Goal: Communication & Community: Answer question/provide support

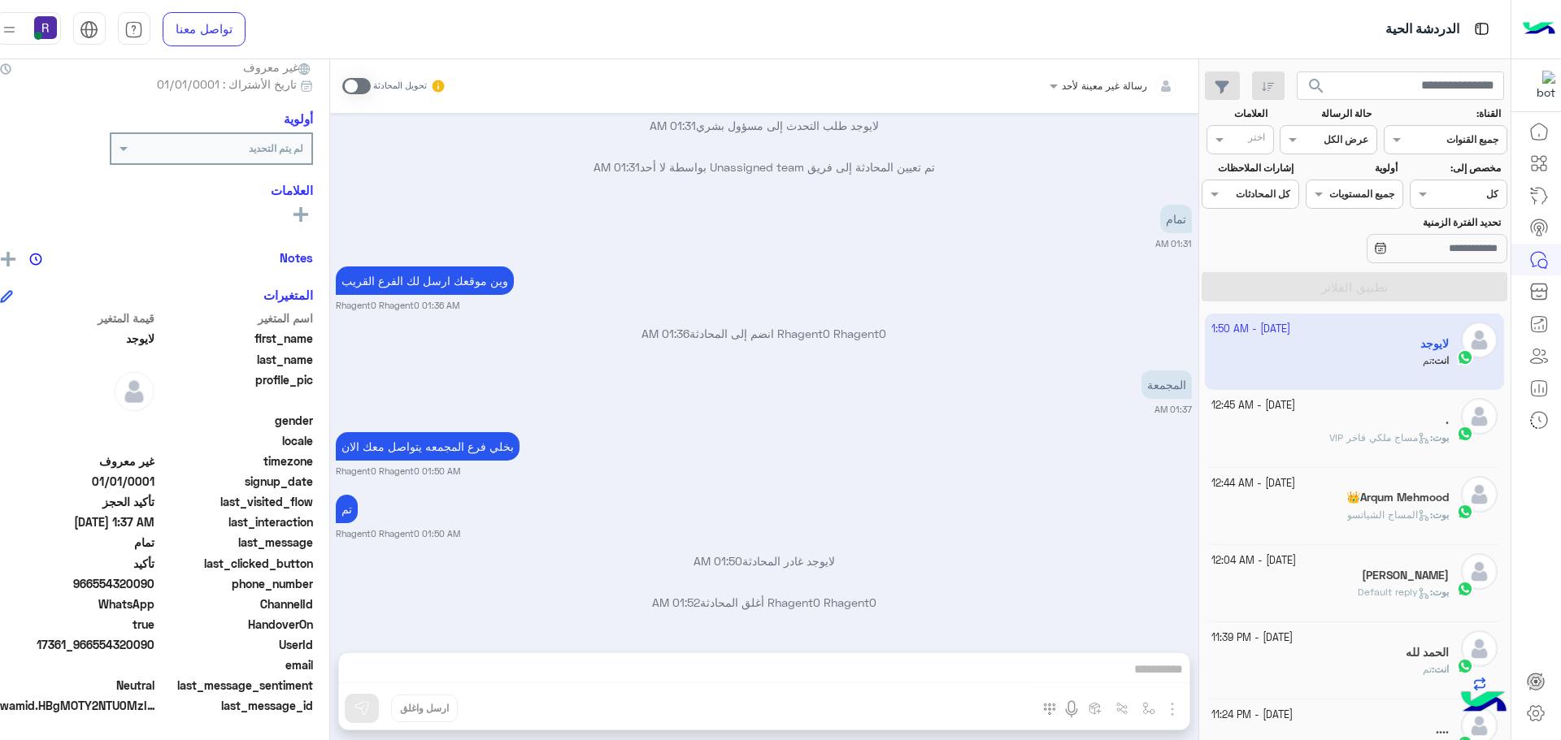
click at [1126, 334] on p "Rhagent0 Rhagent0 انضم إلى المحادثة 01:36 AM" at bounding box center [764, 333] width 856 height 17
click at [1192, 211] on p "تمام" at bounding box center [1176, 219] width 32 height 28
click at [1192, 215] on p "تمام" at bounding box center [1176, 219] width 32 height 28
type textarea "****"
click at [1192, 215] on p "تمام" at bounding box center [1176, 219] width 32 height 28
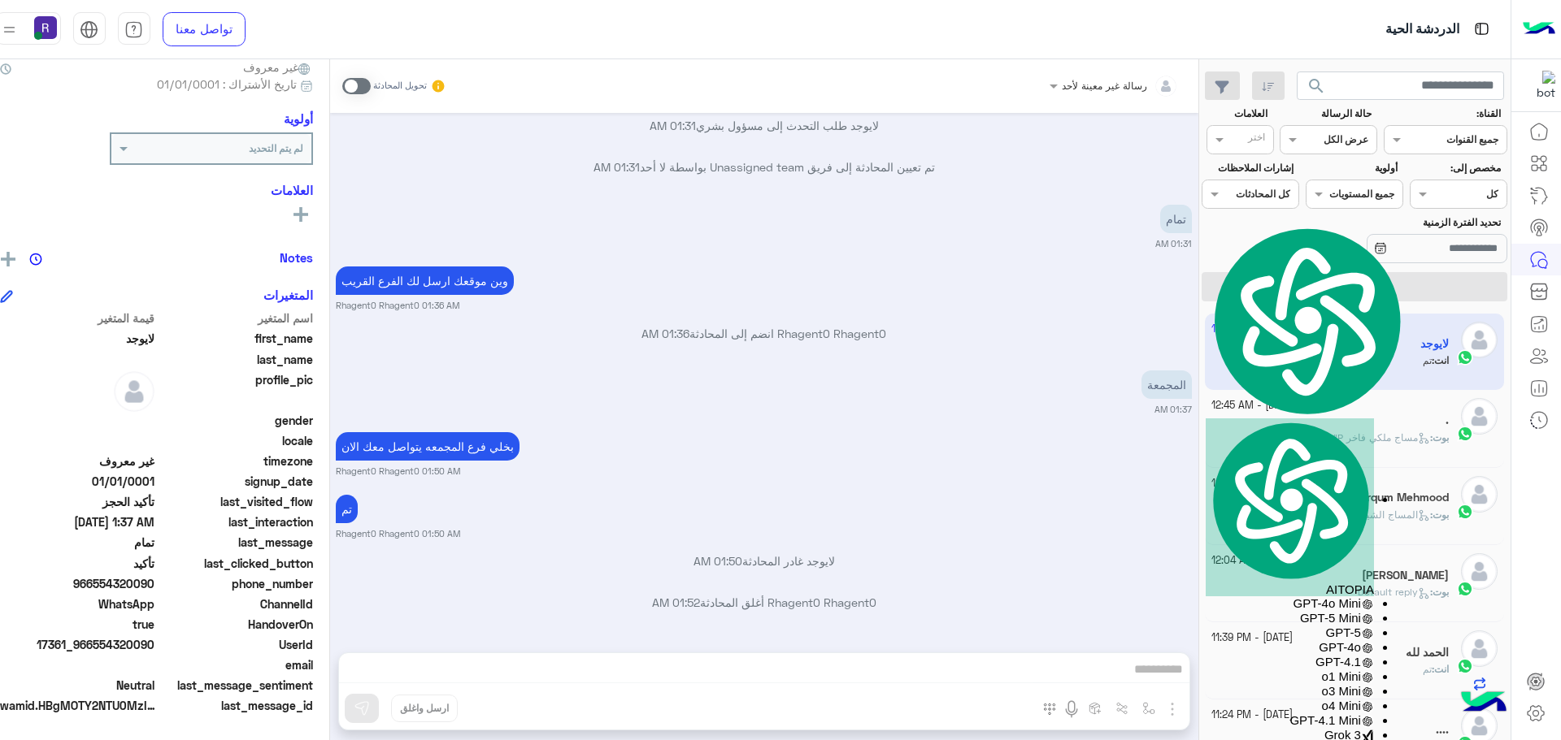
click at [1178, 390] on p "المجمعة" at bounding box center [1166, 385] width 50 height 28
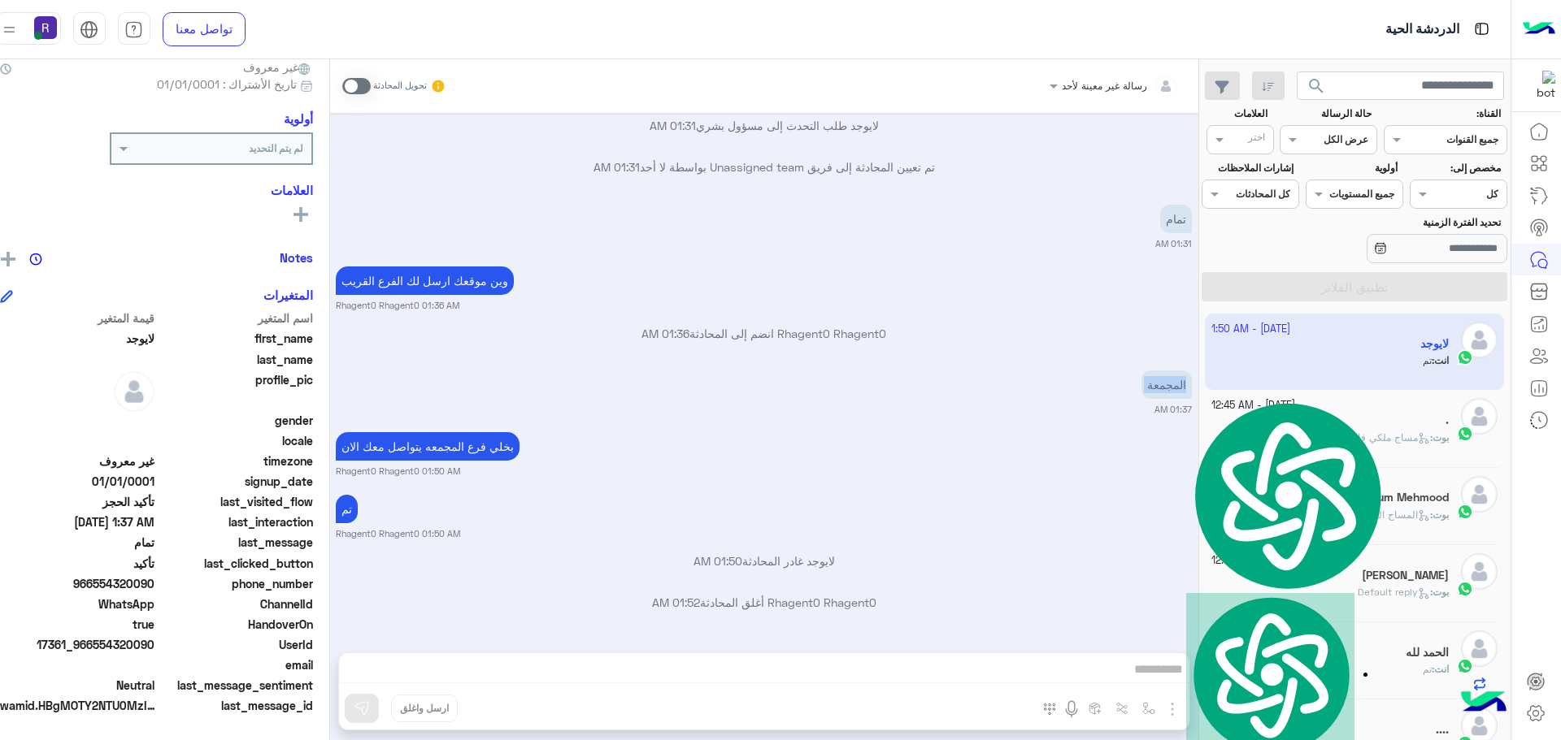
click at [1178, 390] on p "المجمعة" at bounding box center [1166, 385] width 50 height 28
click at [1178, 389] on p "المجمعة" at bounding box center [1166, 385] width 50 height 28
click at [1181, 382] on p "المجمعة" at bounding box center [1166, 385] width 50 height 28
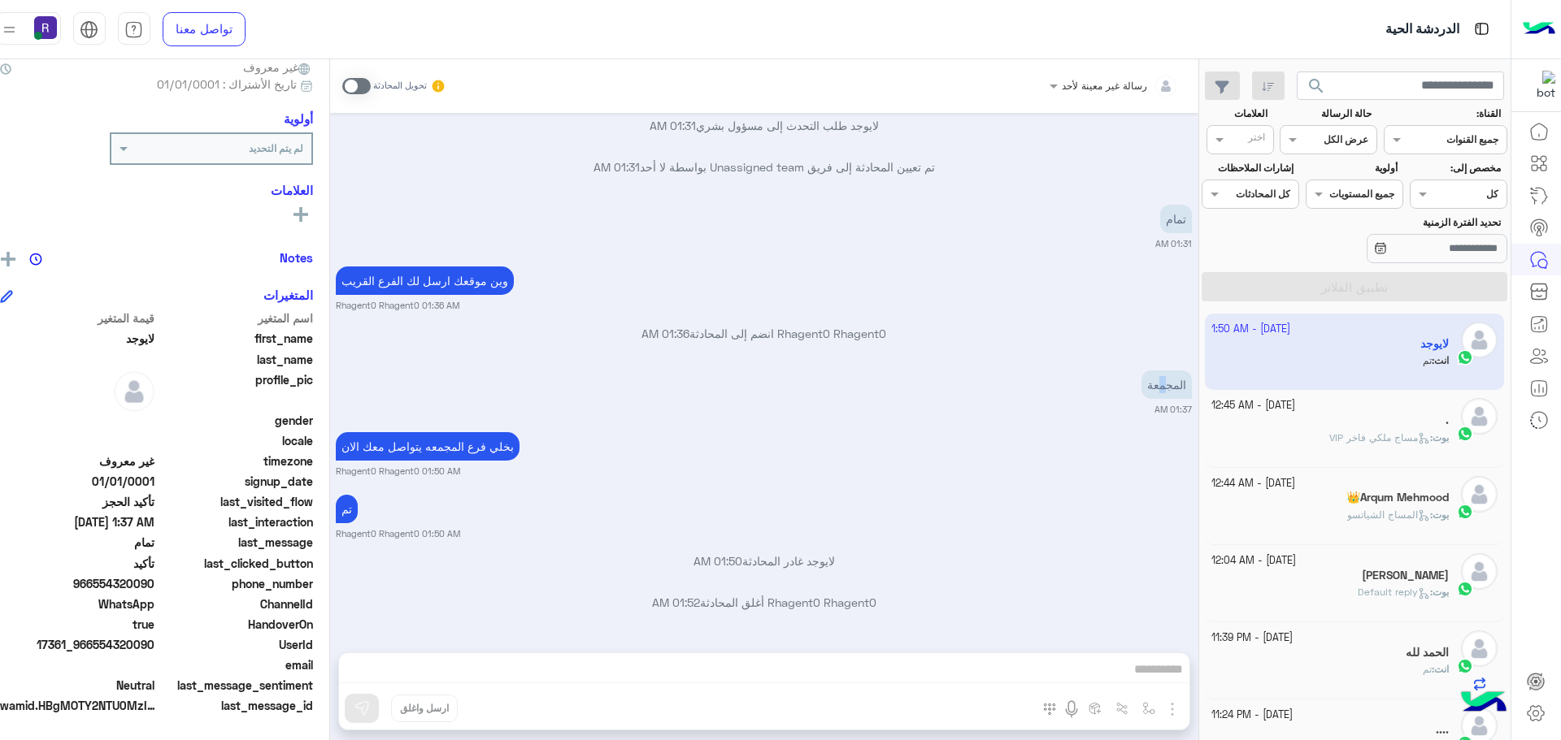
click at [1179, 388] on p "المجمعة" at bounding box center [1166, 385] width 50 height 28
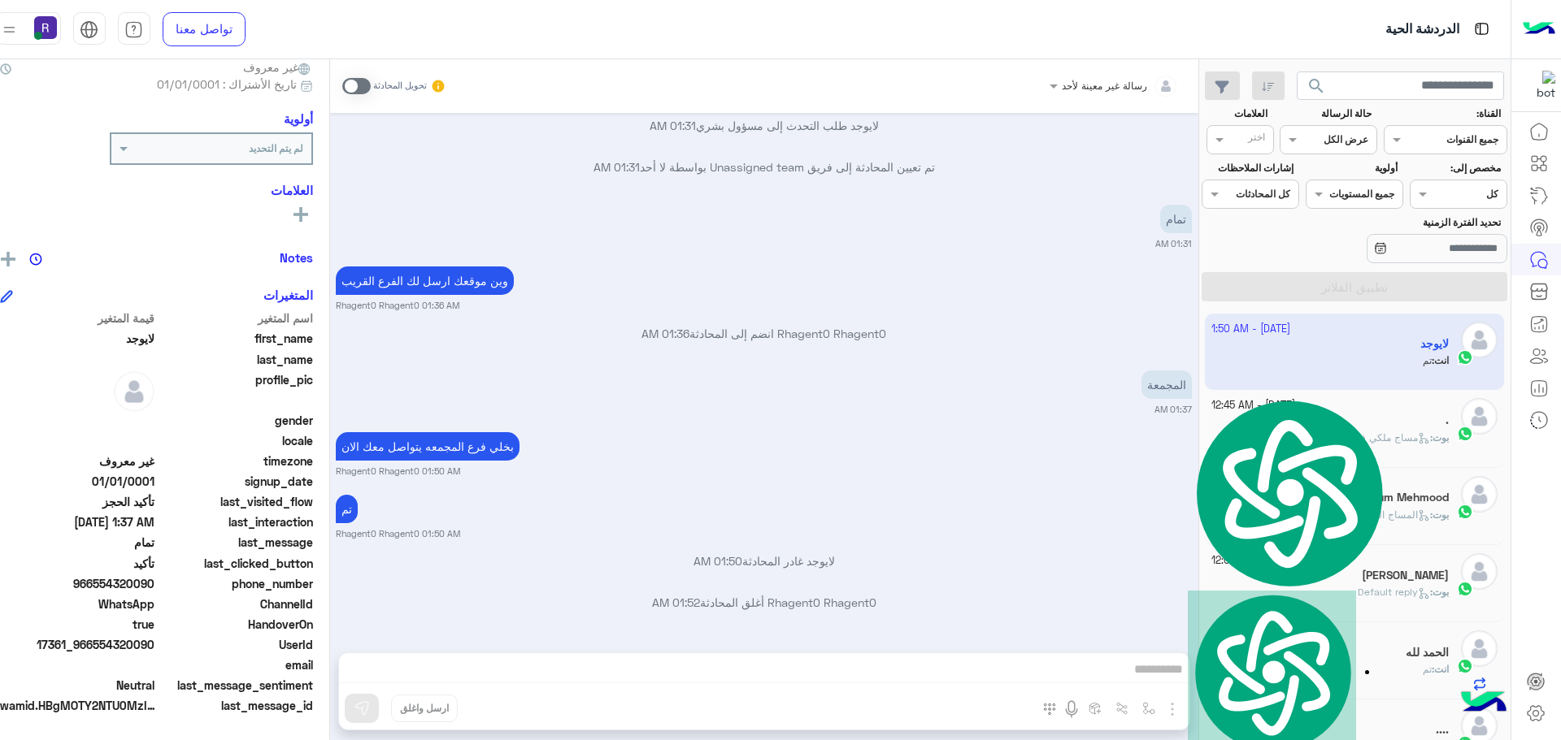
click at [720, 580] on div "لايوجد غادر المحادثة 01:50 AM" at bounding box center [764, 567] width 856 height 29
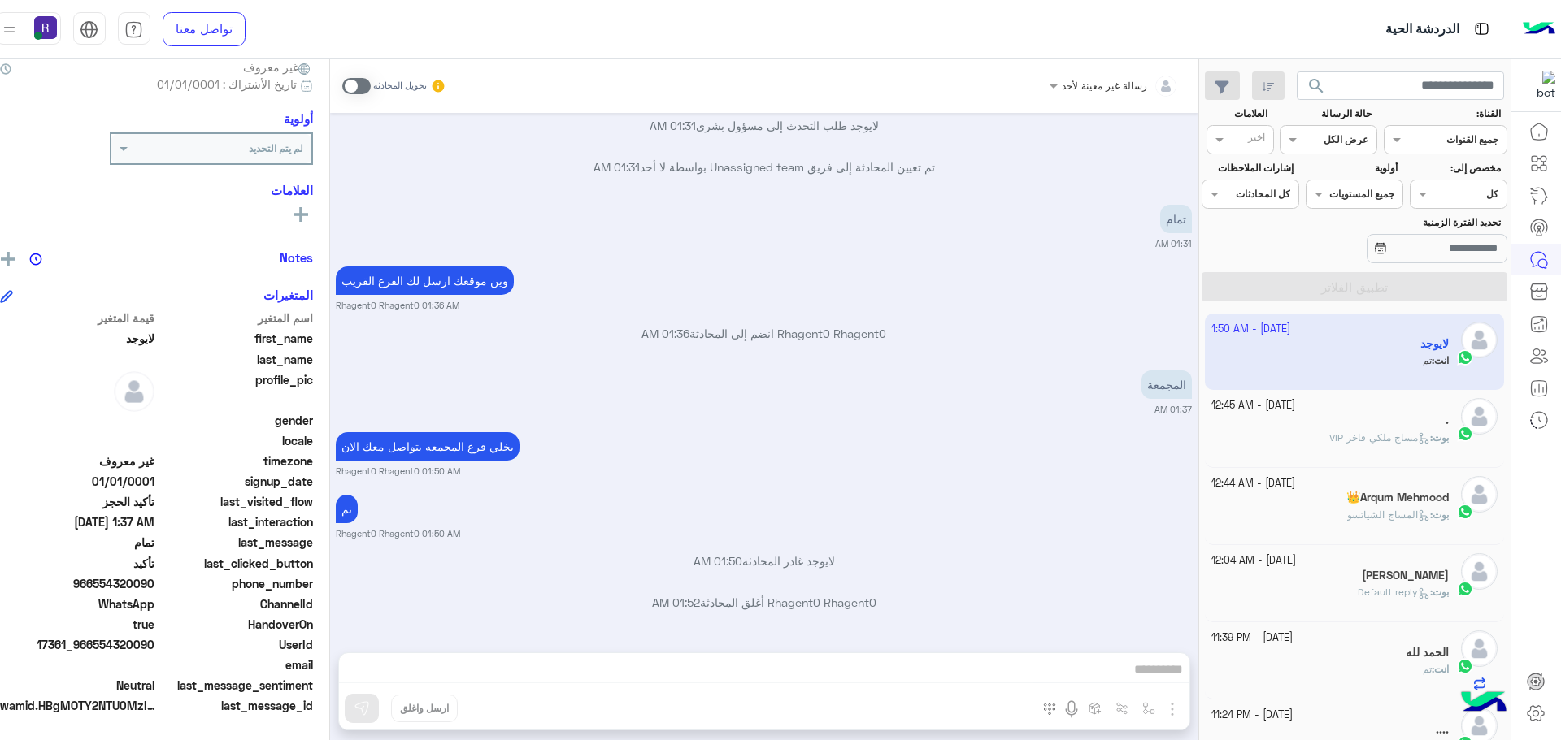
click at [860, 432] on div "بخلي فرع المجمعه يتواصل معك الان Rhagent0 Rhagent0 01:50 AM" at bounding box center [764, 453] width 856 height 50
click at [1075, 497] on div "تم Rhagent0 Rhagent0 01:50 AM" at bounding box center [764, 516] width 856 height 50
click at [1071, 339] on p "Rhagent0 Rhagent0 انضم إلى المحادثة 01:36 AM" at bounding box center [764, 333] width 856 height 17
click at [782, 329] on p "Rhagent0 Rhagent0 انضم إلى المحادثة 01:36 AM" at bounding box center [764, 333] width 856 height 17
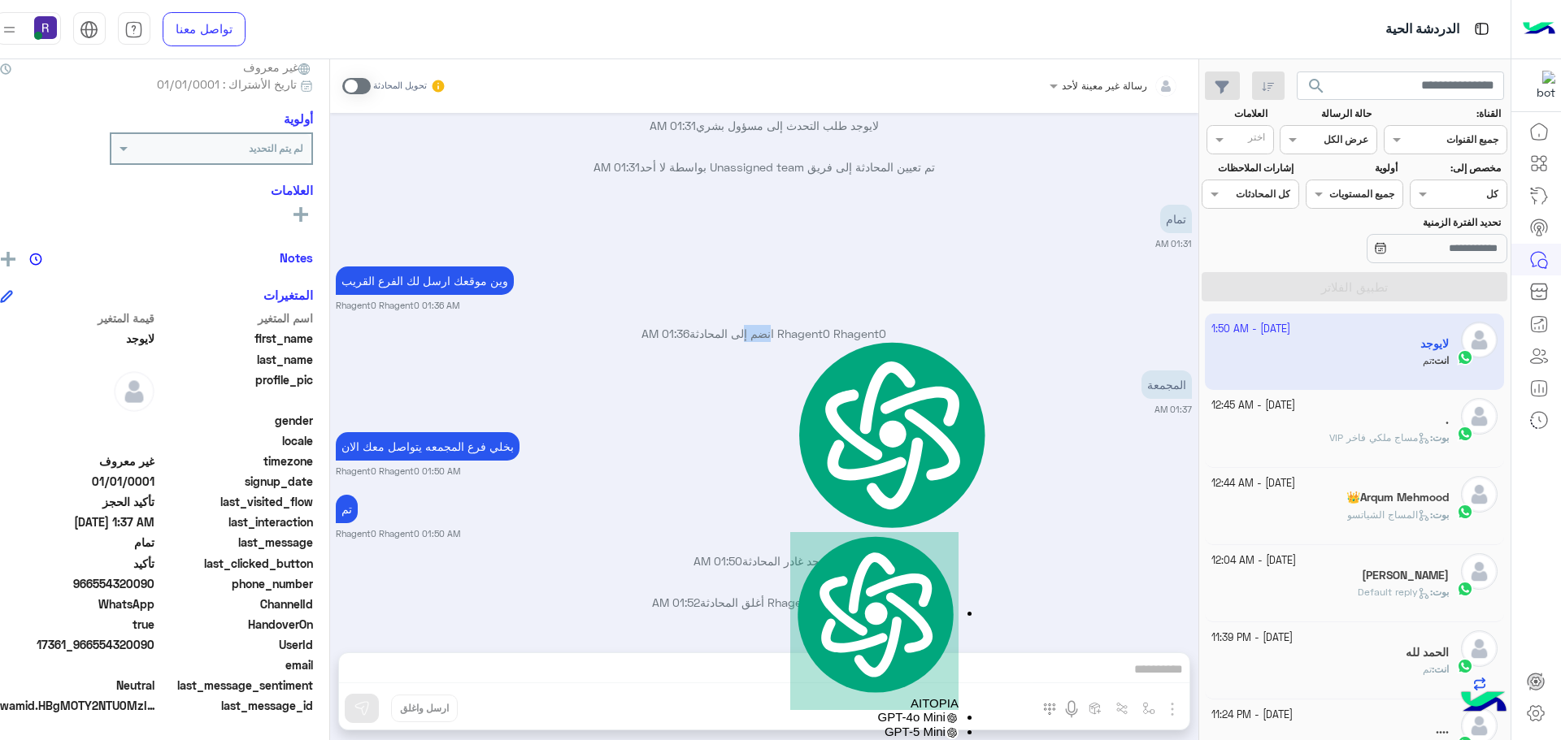
click at [782, 329] on p "Rhagent0 Rhagent0 انضم إلى المحادثة 01:36 AM" at bounding box center [764, 333] width 856 height 17
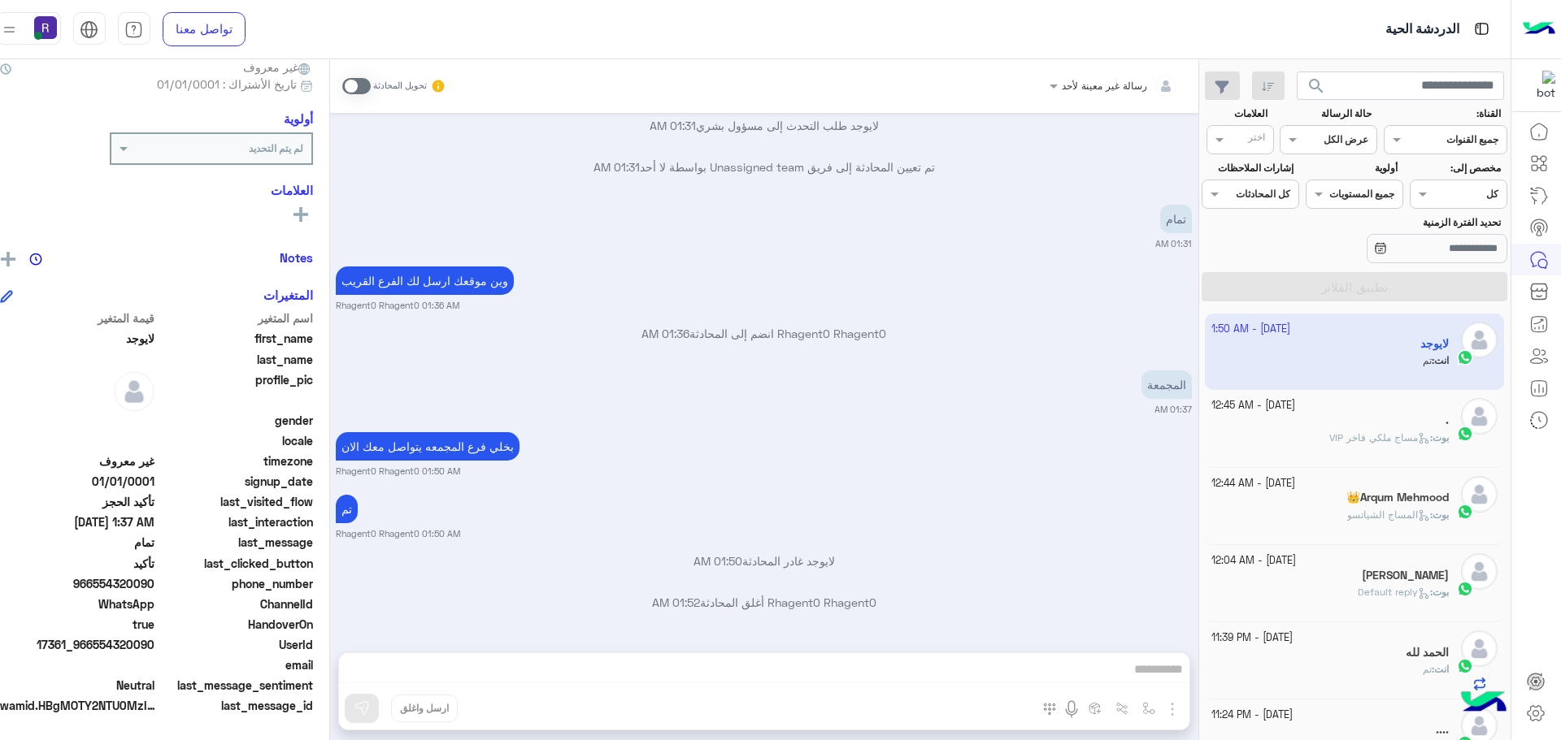
click at [782, 329] on p "Rhagent0 Rhagent0 انضم إلى المحادثة 01:36 AM" at bounding box center [764, 333] width 856 height 17
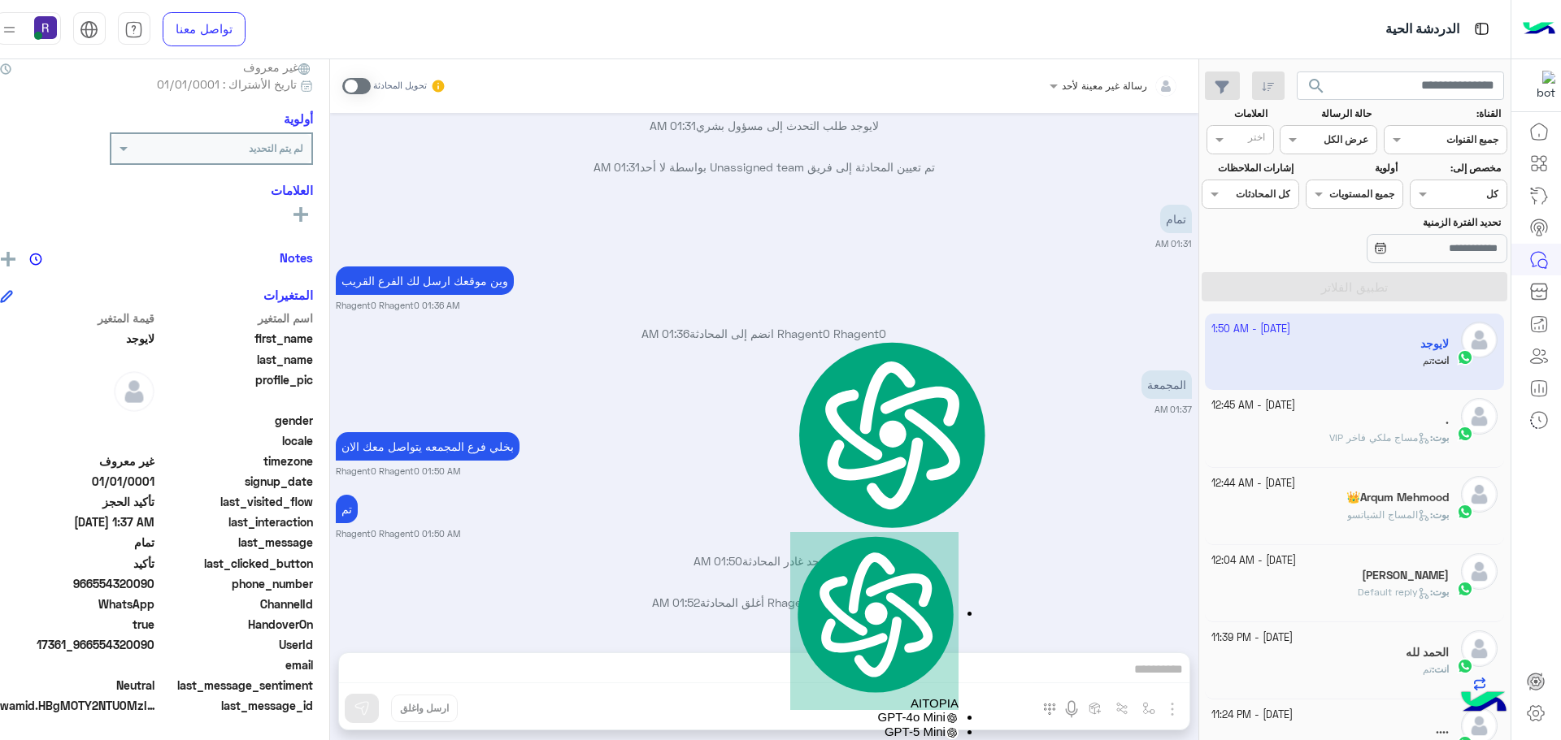
click at [771, 165] on p "تم تعيين المحادثة إلى فريق Unassigned team بواسطة لا [DATE] 01:31 AM" at bounding box center [764, 167] width 856 height 17
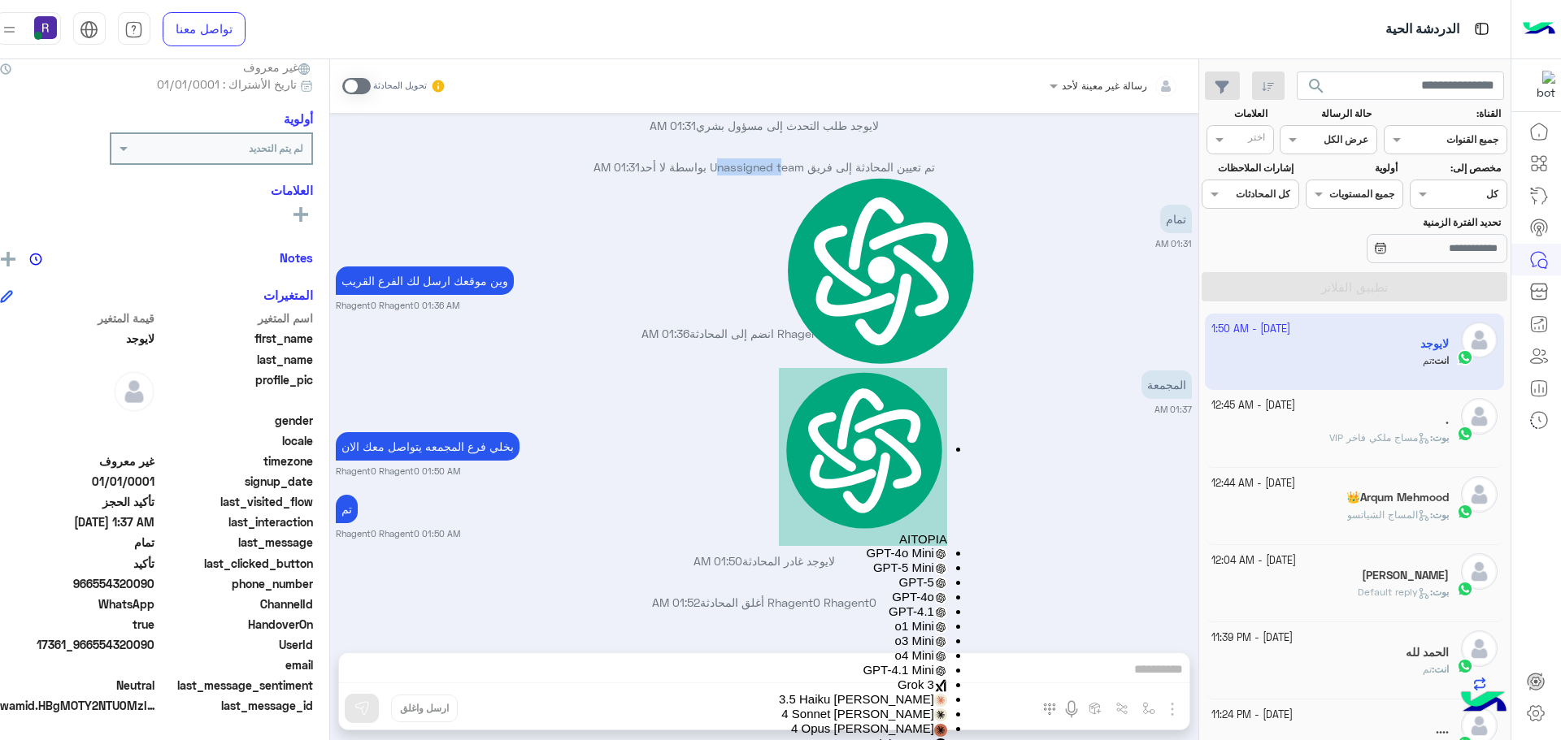
click at [775, 165] on p "تم تعيين المحادثة إلى فريق Unassigned team بواسطة لا [DATE] 01:31 AM" at bounding box center [764, 167] width 856 height 17
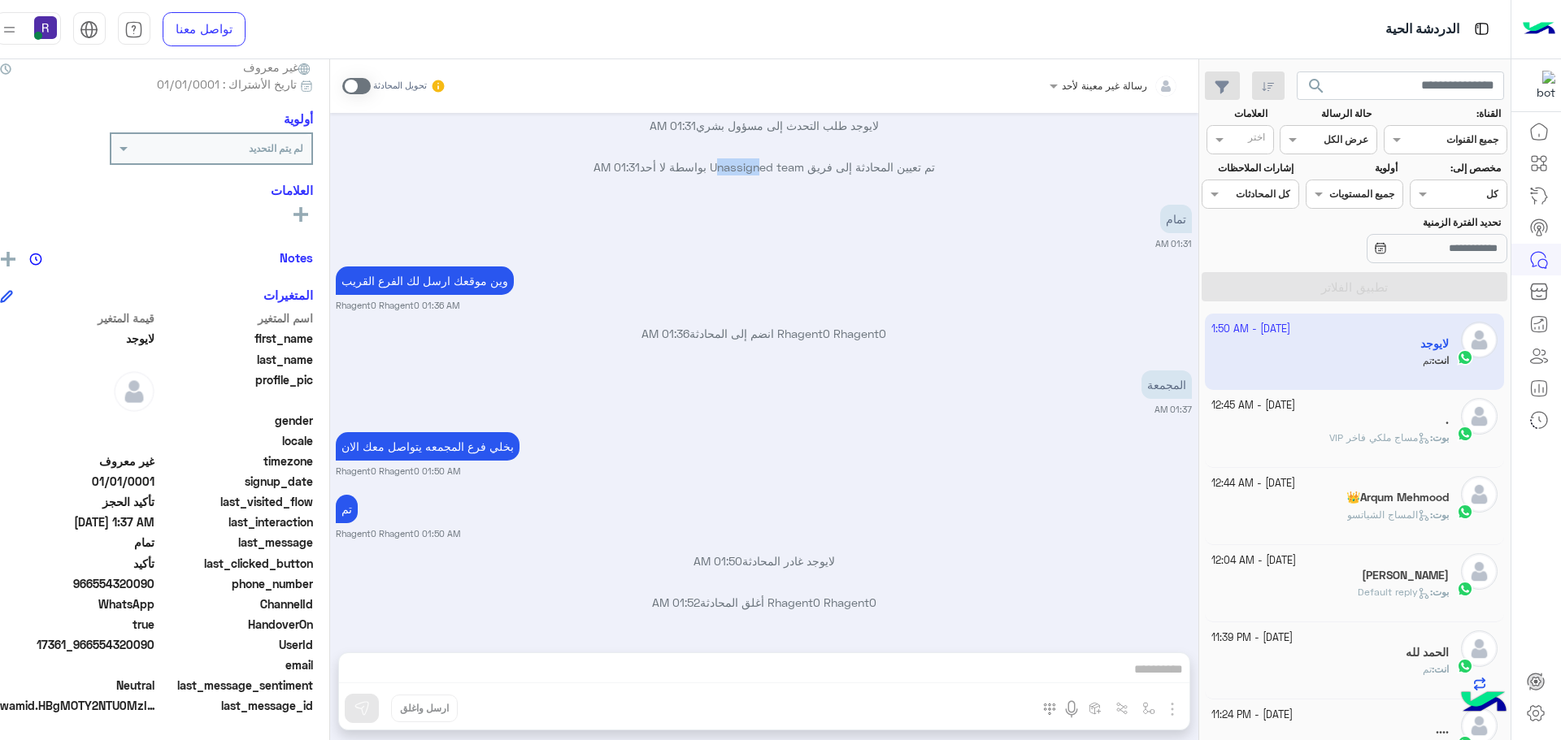
drag, startPoint x: 775, startPoint y: 165, endPoint x: 804, endPoint y: 165, distance: 29.3
click at [804, 165] on p "تم تعيين المحادثة إلى فريق Unassigned team بواسطة لا [DATE] 01:31 AM" at bounding box center [764, 167] width 856 height 17
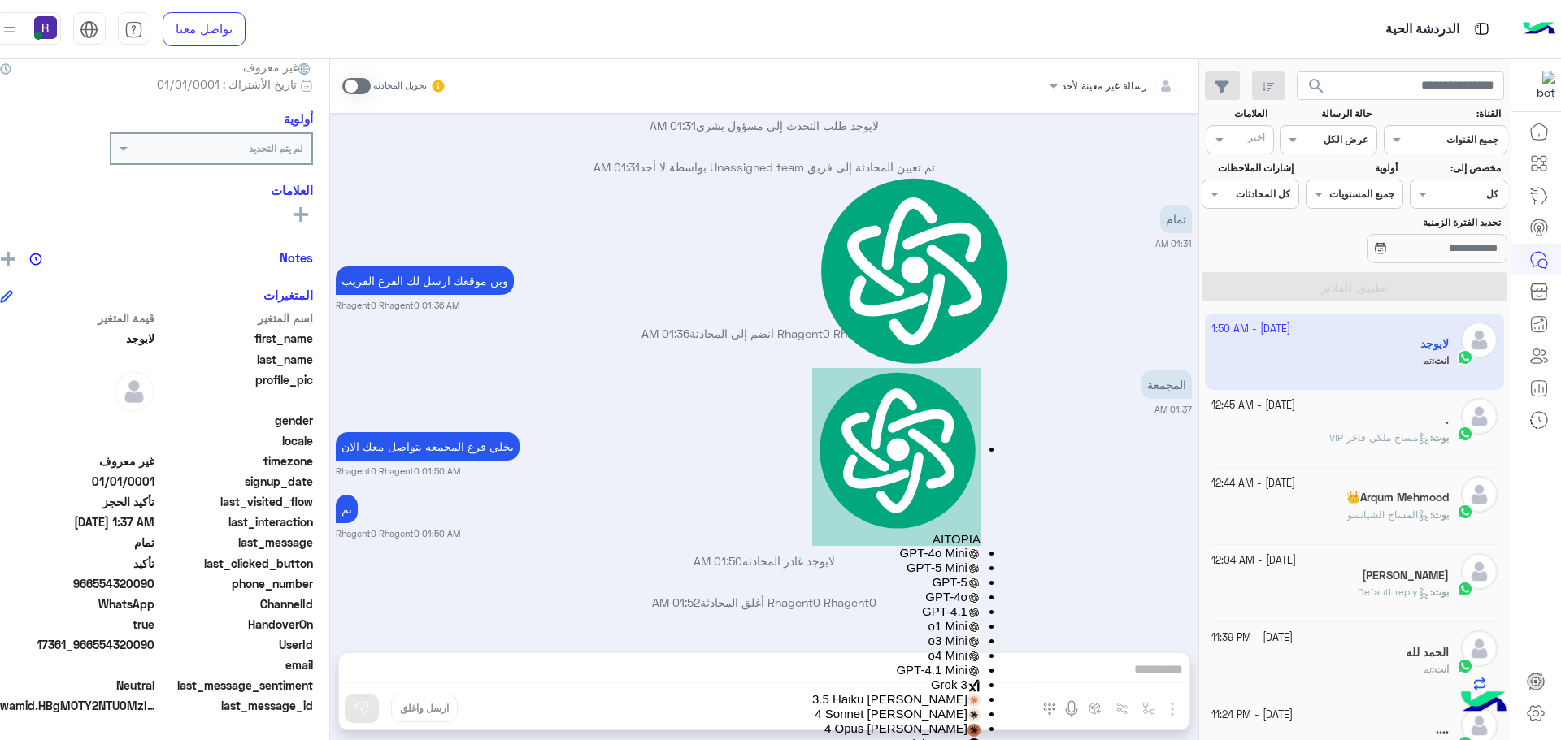
click at [804, 165] on p "تم تعيين المحادثة إلى فريق Unassigned team بواسطة لا [DATE] 01:31 AM" at bounding box center [764, 167] width 856 height 17
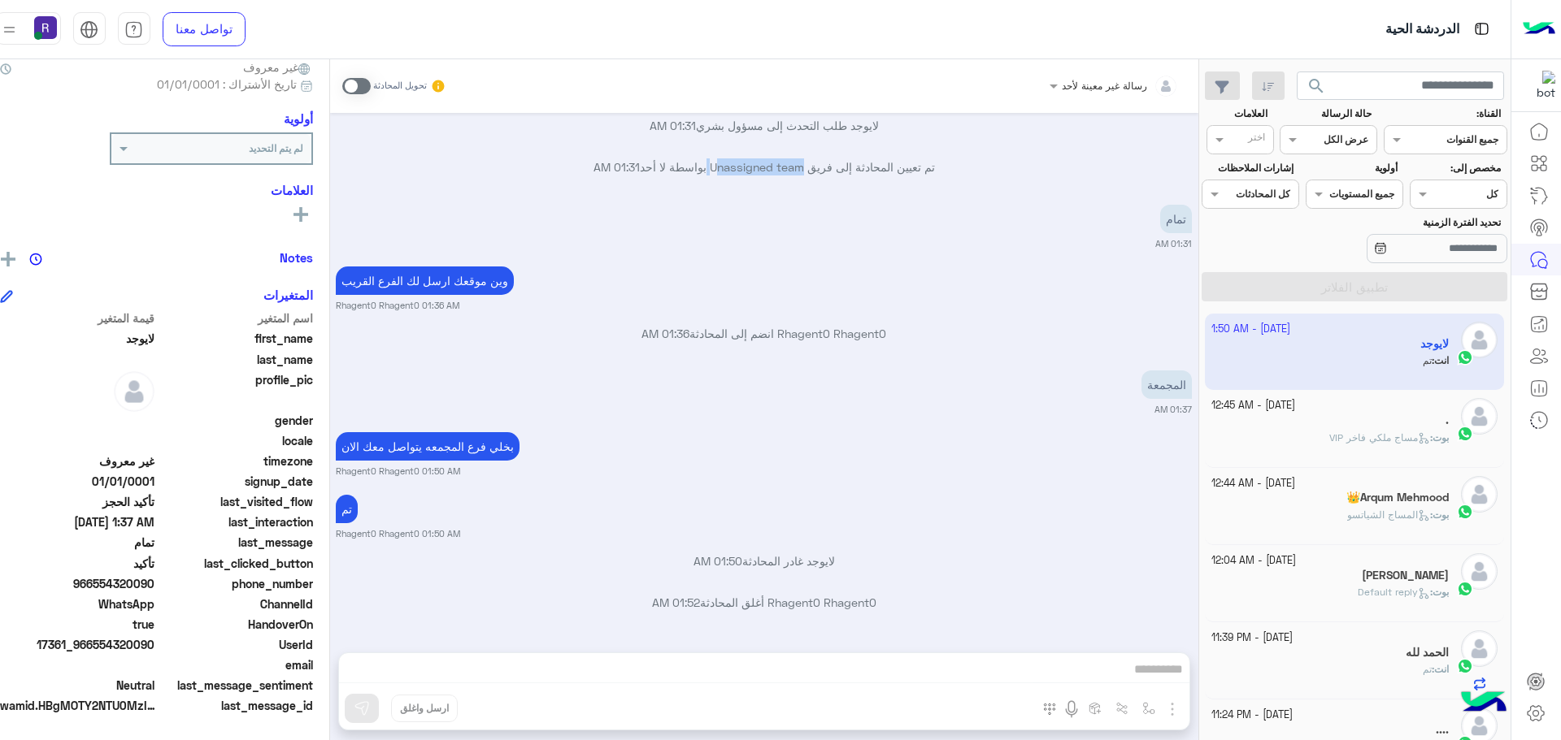
drag, startPoint x: 804, startPoint y: 165, endPoint x: 738, endPoint y: 167, distance: 65.9
click at [738, 167] on p "تم تعيين المحادثة إلى فريق Unassigned team بواسطة لا [DATE] 01:31 AM" at bounding box center [764, 167] width 856 height 17
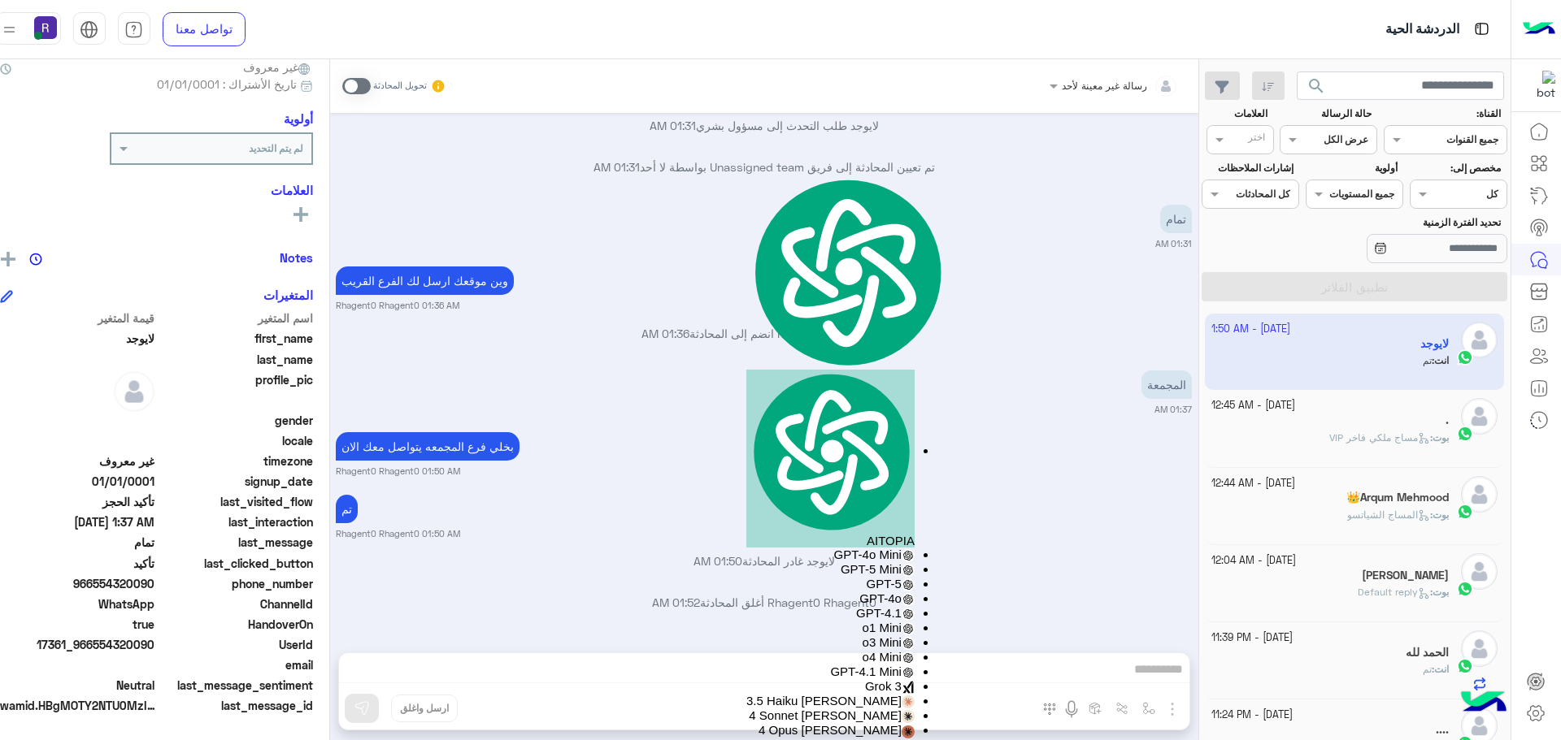
click at [946, 277] on div "وين موقعك ارسل لك الفرع القريب Rhagent0 Rhagent0 01:36 AM" at bounding box center [764, 288] width 856 height 50
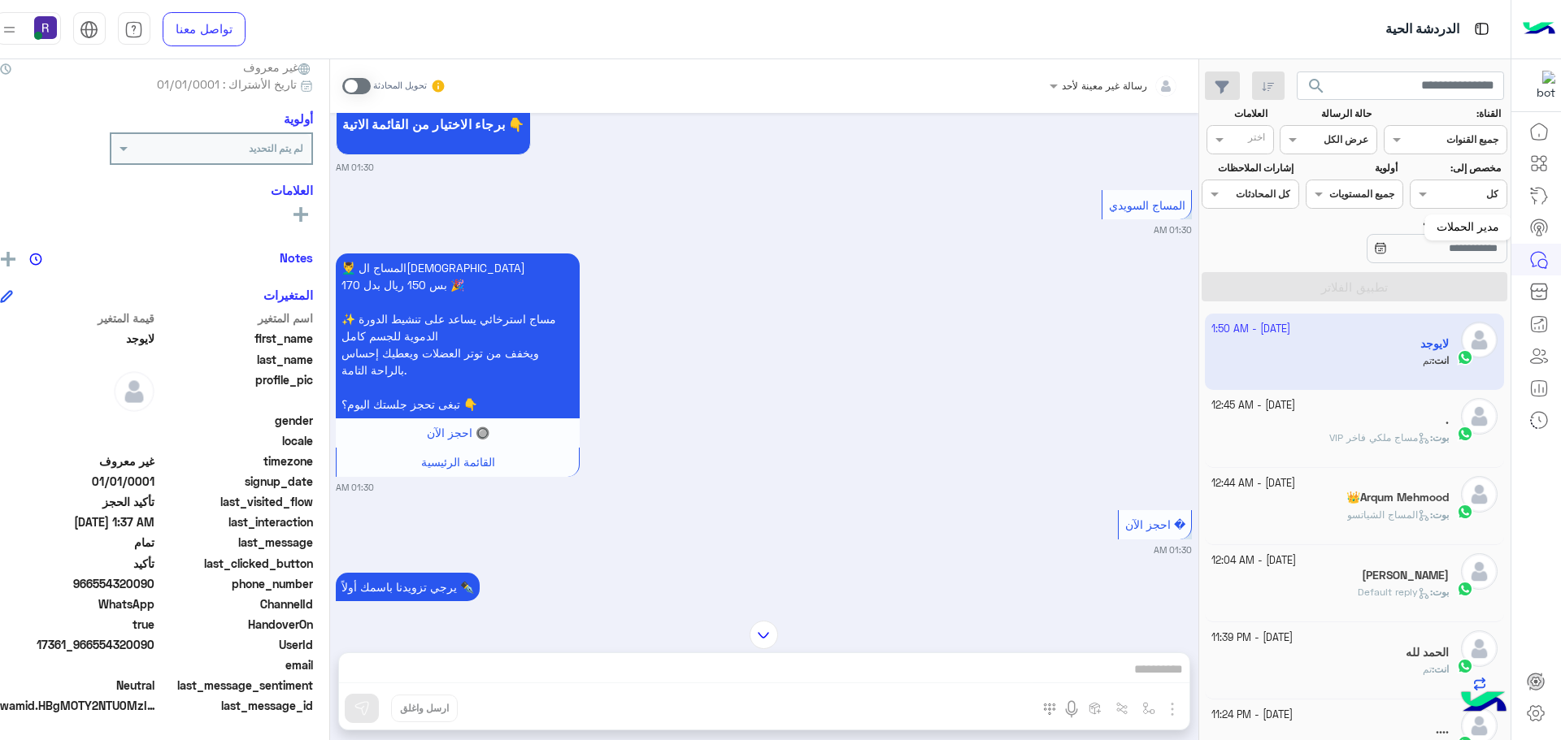
scroll to position [1352, 0]
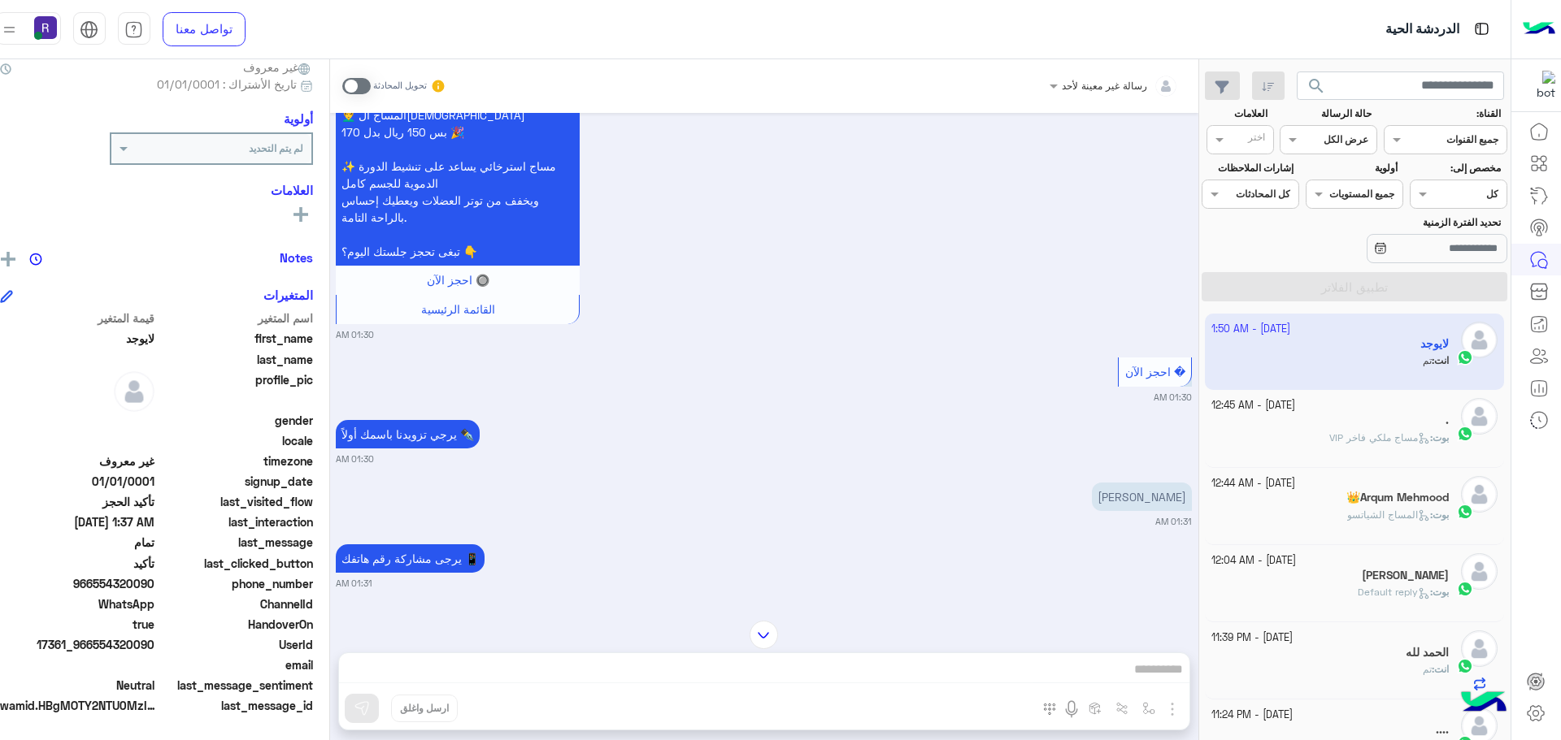
click at [371, 79] on span at bounding box center [356, 86] width 28 height 16
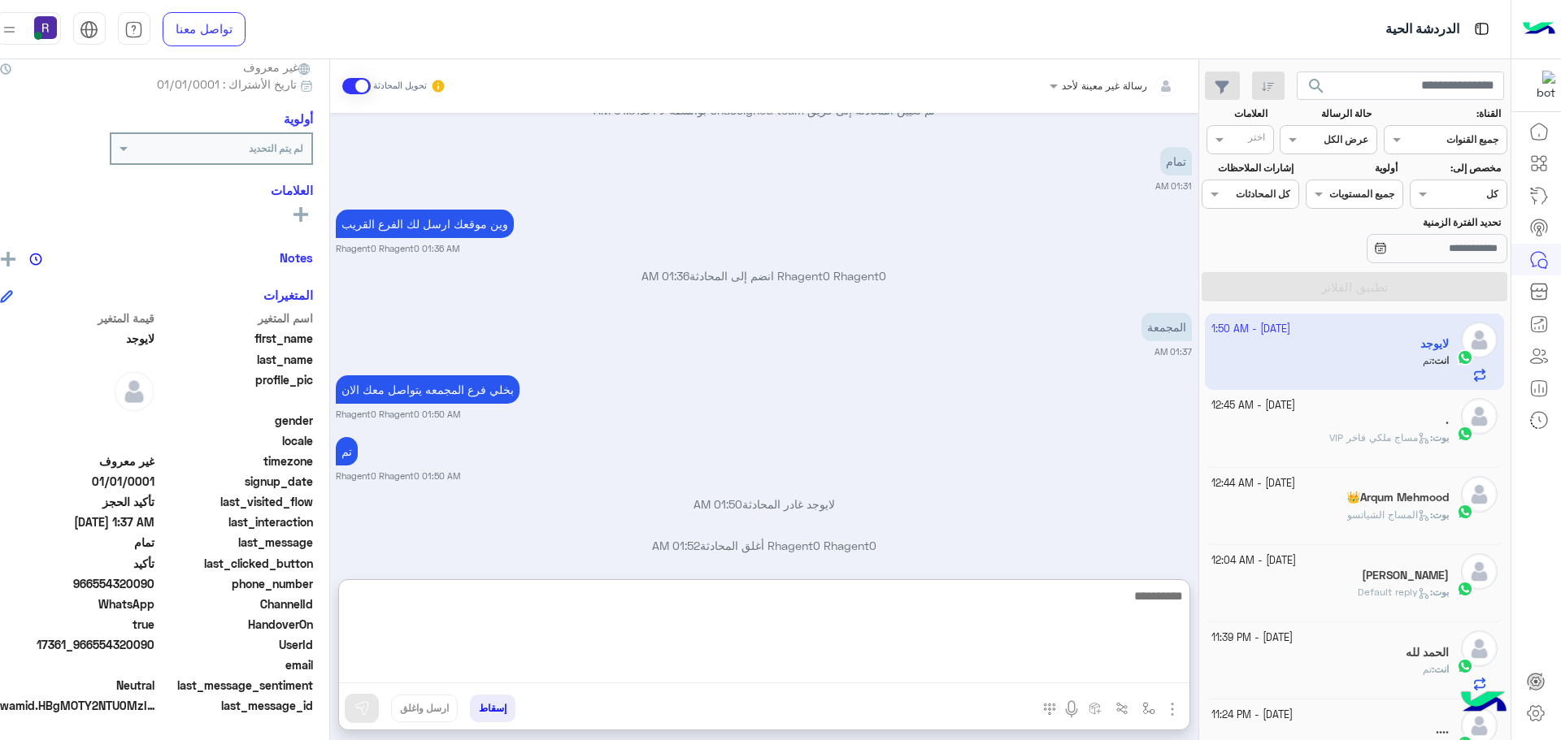
click at [967, 670] on textarea at bounding box center [764, 635] width 850 height 98
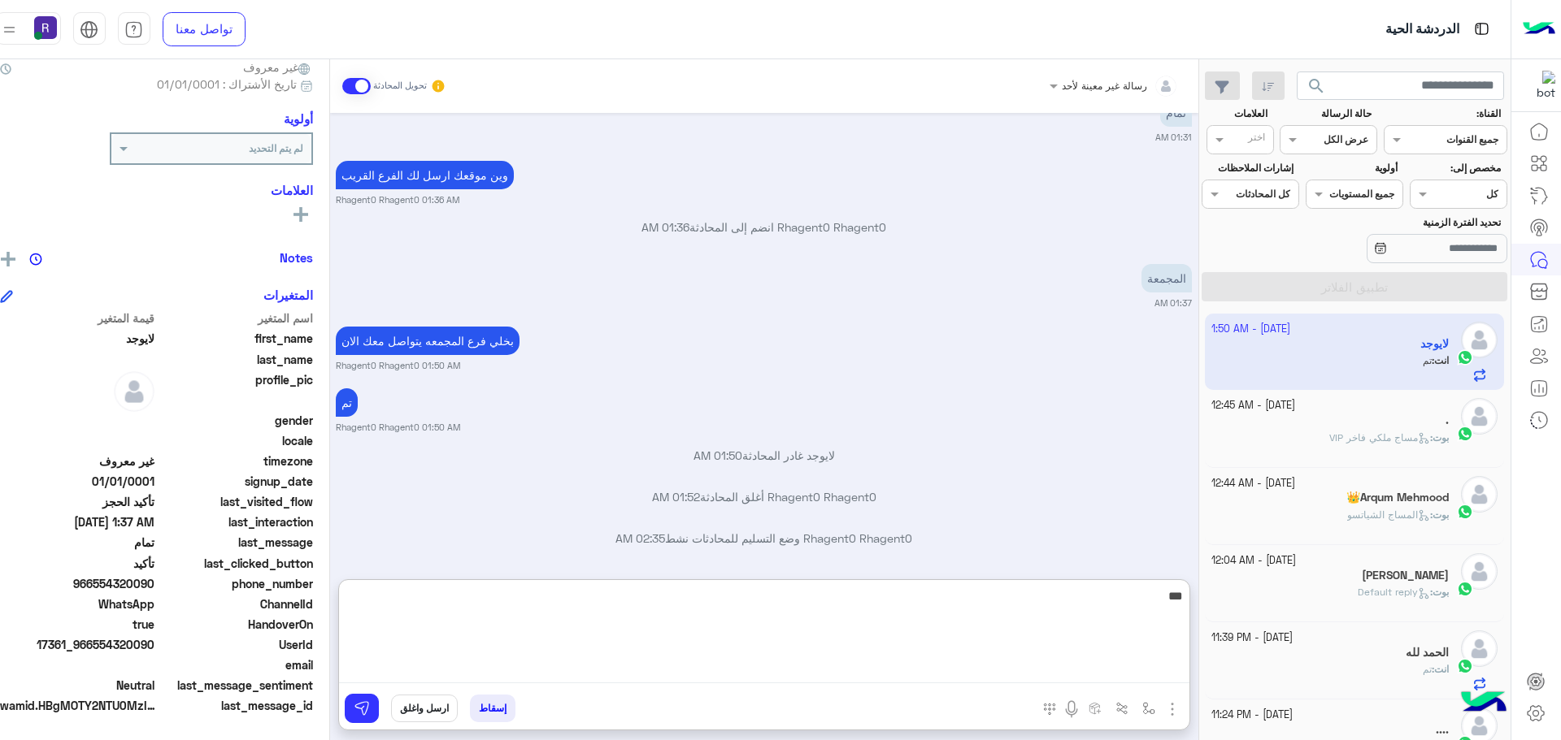
scroll to position [2329, 0]
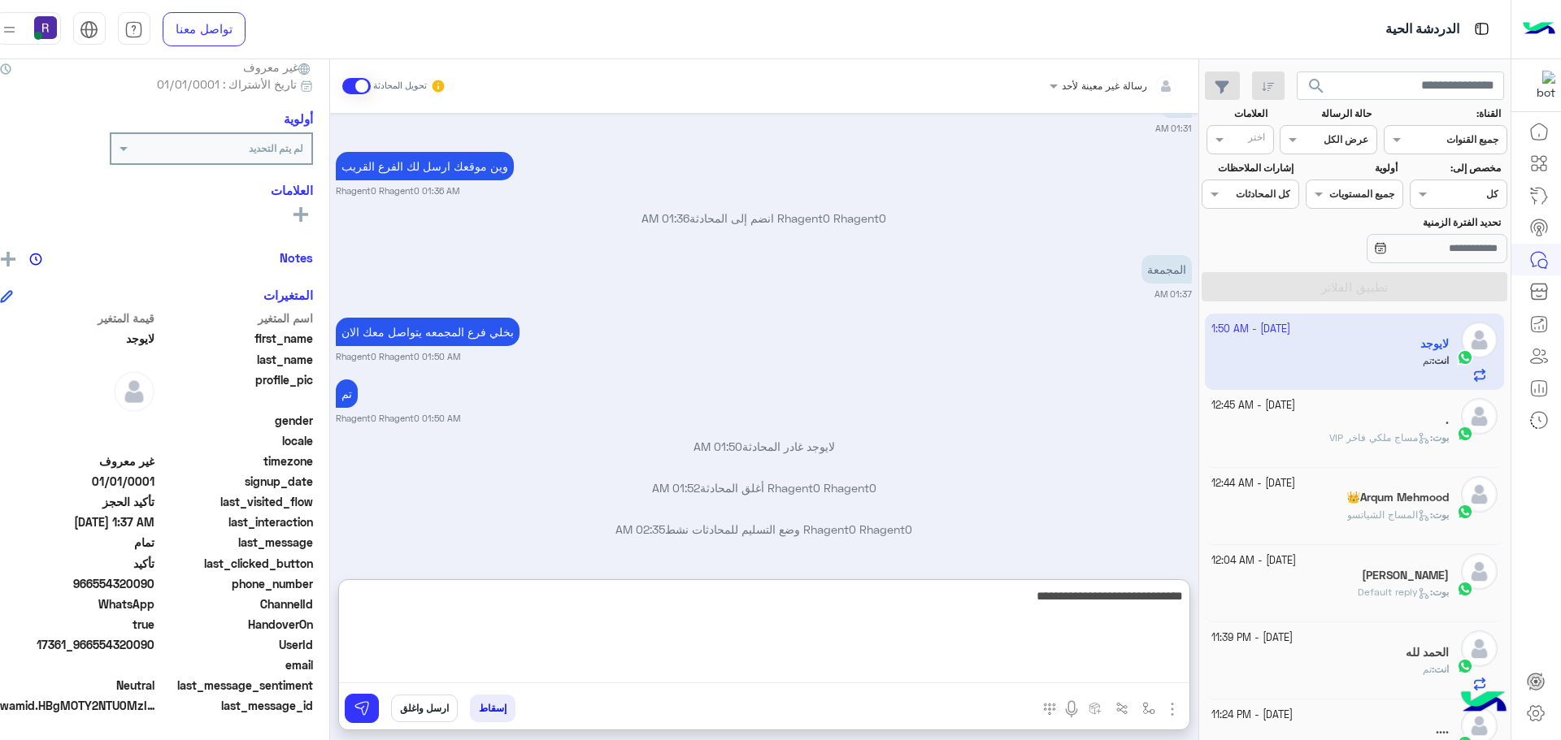
type textarea "**********"
click at [1115, 606] on textarea "**********" at bounding box center [764, 635] width 850 height 98
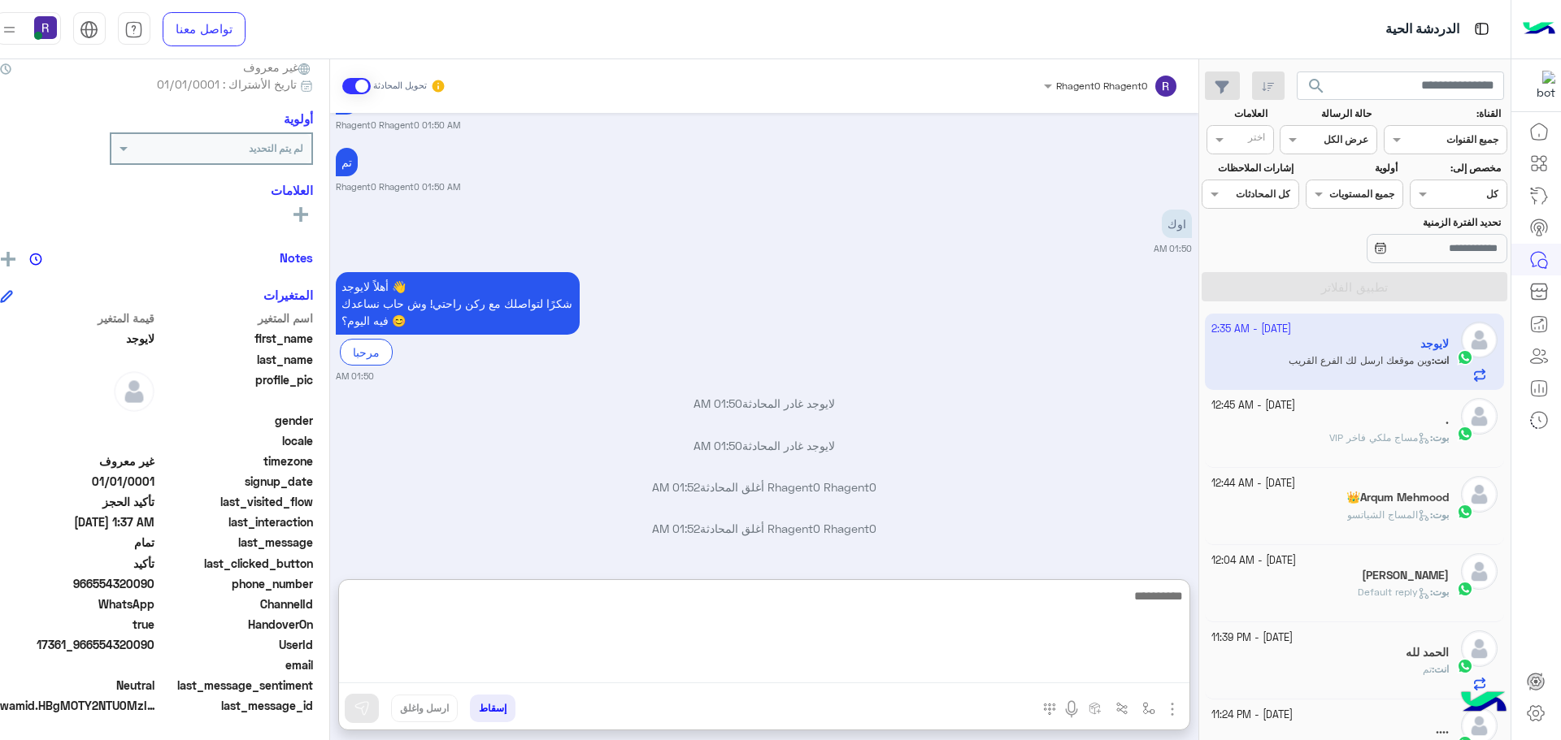
scroll to position [2871, 0]
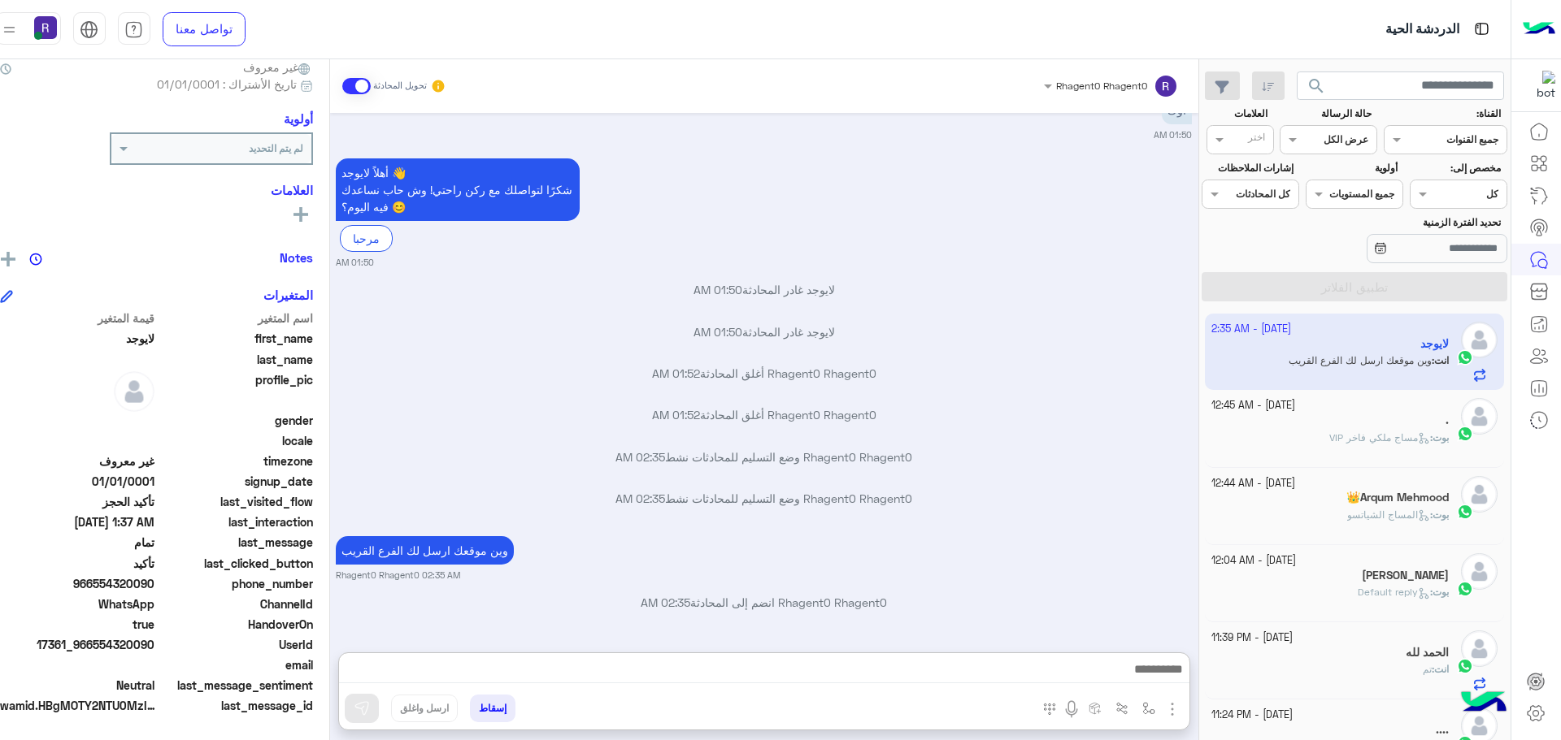
click at [366, 83] on span at bounding box center [356, 86] width 28 height 16
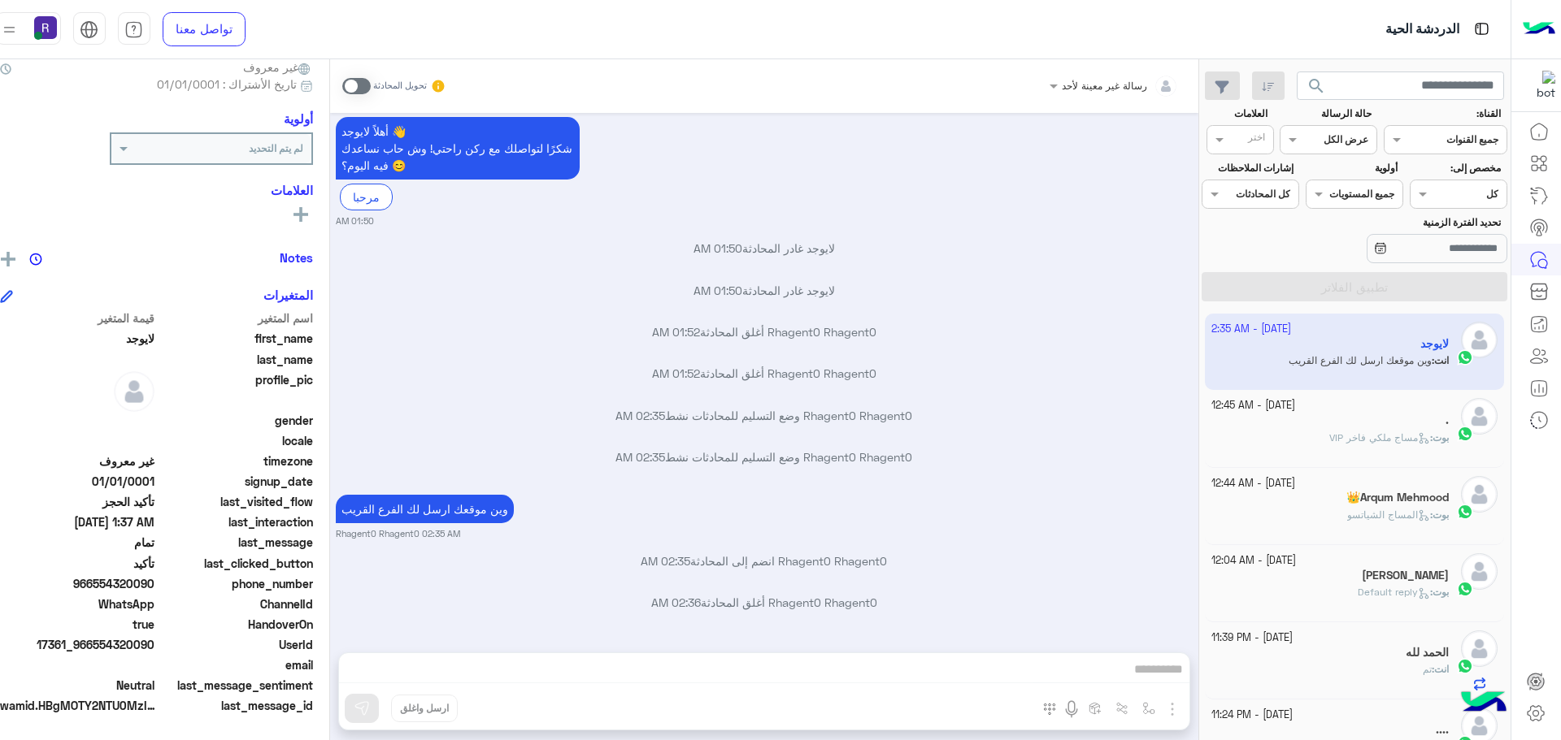
click at [1404, 419] on div "." at bounding box center [1329, 422] width 237 height 17
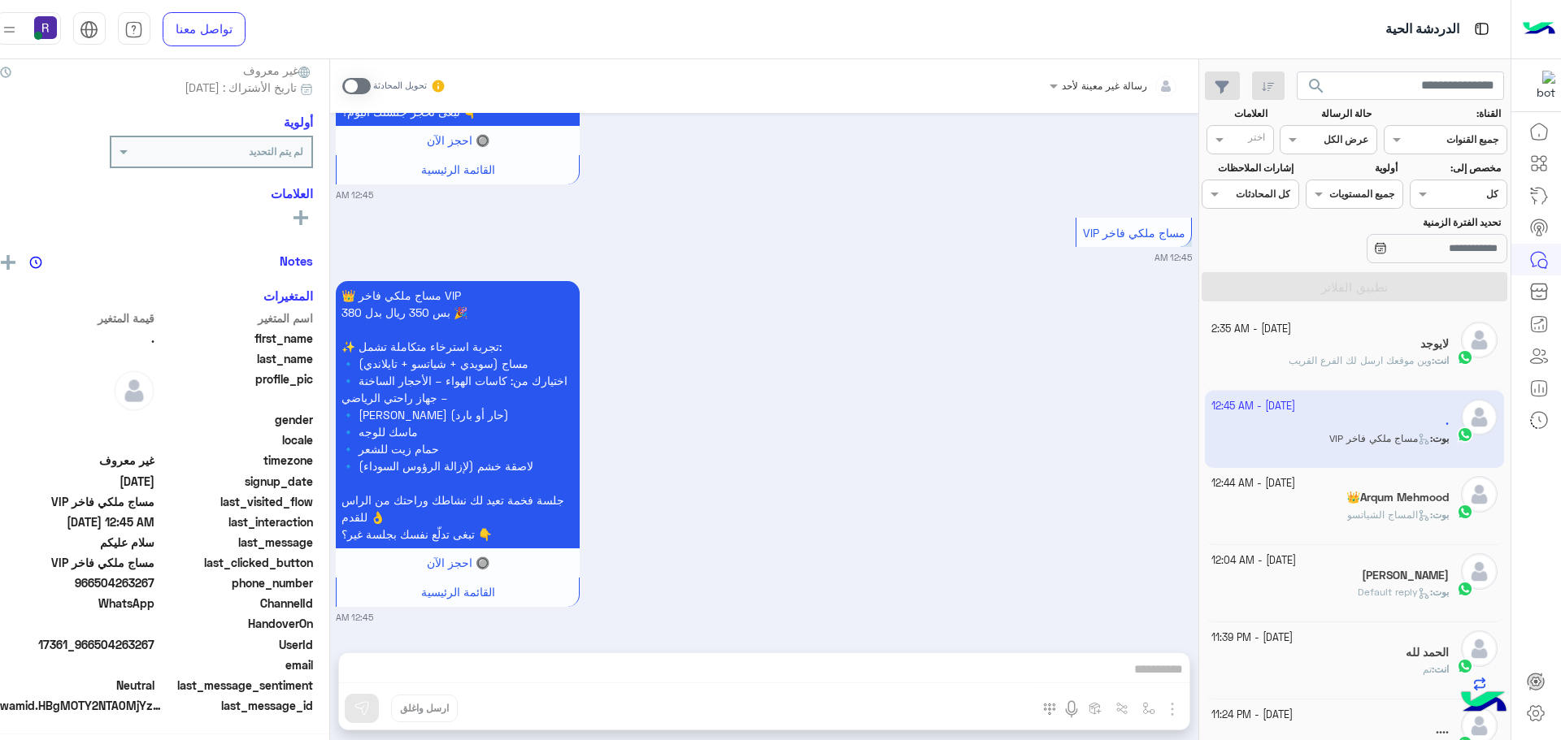
scroll to position [155, 0]
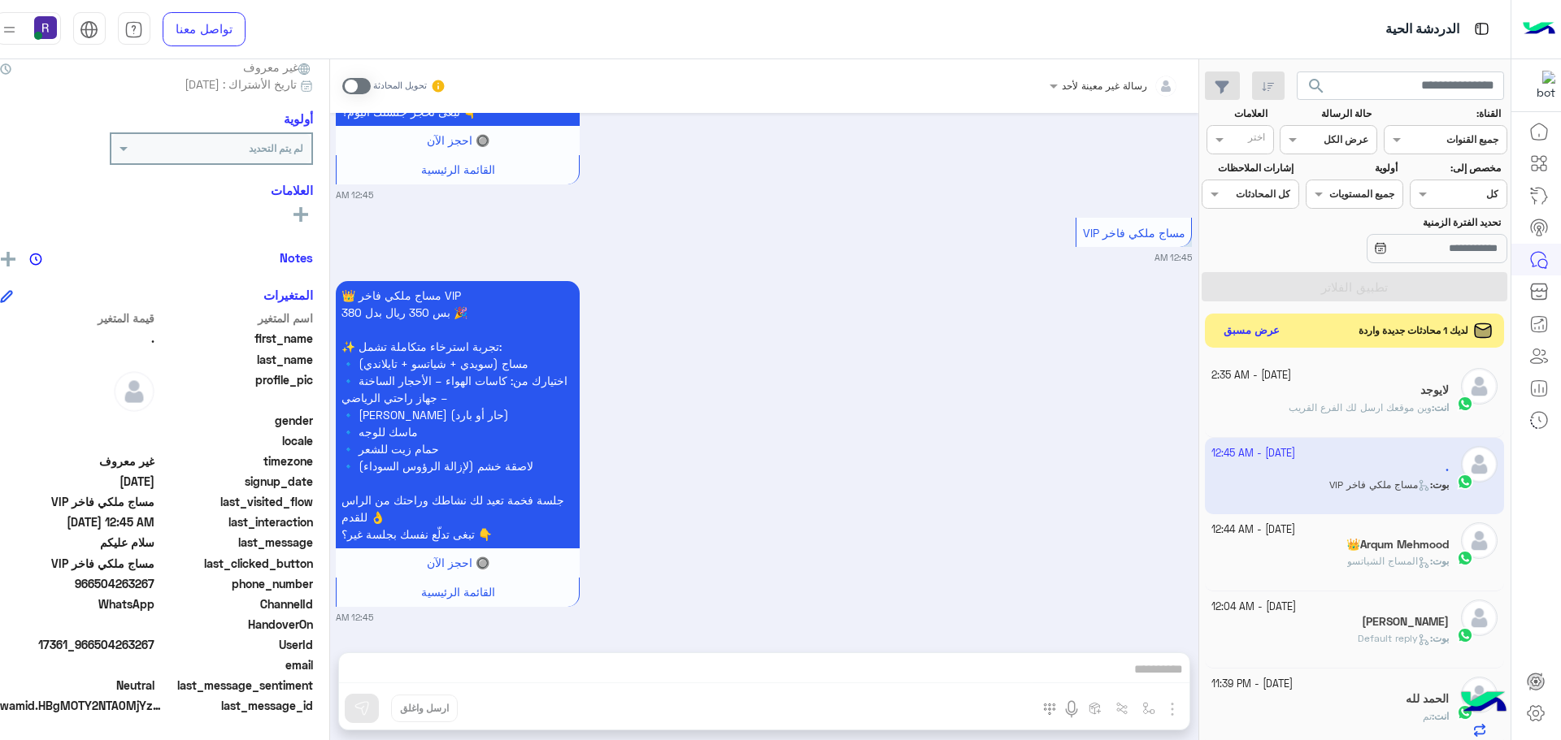
click at [1261, 337] on button "عرض مسبق" at bounding box center [1251, 331] width 68 height 22
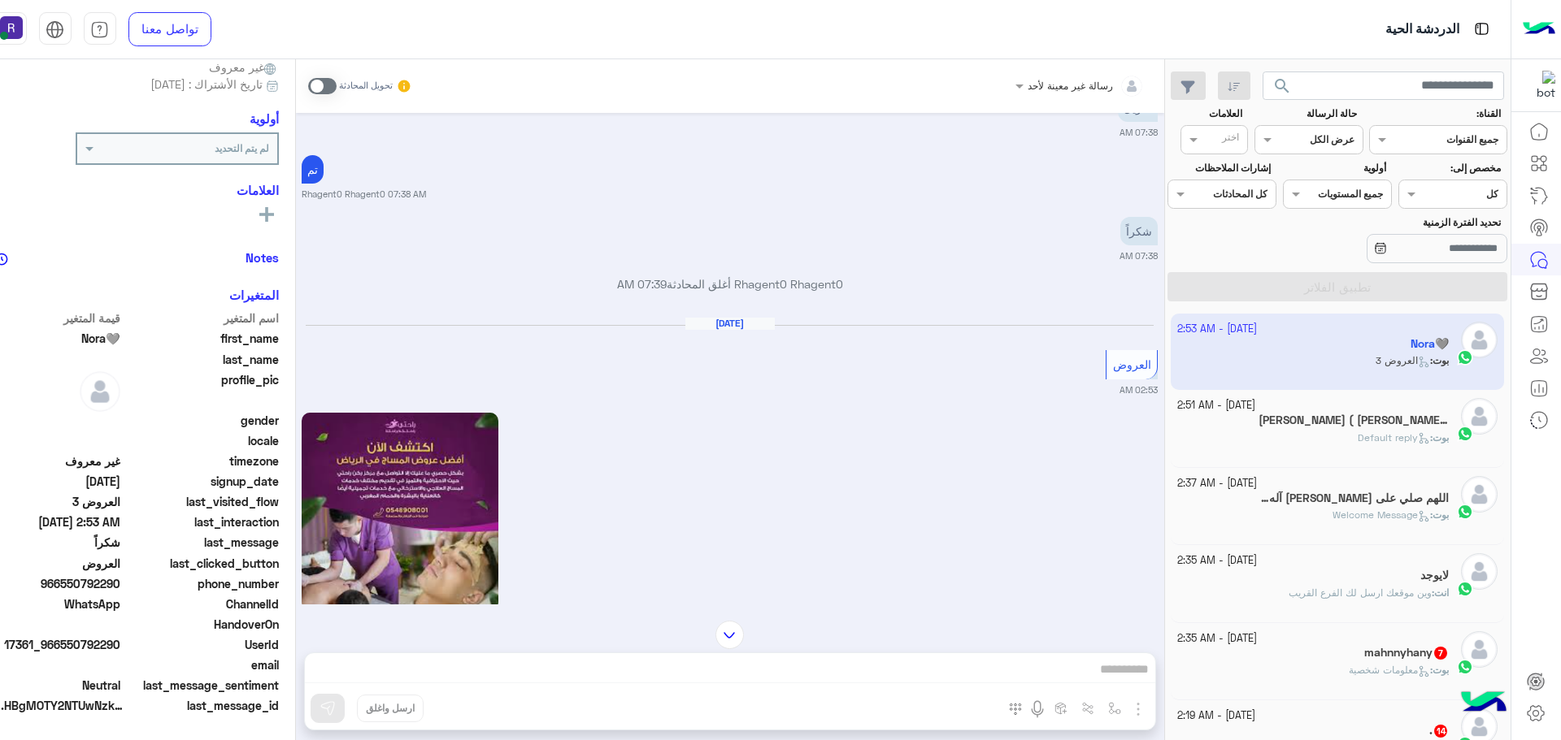
scroll to position [1105, 0]
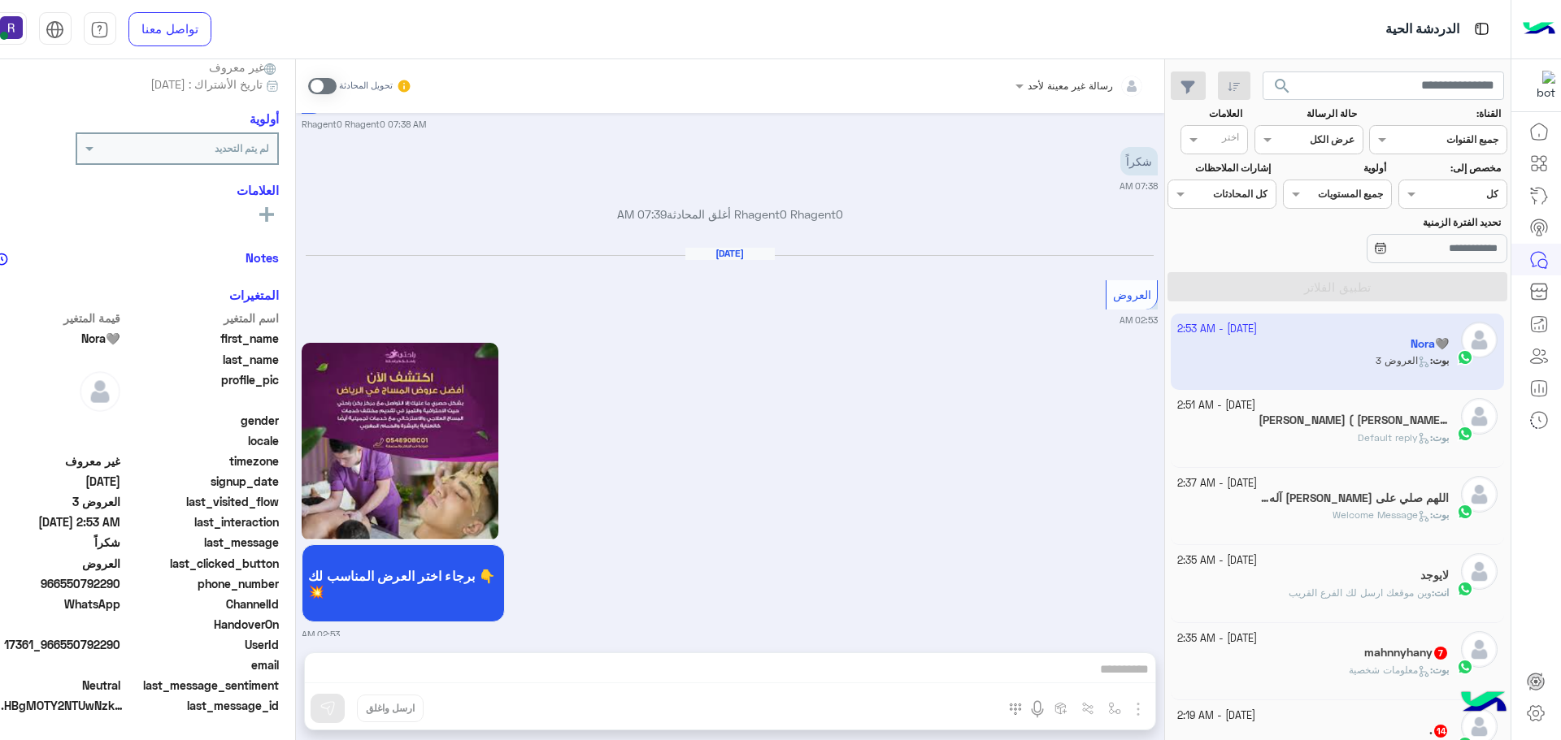
click at [1346, 445] on div "[PERSON_NAME] : Default reply" at bounding box center [1312, 445] width 271 height 28
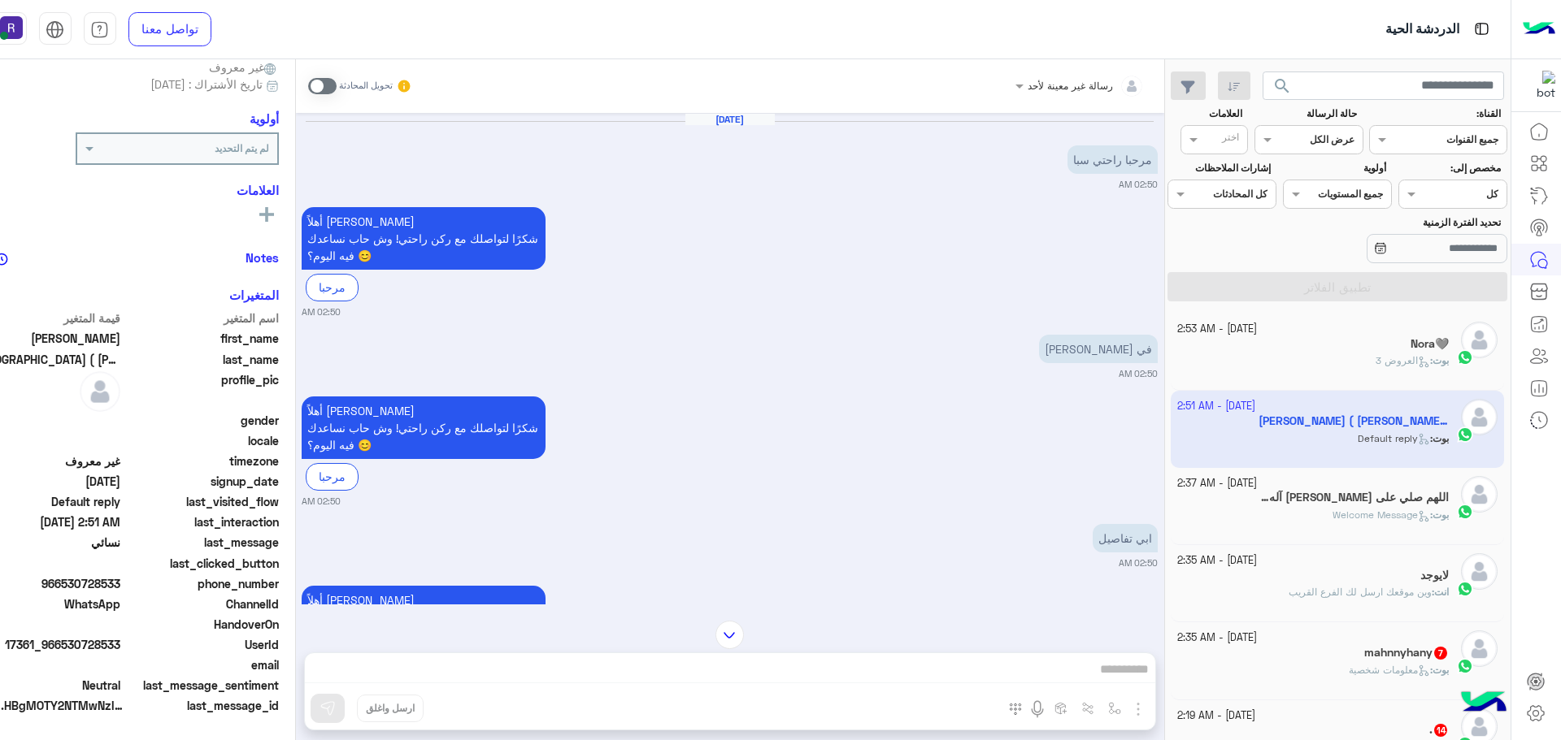
scroll to position [263, 0]
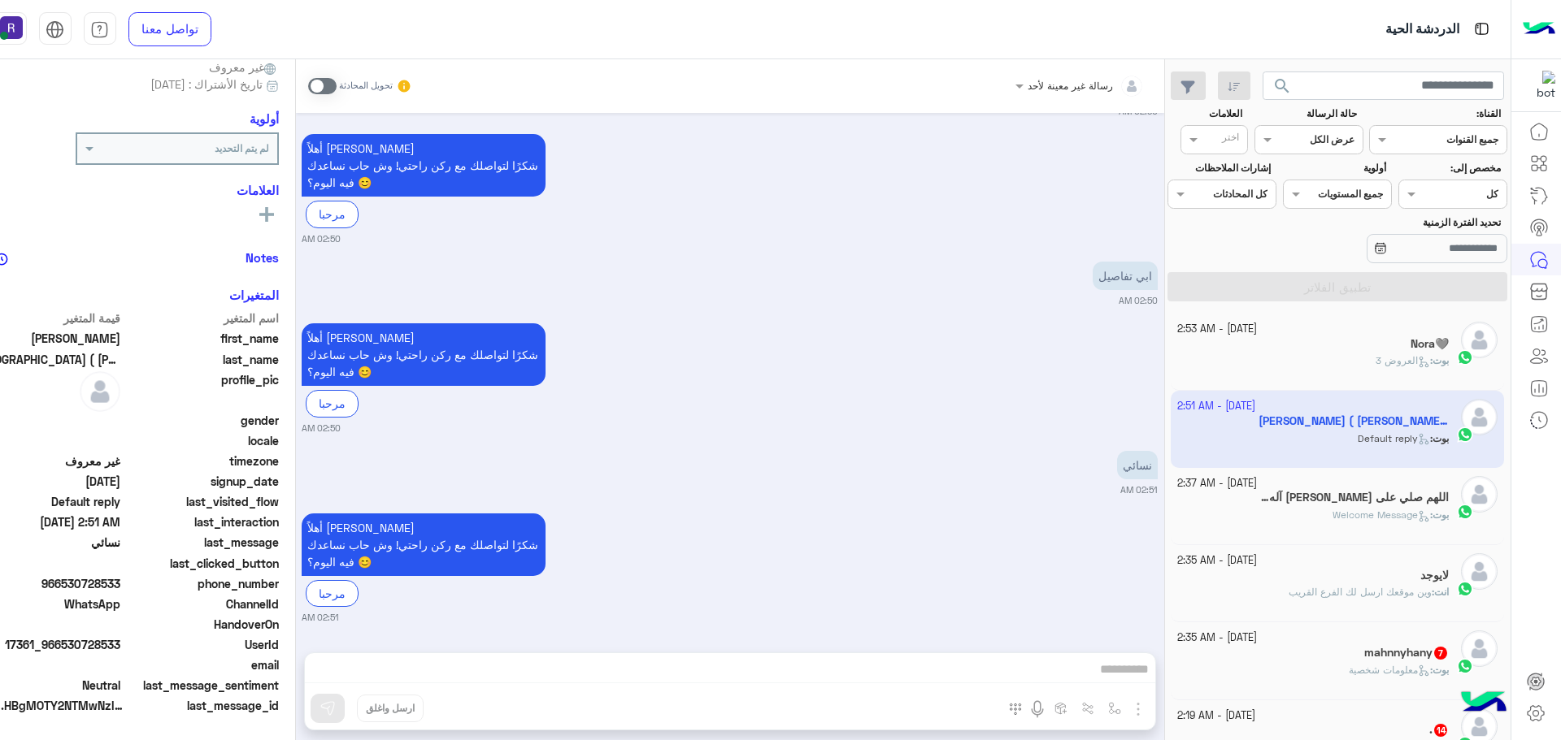
click at [324, 80] on span at bounding box center [322, 86] width 28 height 16
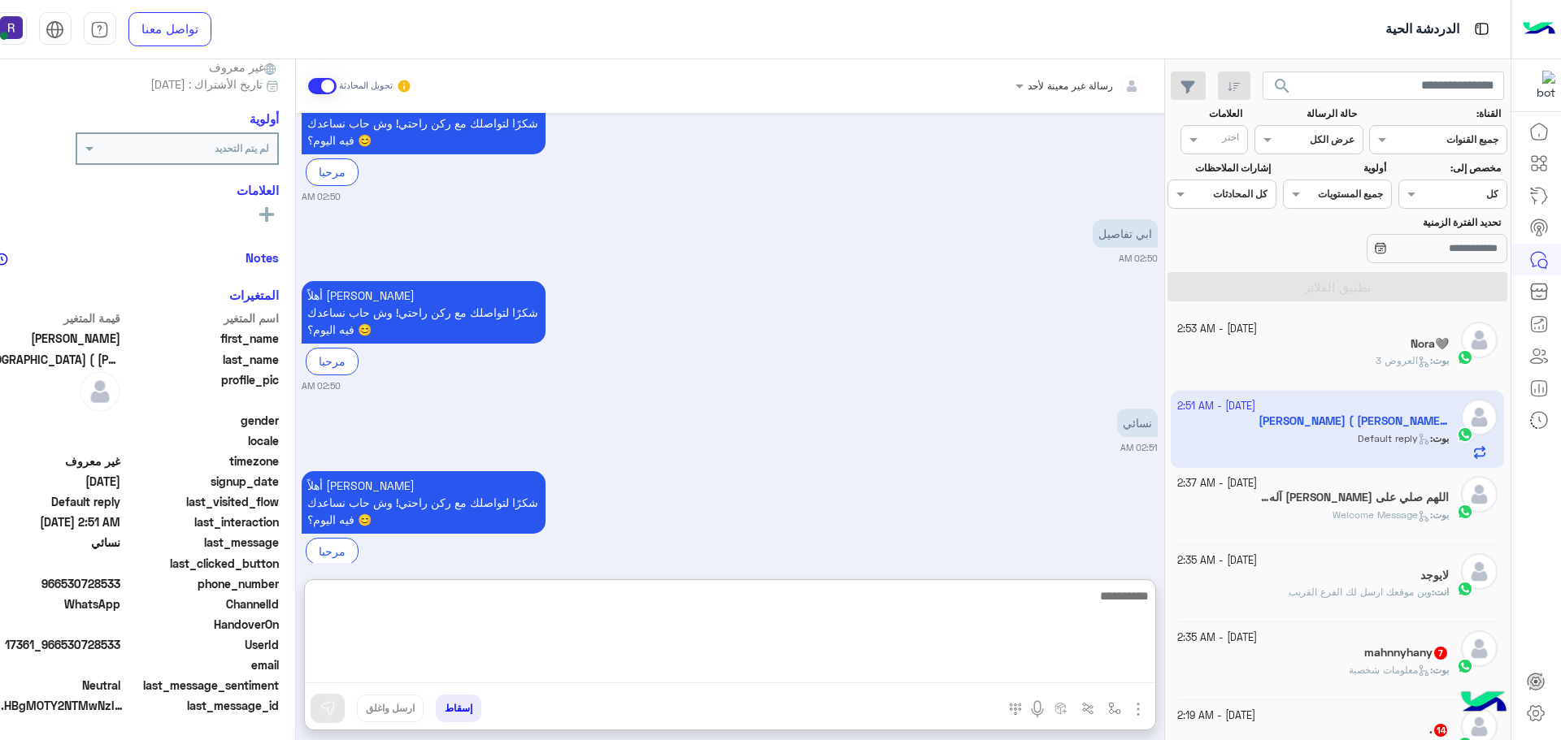
click at [963, 670] on textarea at bounding box center [730, 635] width 850 height 98
type textarea "**********"
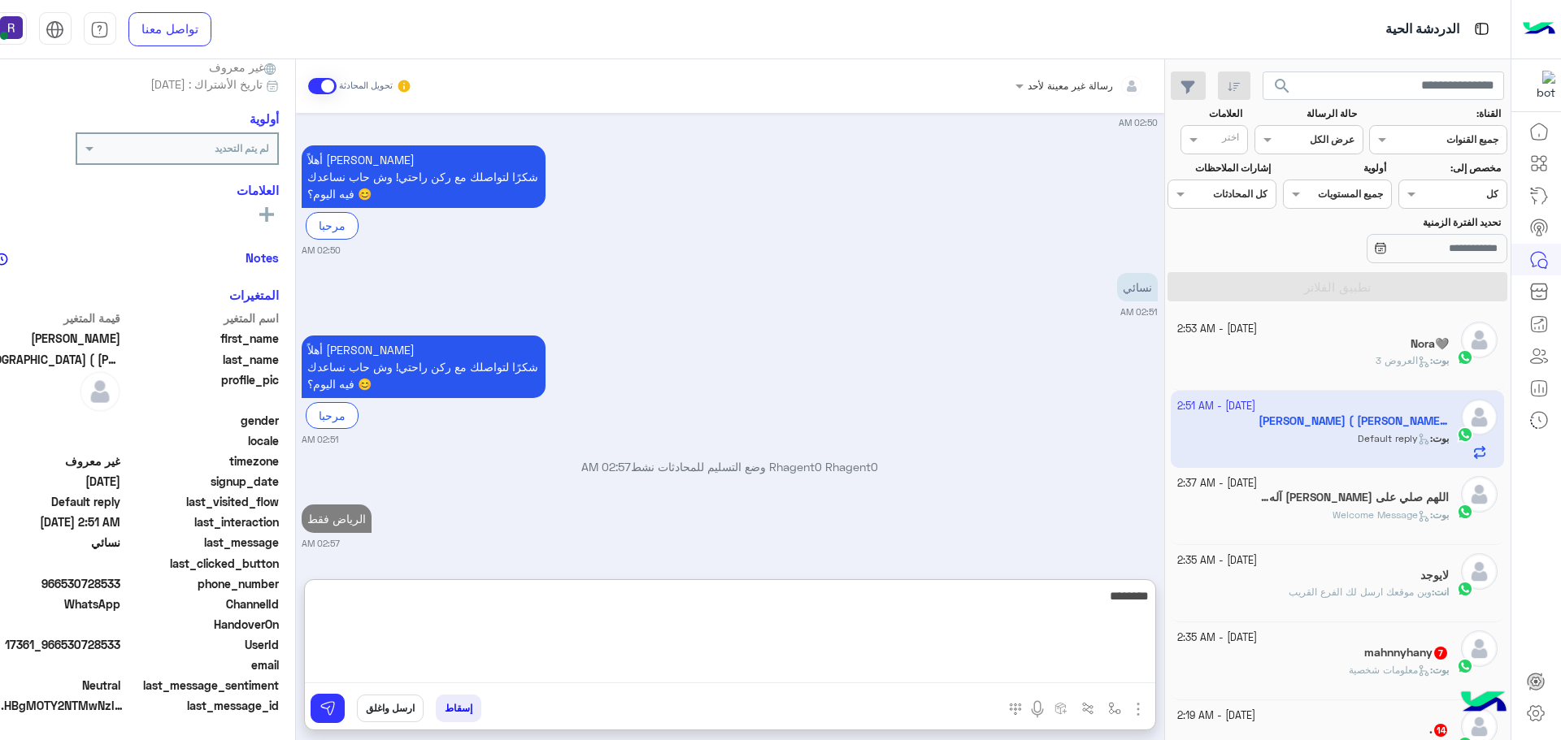
scroll to position [482, 0]
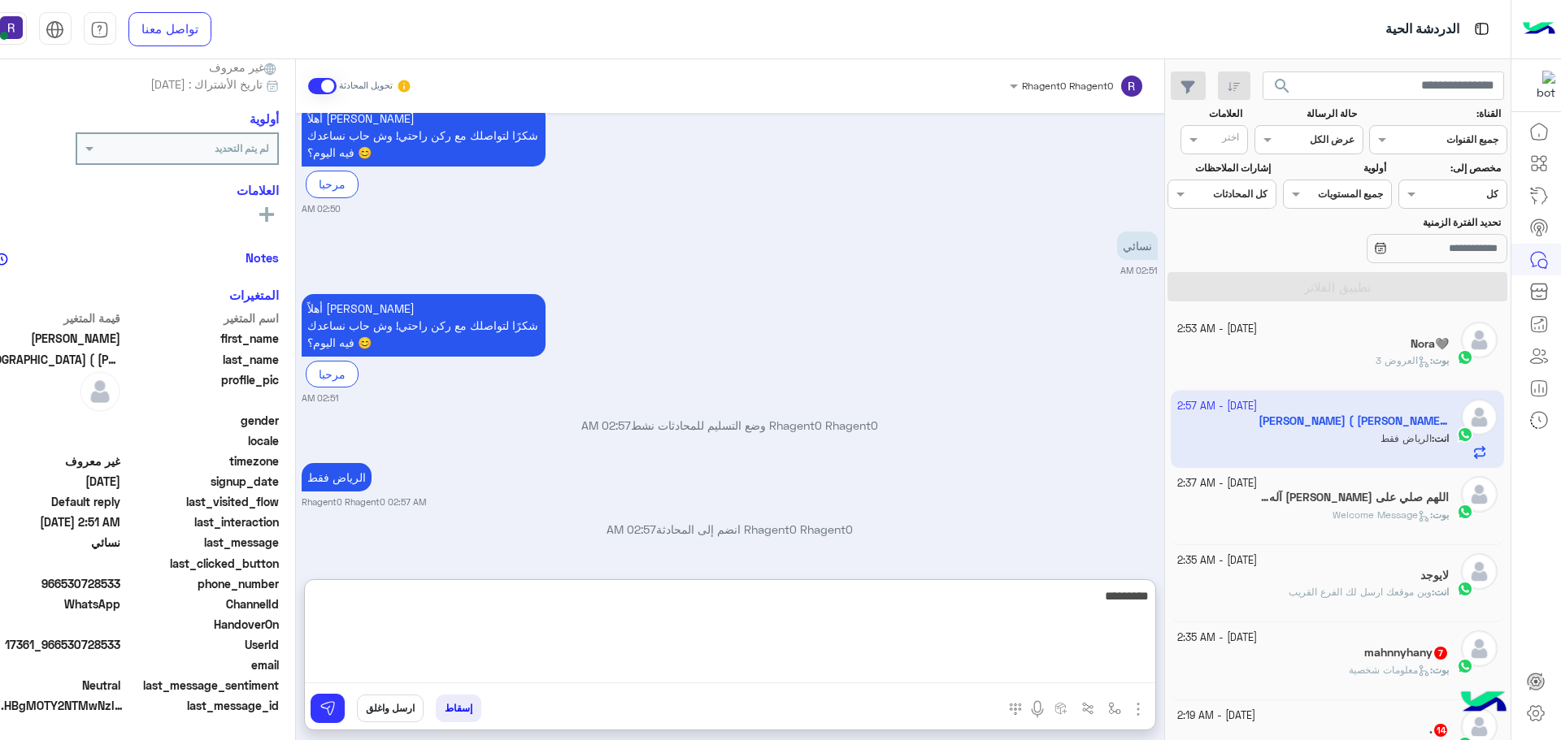
type textarea "*********"
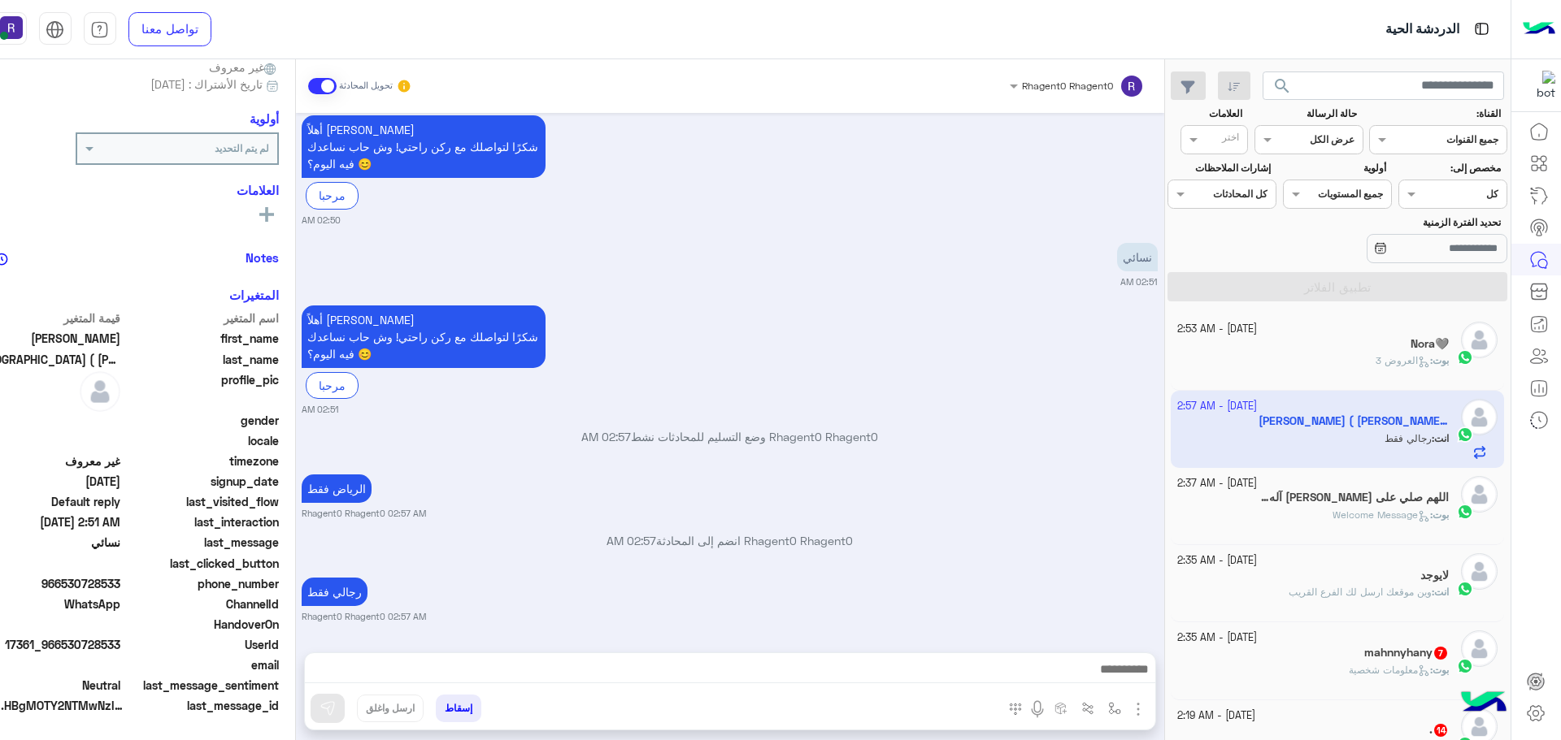
click at [324, 82] on span at bounding box center [322, 86] width 28 height 16
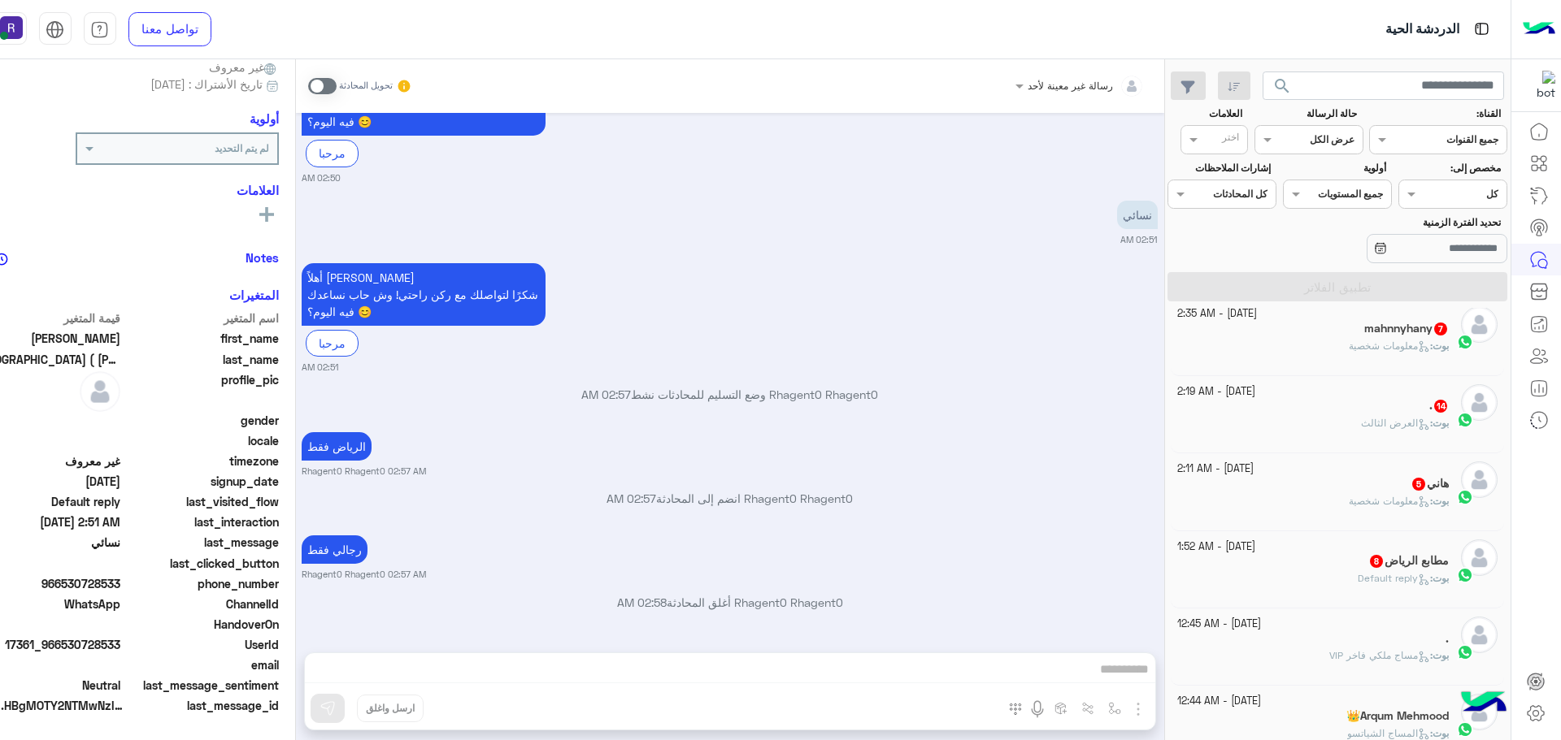
scroll to position [325, 0]
click at [1388, 357] on div "بوت : معلومات شخصية" at bounding box center [1312, 352] width 271 height 28
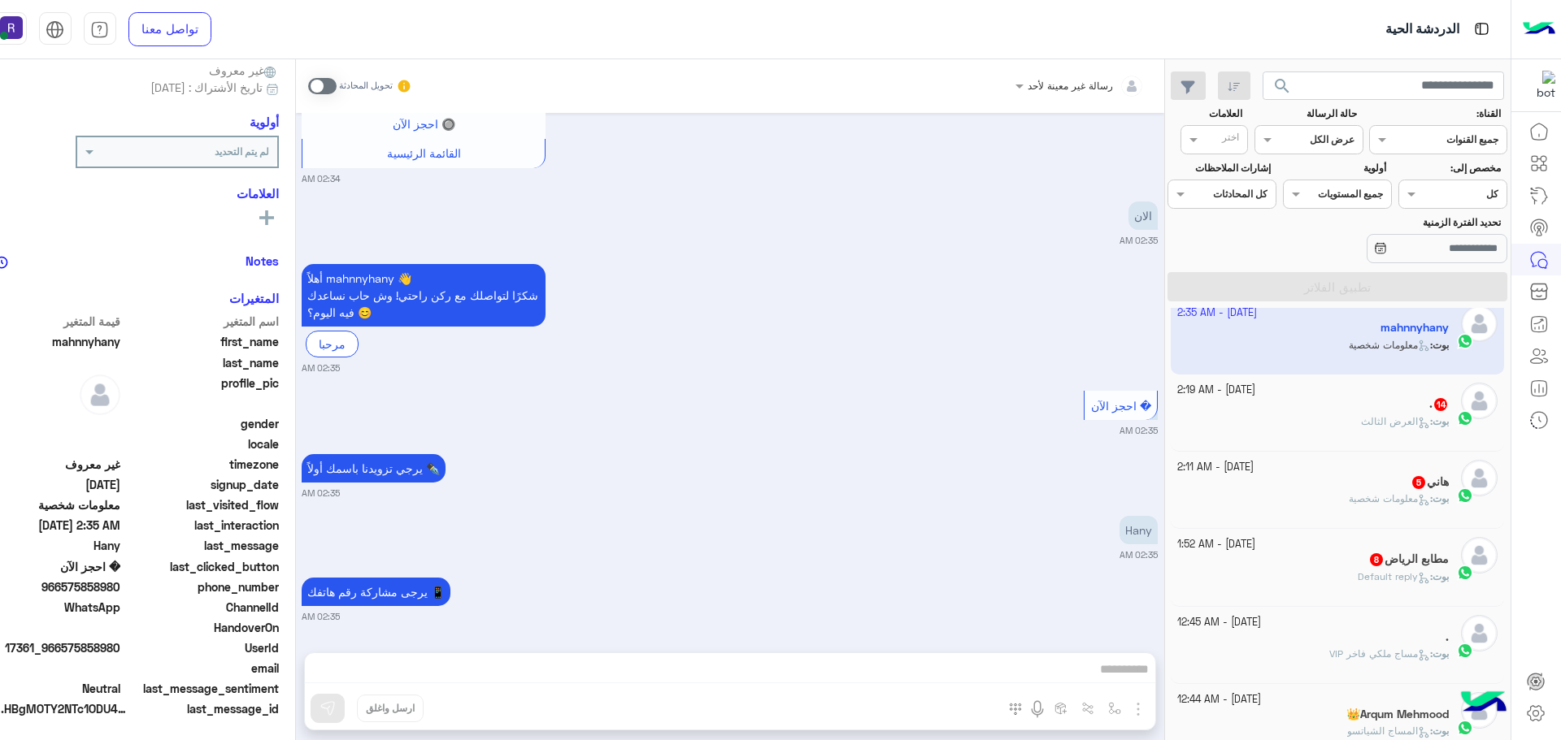
scroll to position [155, 0]
click at [324, 87] on span at bounding box center [322, 86] width 28 height 16
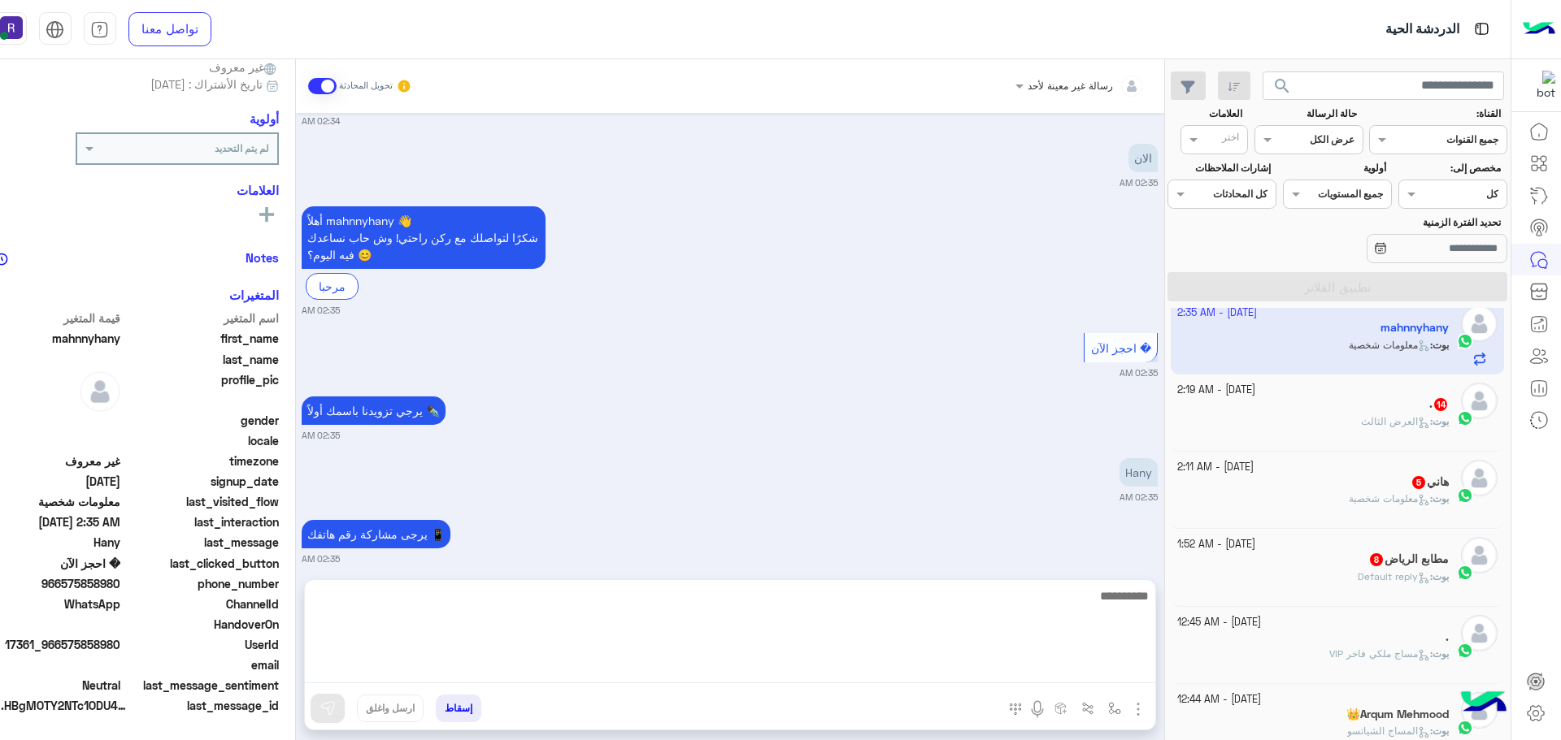
click at [999, 671] on textarea at bounding box center [730, 635] width 850 height 98
paste textarea "**********"
type textarea "**********"
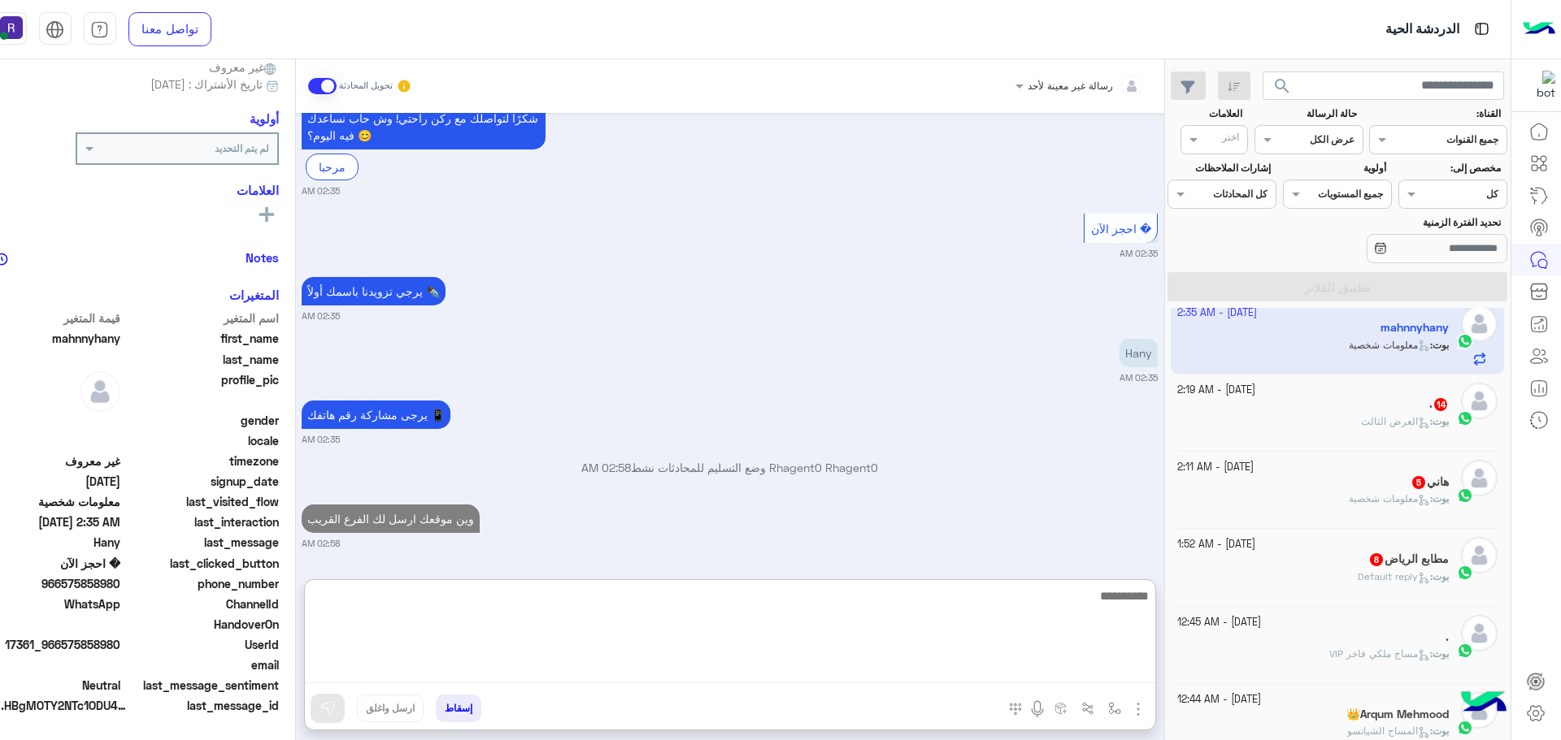
scroll to position [1163, 0]
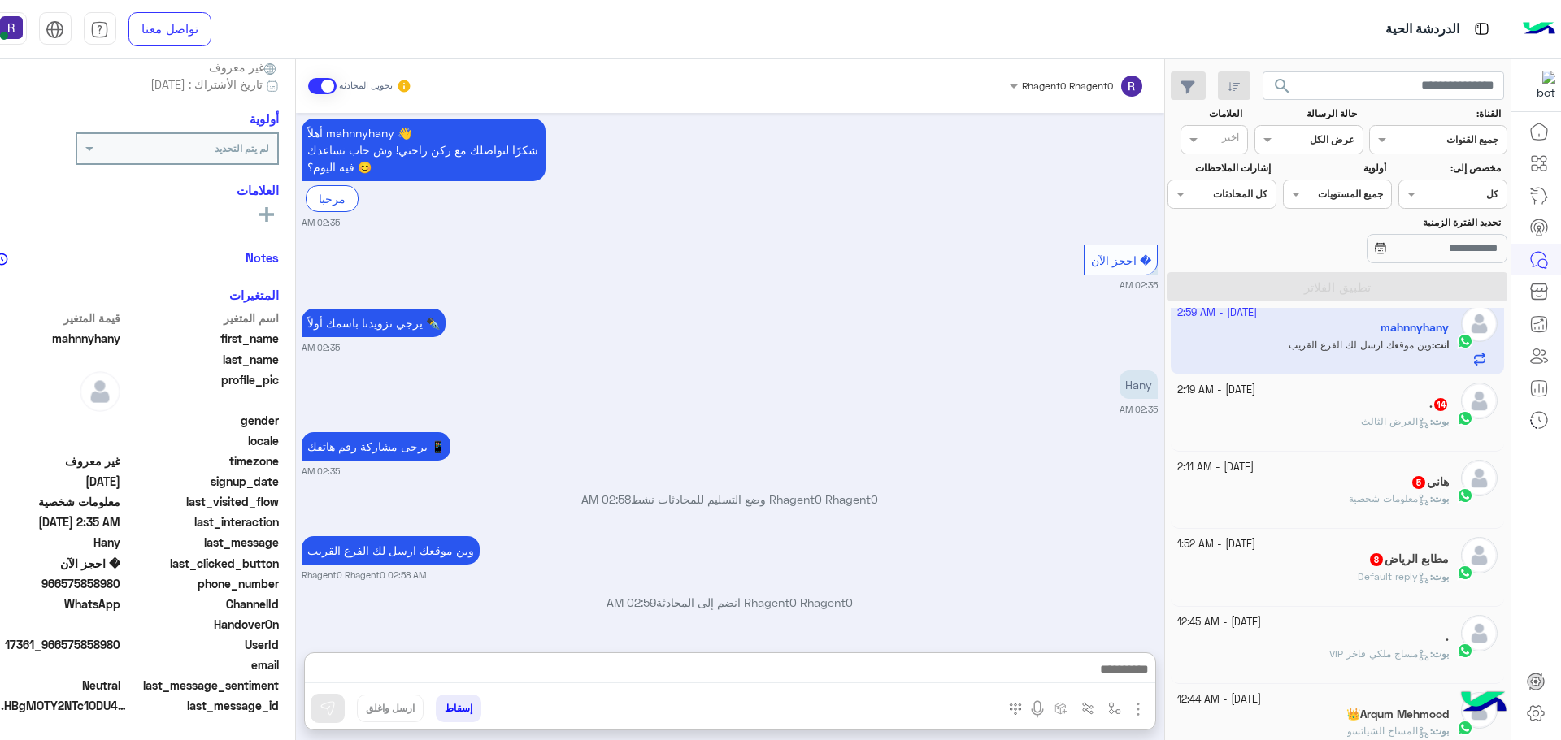
click at [1397, 423] on span "العرض الثالث" at bounding box center [1395, 421] width 69 height 12
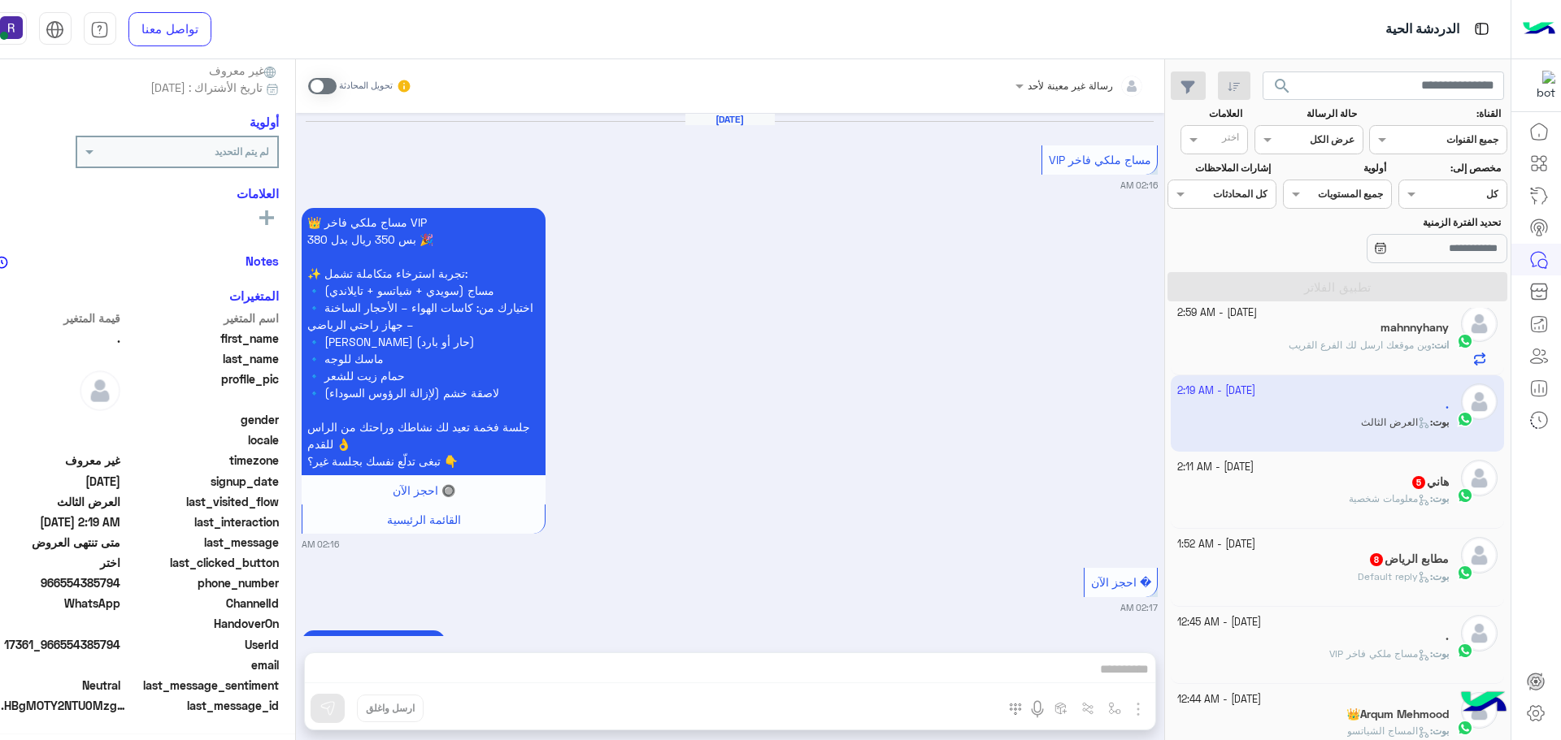
scroll to position [2646, 0]
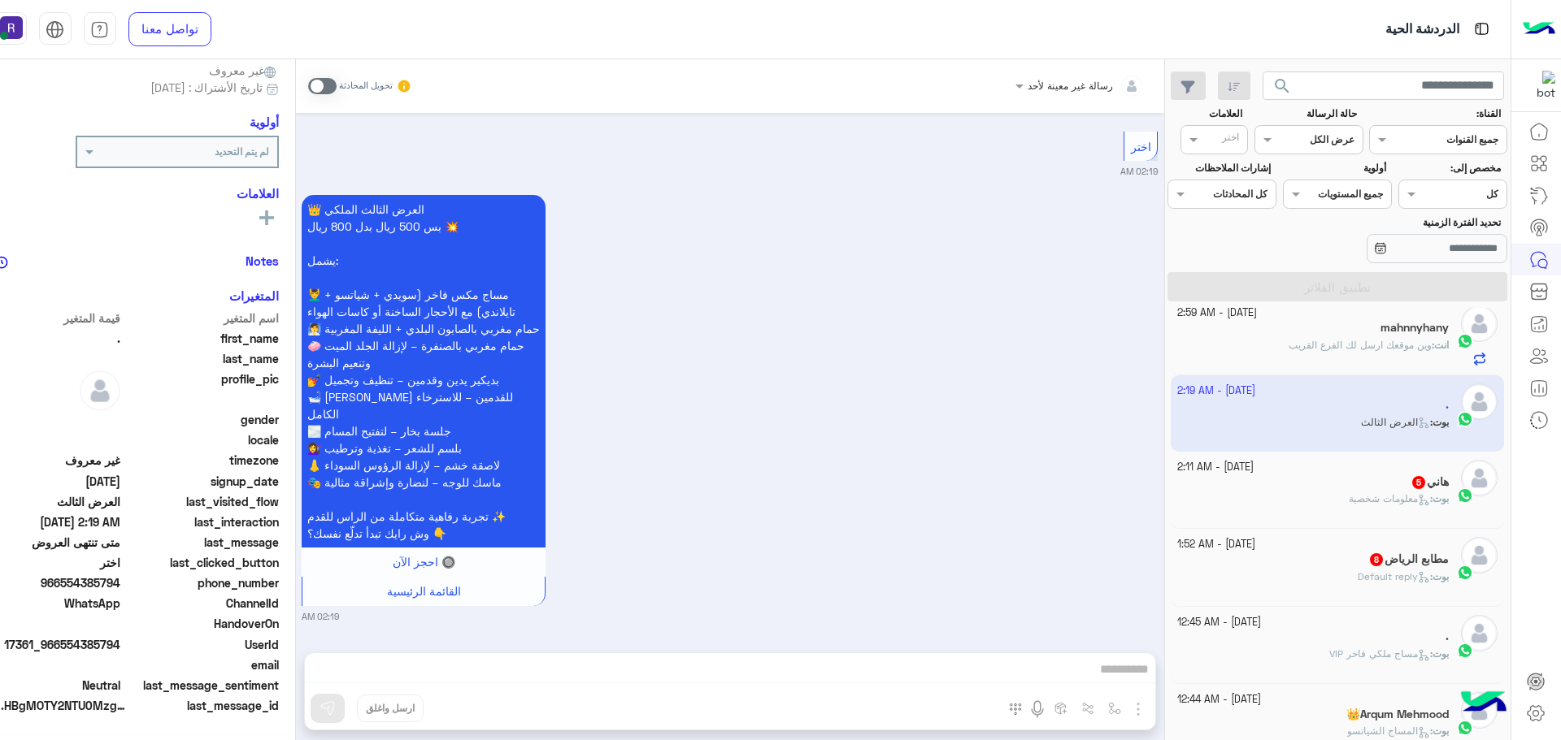
click at [1375, 497] on span "معلومات شخصية" at bounding box center [1389, 499] width 81 height 12
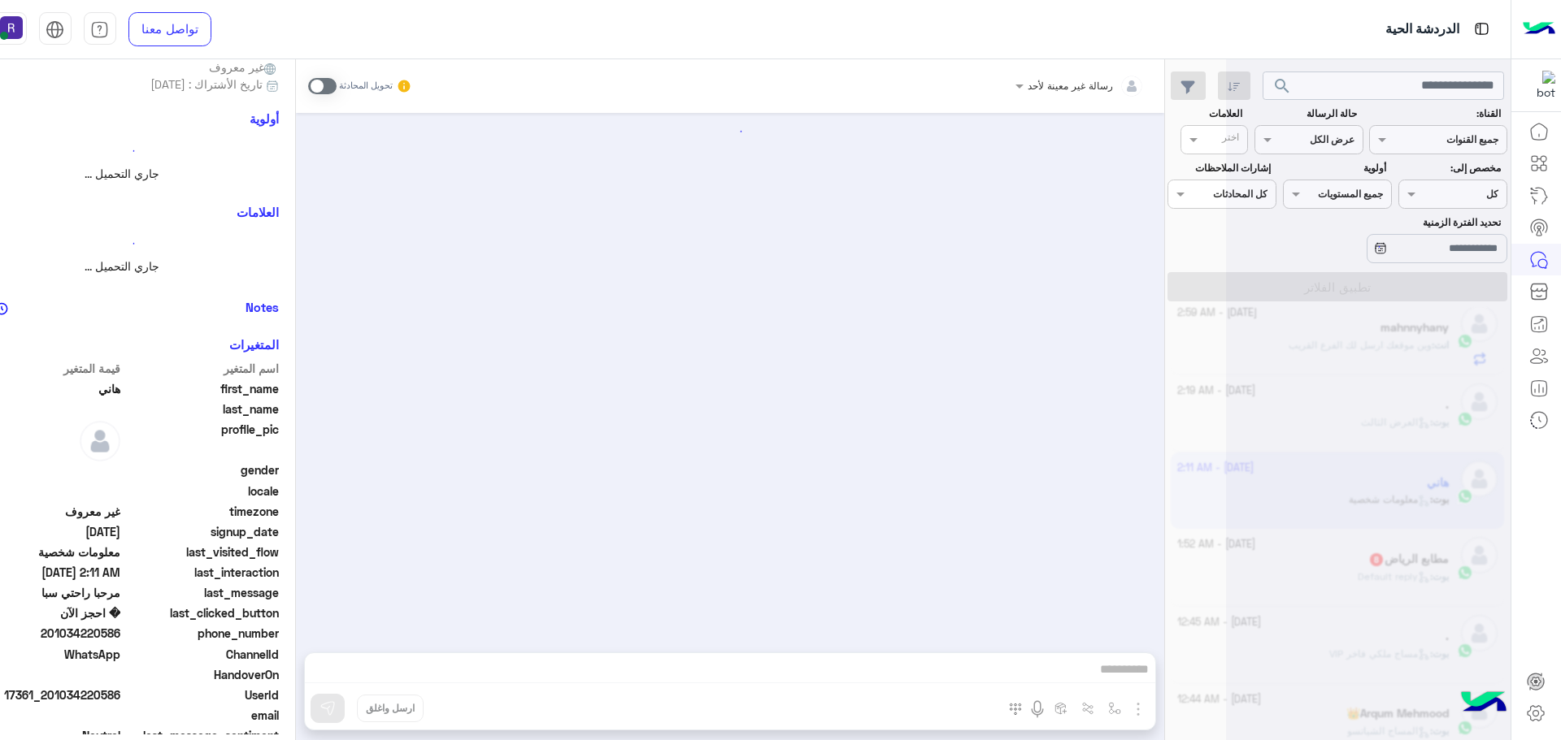
scroll to position [699, 0]
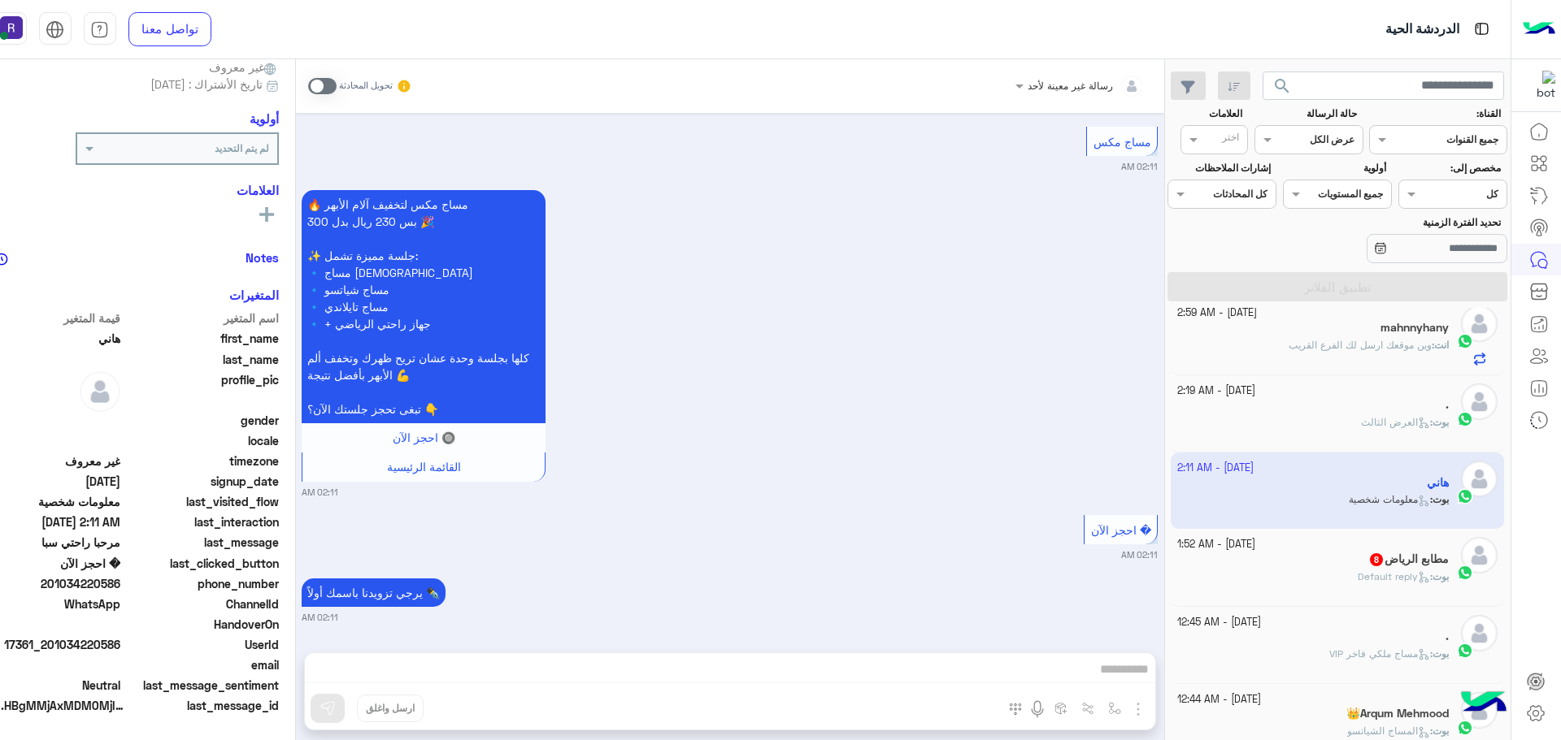
click at [321, 88] on span at bounding box center [322, 86] width 28 height 16
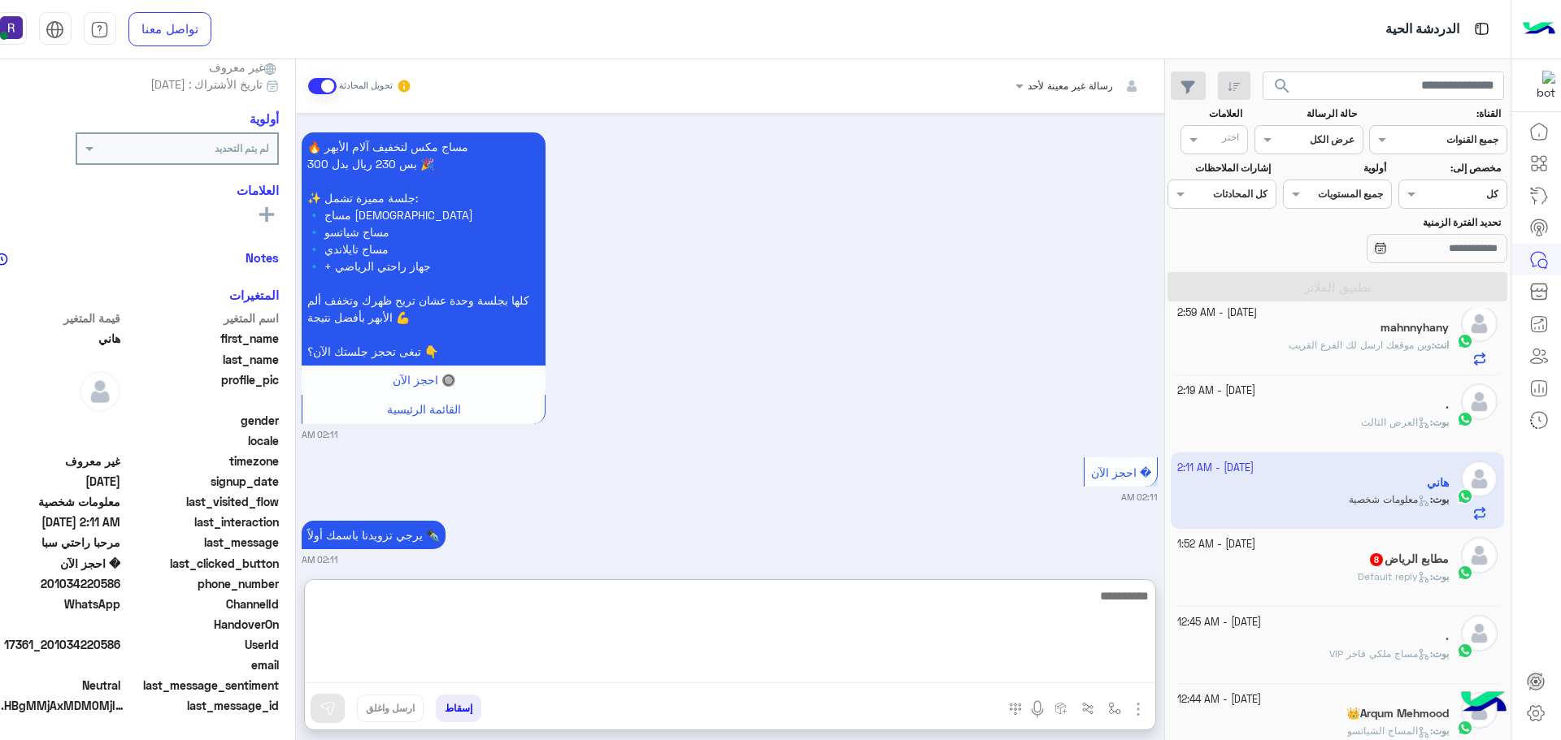
click at [864, 662] on textarea at bounding box center [730, 635] width 850 height 98
paste textarea "**********"
type textarea "**********"
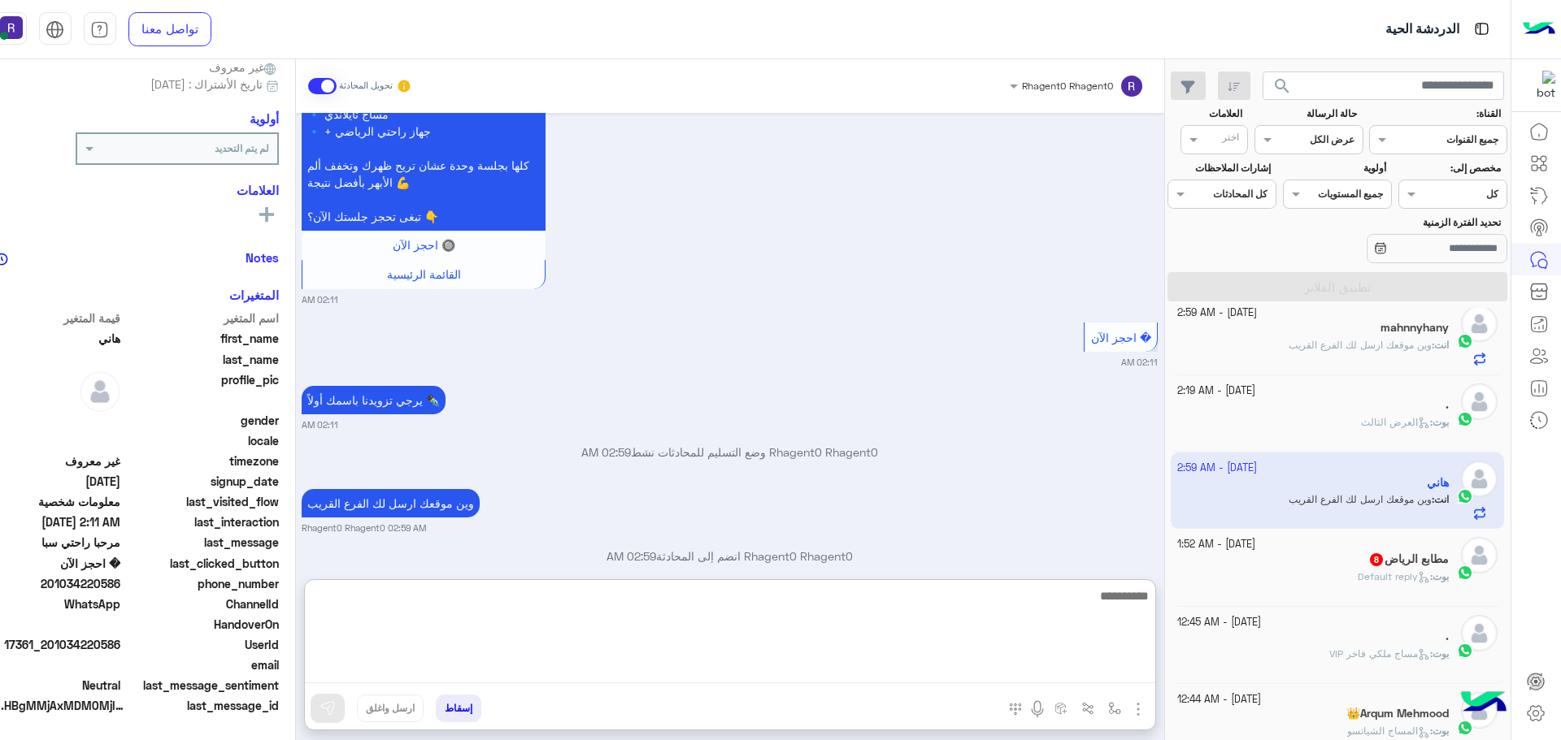
scroll to position [918, 0]
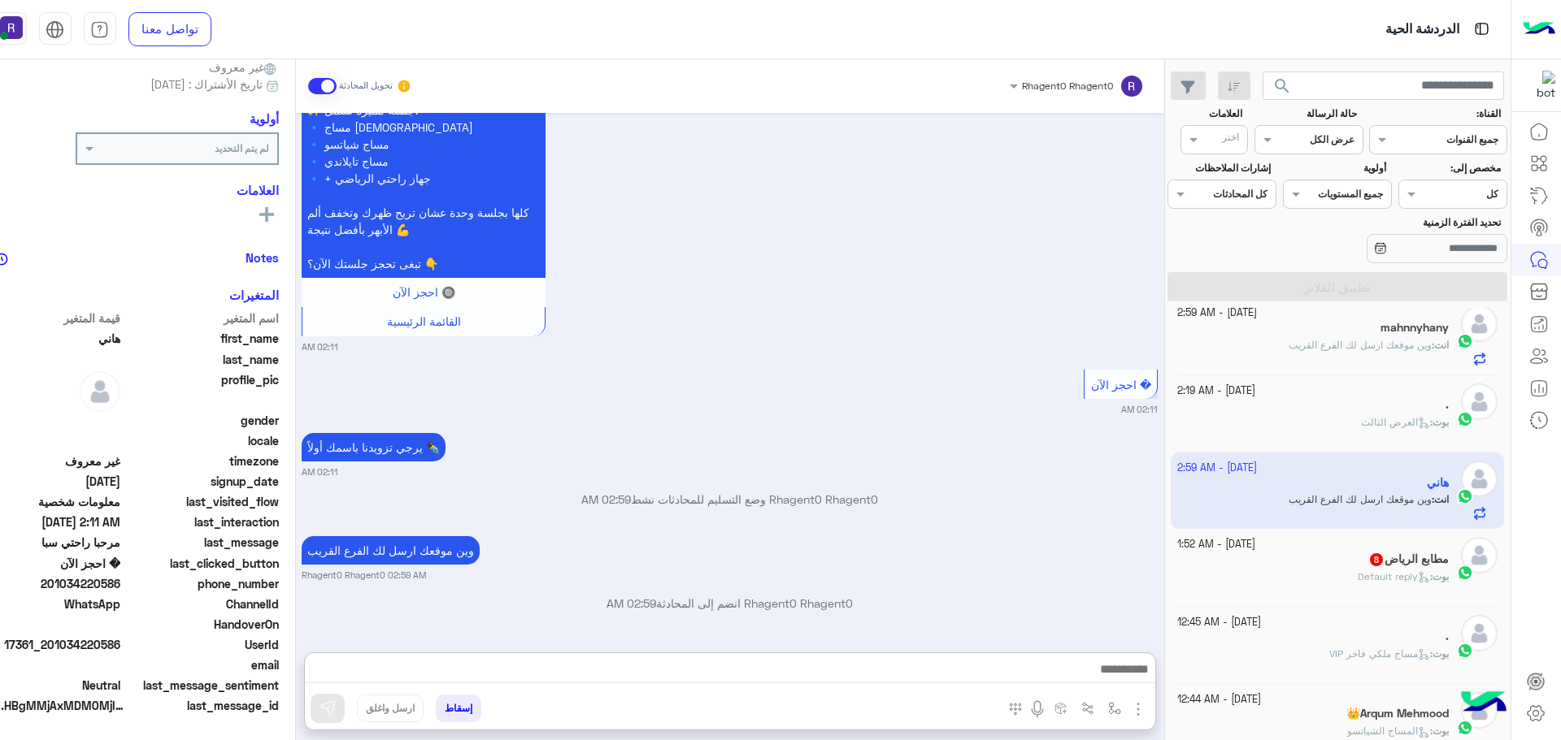
click at [1385, 588] on div "[PERSON_NAME] : Default reply" at bounding box center [1312, 584] width 271 height 28
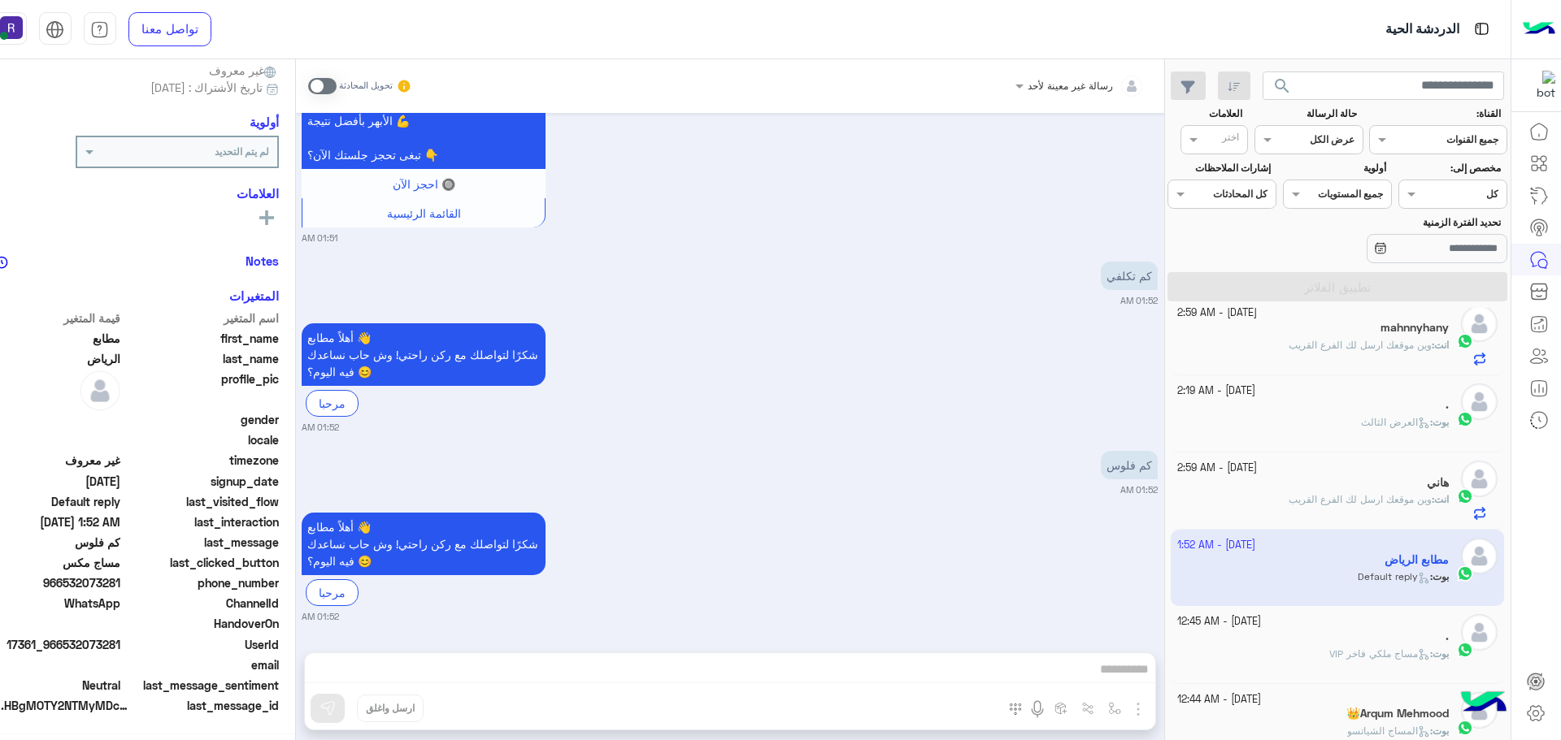
scroll to position [155, 0]
click at [324, 83] on span at bounding box center [322, 86] width 28 height 16
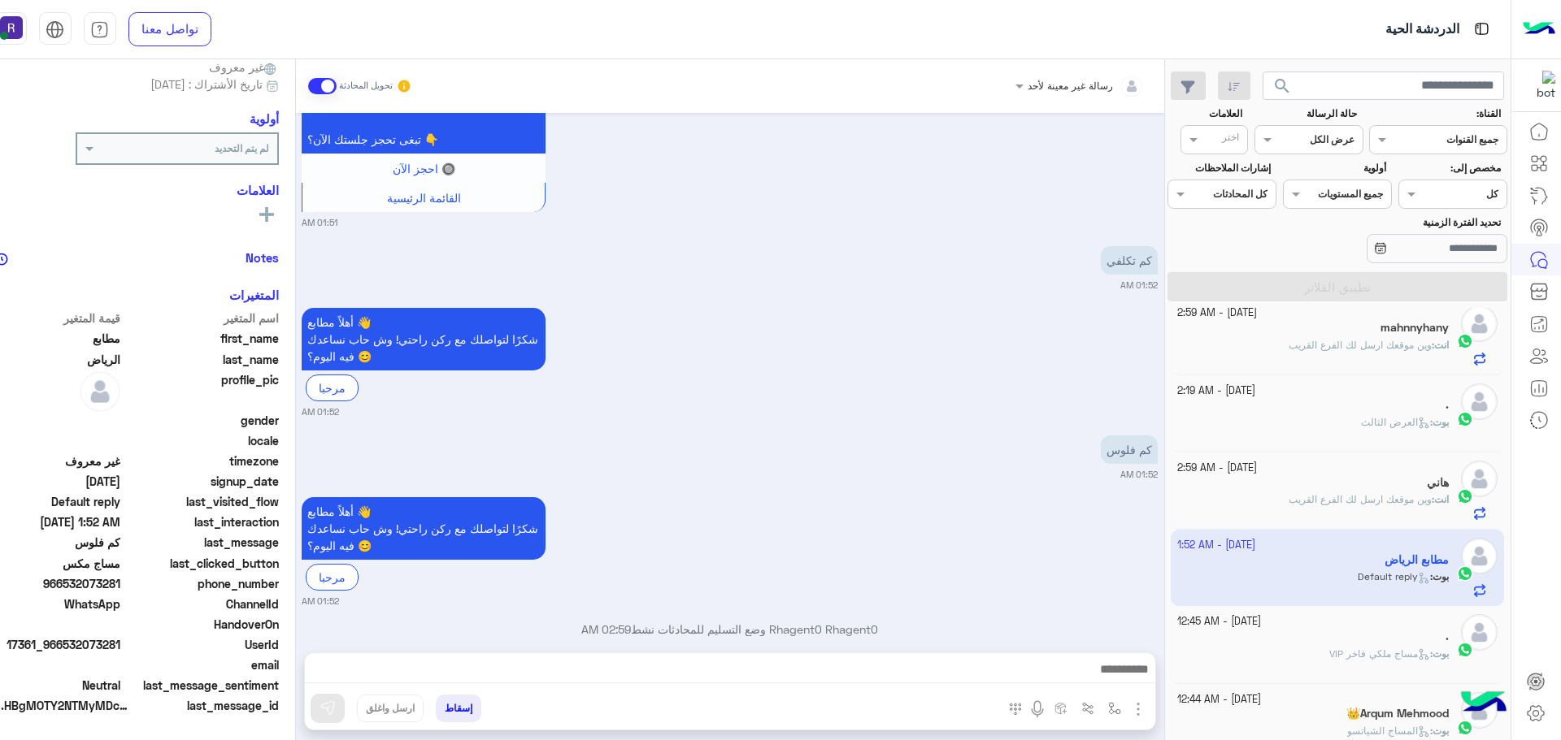
scroll to position [1796, 0]
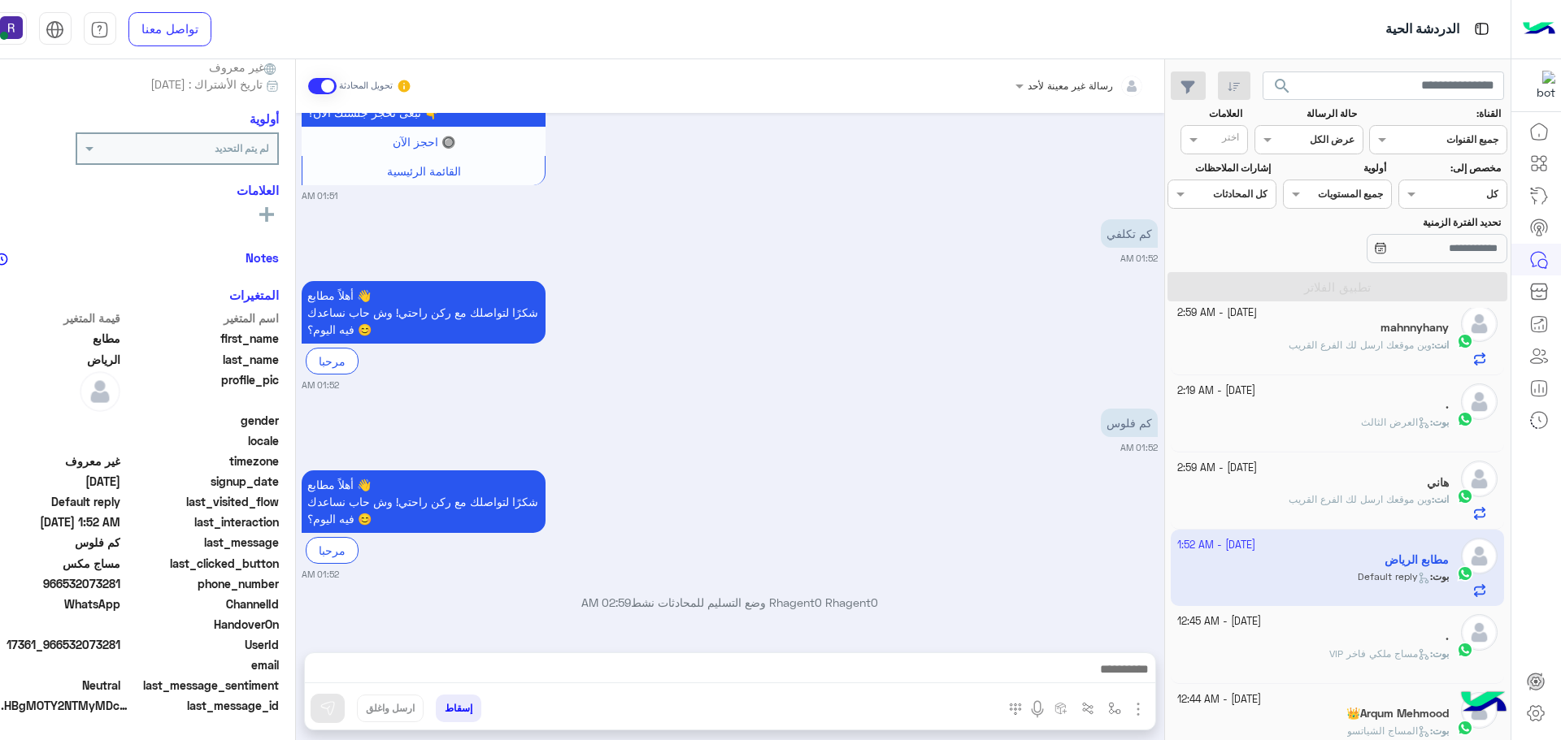
click at [1134, 718] on img "button" at bounding box center [1138, 710] width 20 height 20
click at [1110, 675] on span "الصور" at bounding box center [1107, 674] width 30 height 19
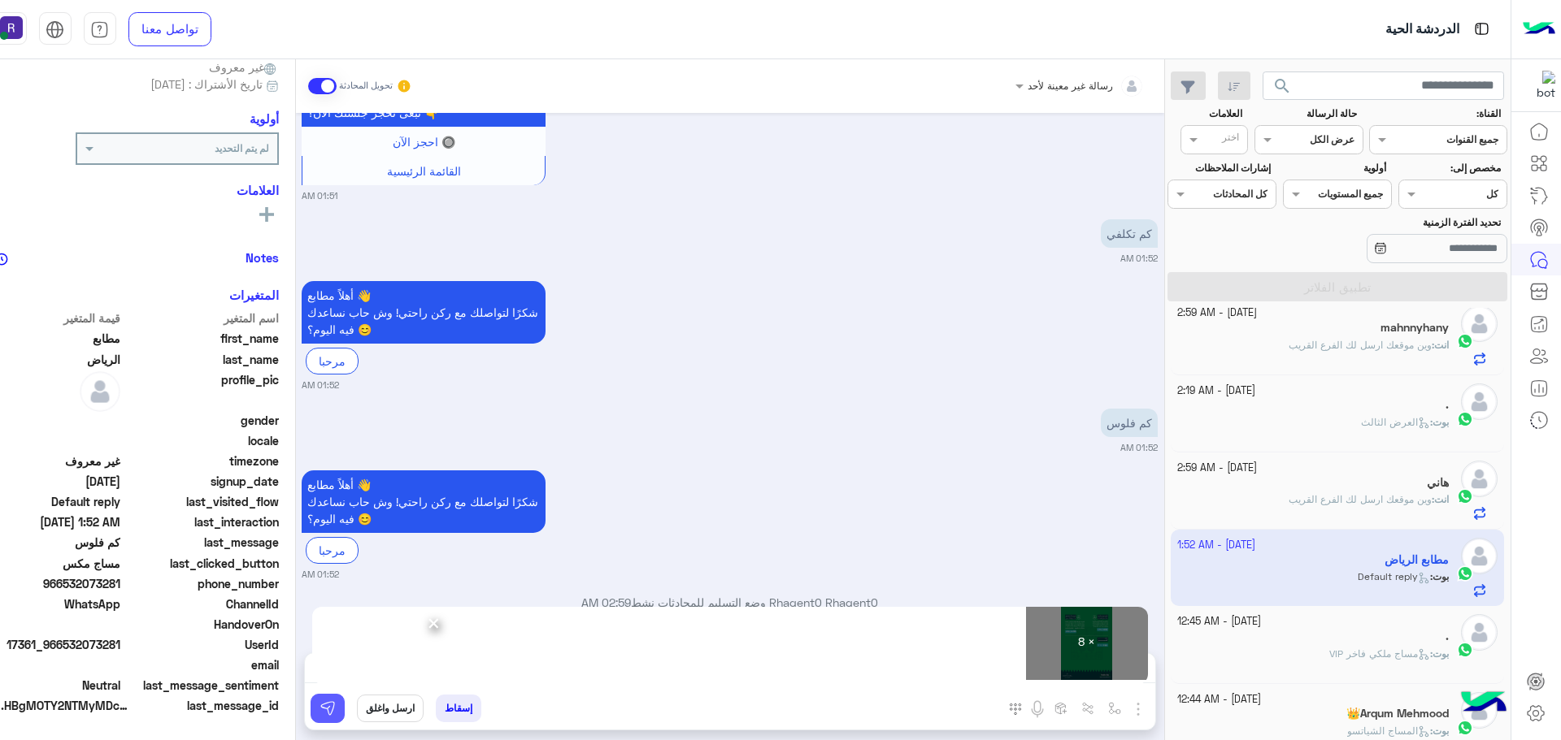
click at [341, 711] on button at bounding box center [328, 708] width 34 height 29
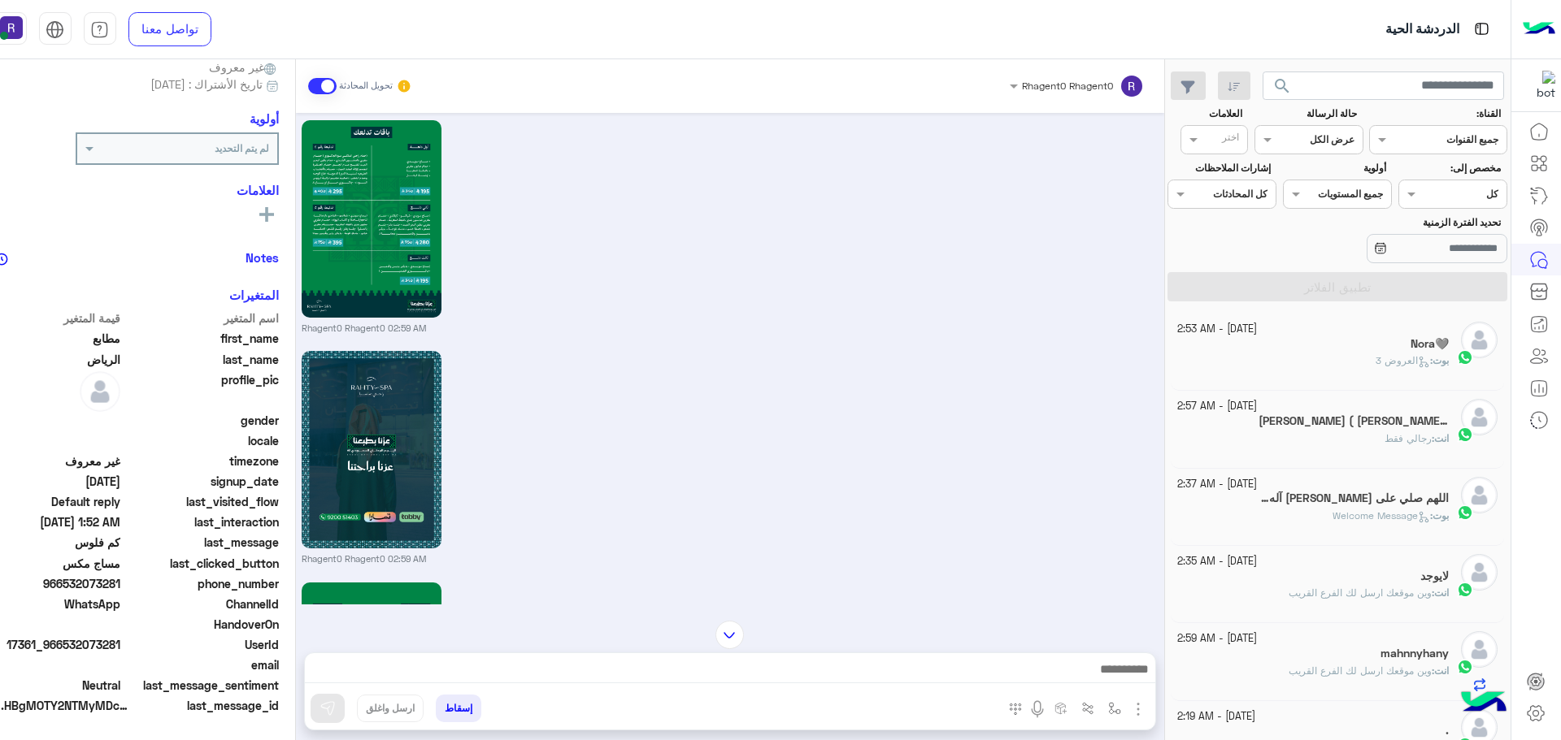
scroll to position [3686, 0]
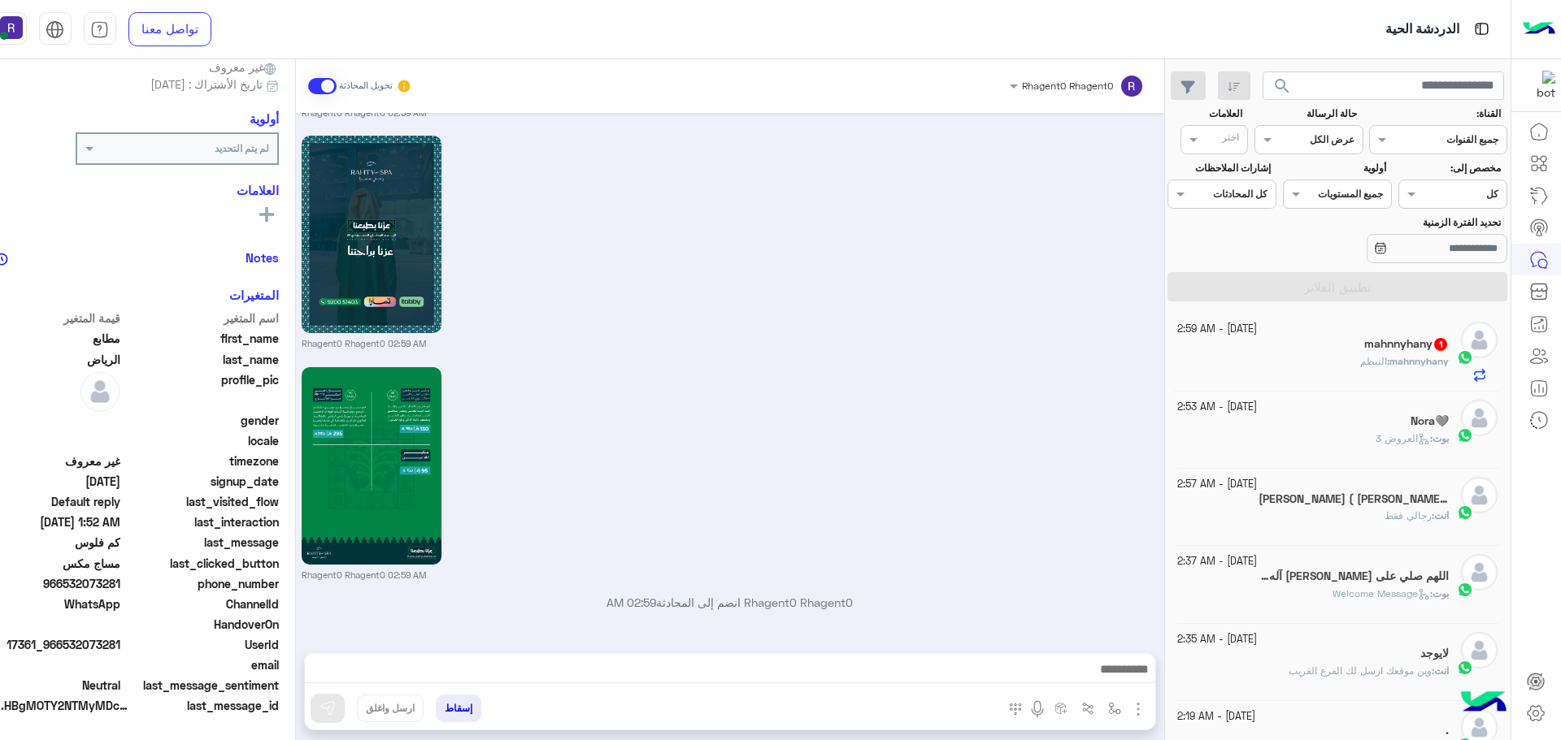
click at [1369, 367] on p "mahnnyhany : النيظم" at bounding box center [1404, 361] width 89 height 15
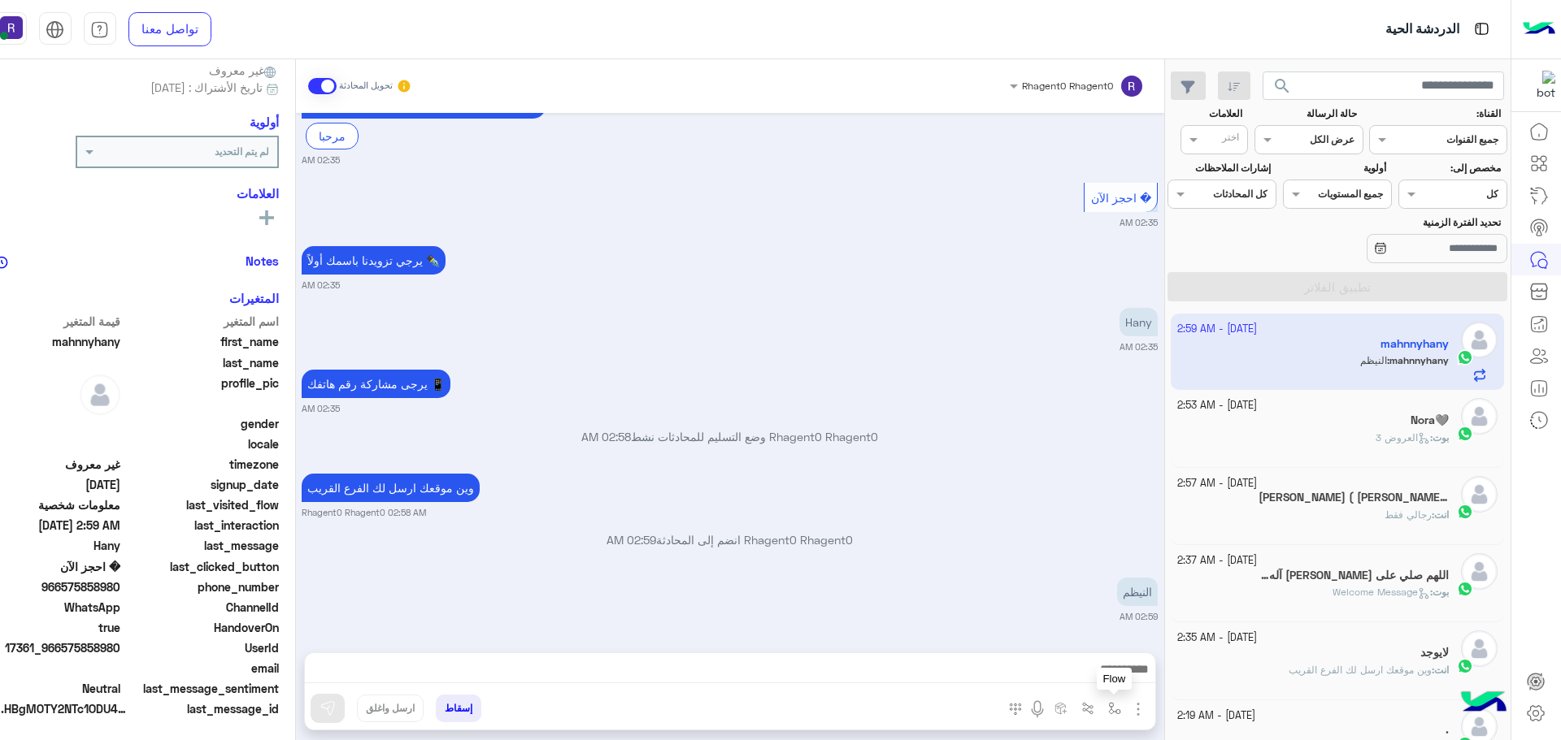
scroll to position [155, 0]
click at [1118, 714] on img "button" at bounding box center [1114, 708] width 13 height 13
click at [1089, 664] on input "text" at bounding box center [1077, 670] width 82 height 15
type input "*****"
click at [1080, 645] on span "الجنادرية" at bounding box center [1096, 643] width 45 height 15
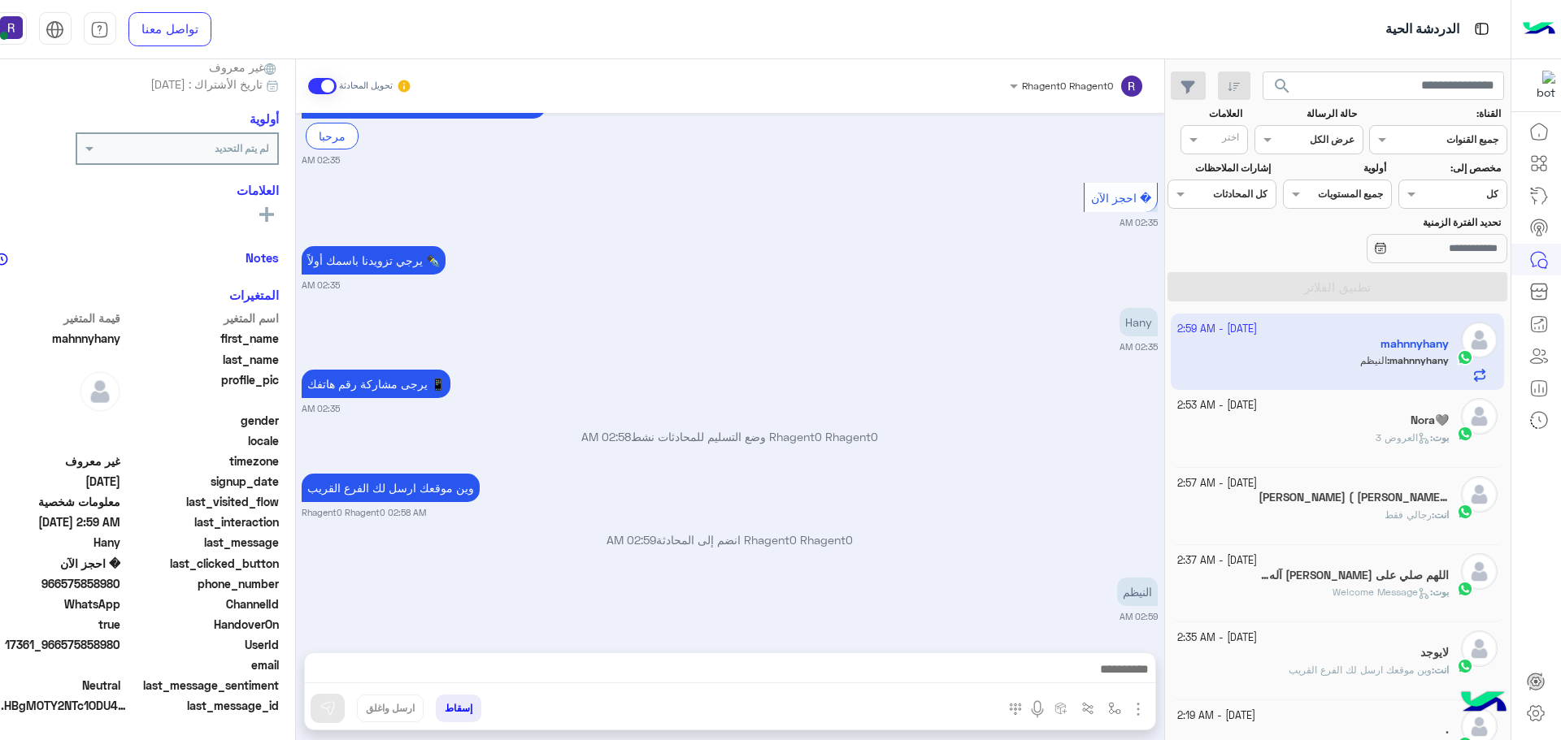
type textarea "*********"
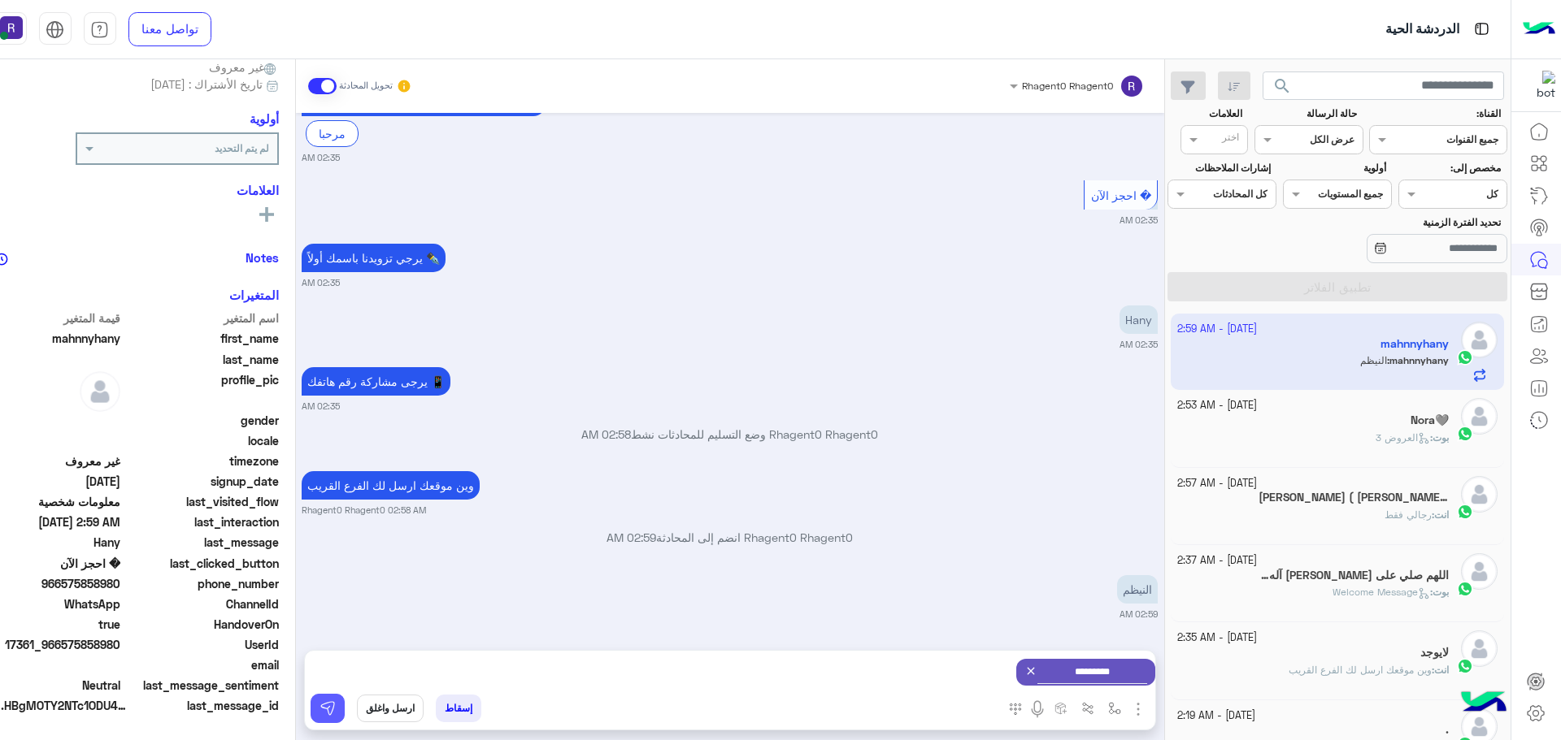
click at [335, 705] on img at bounding box center [327, 709] width 16 height 16
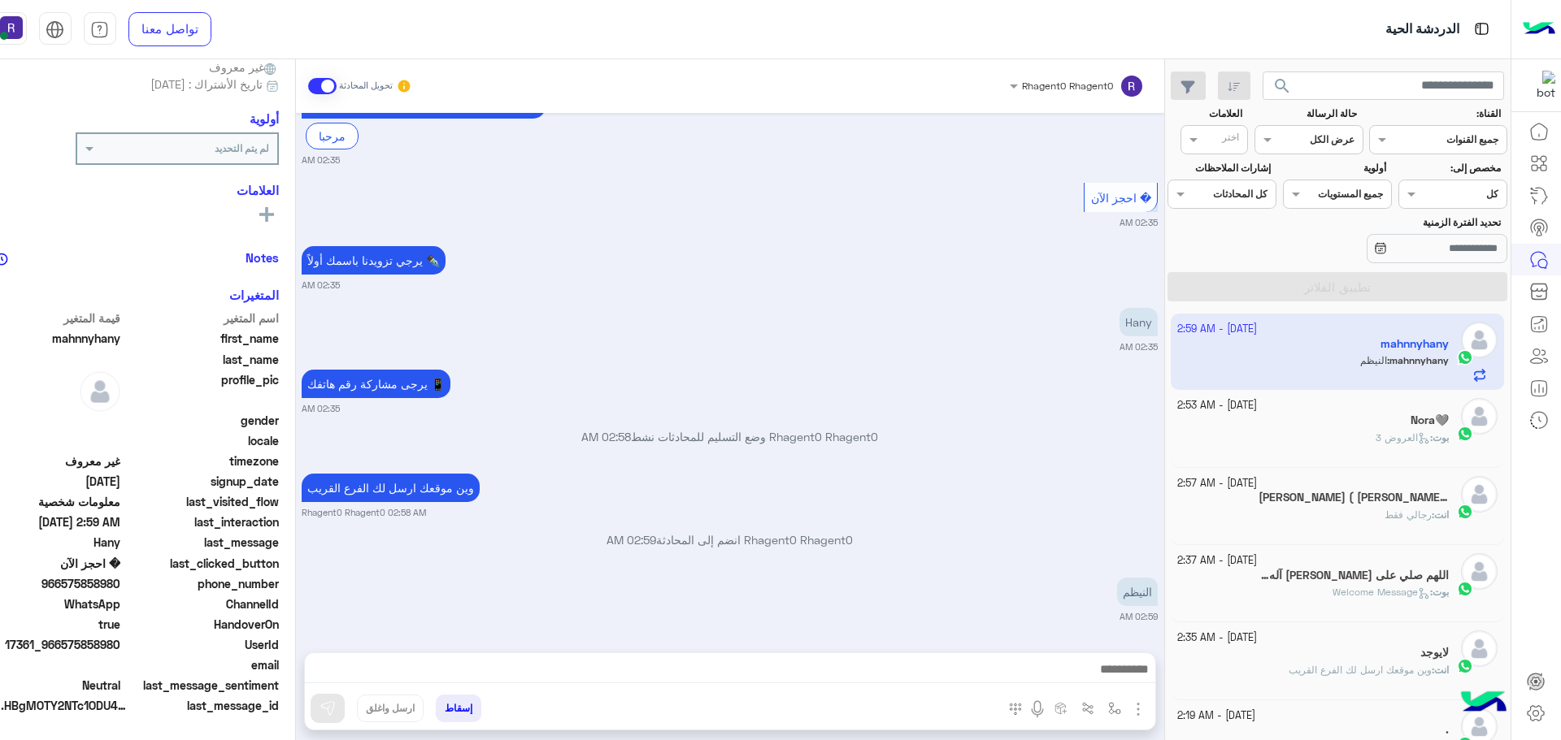
scroll to position [1153, 0]
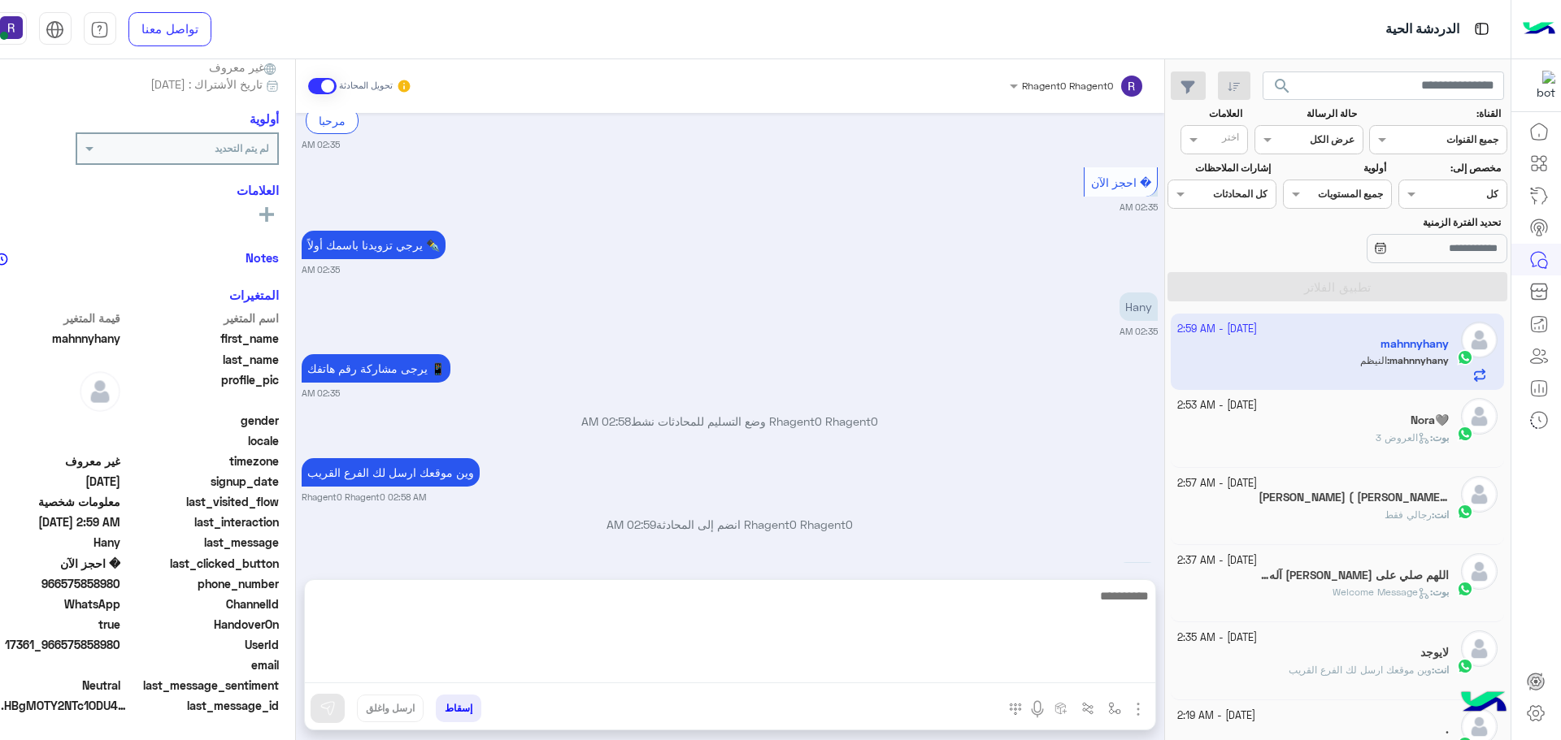
click at [1053, 660] on textarea at bounding box center [730, 635] width 850 height 98
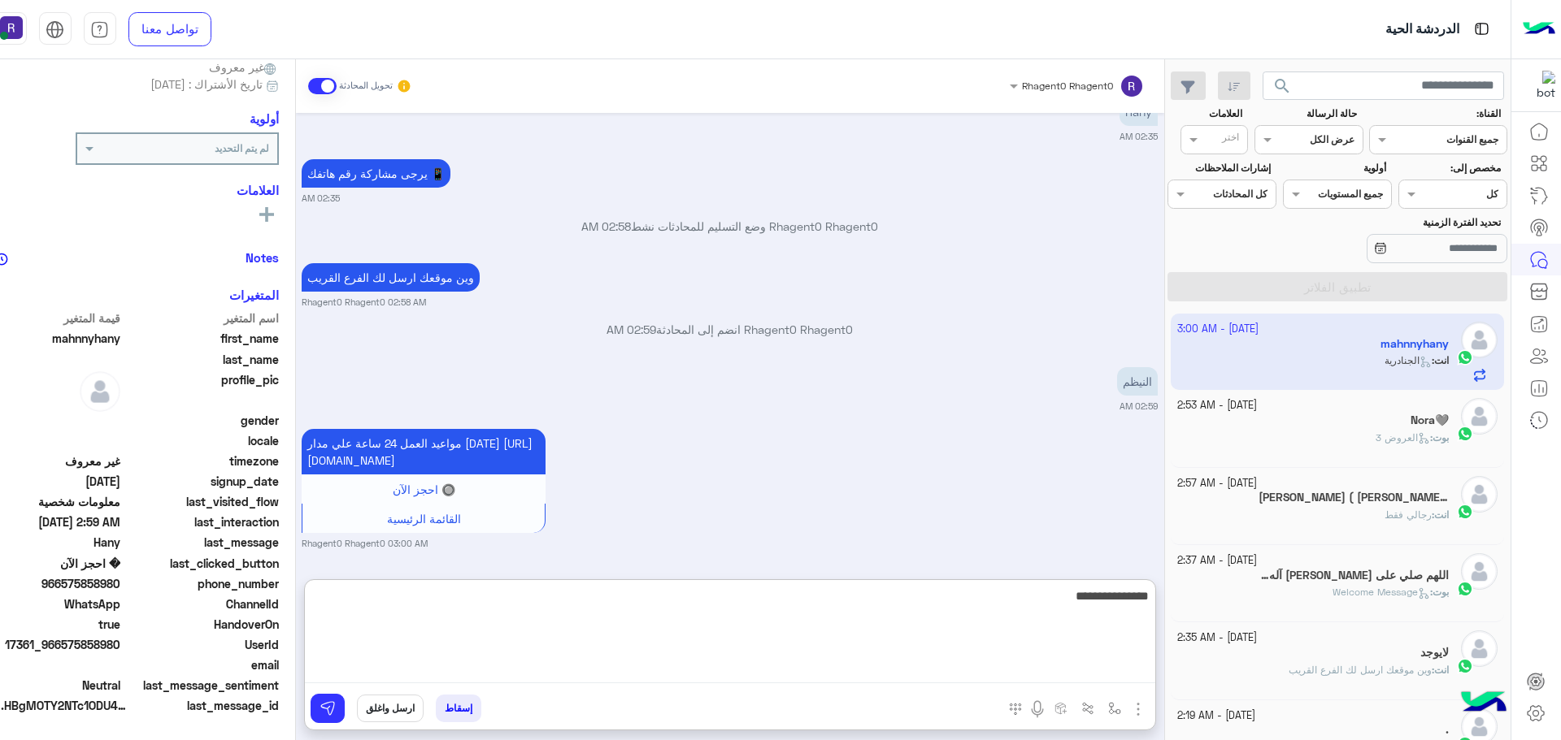
type textarea "**********"
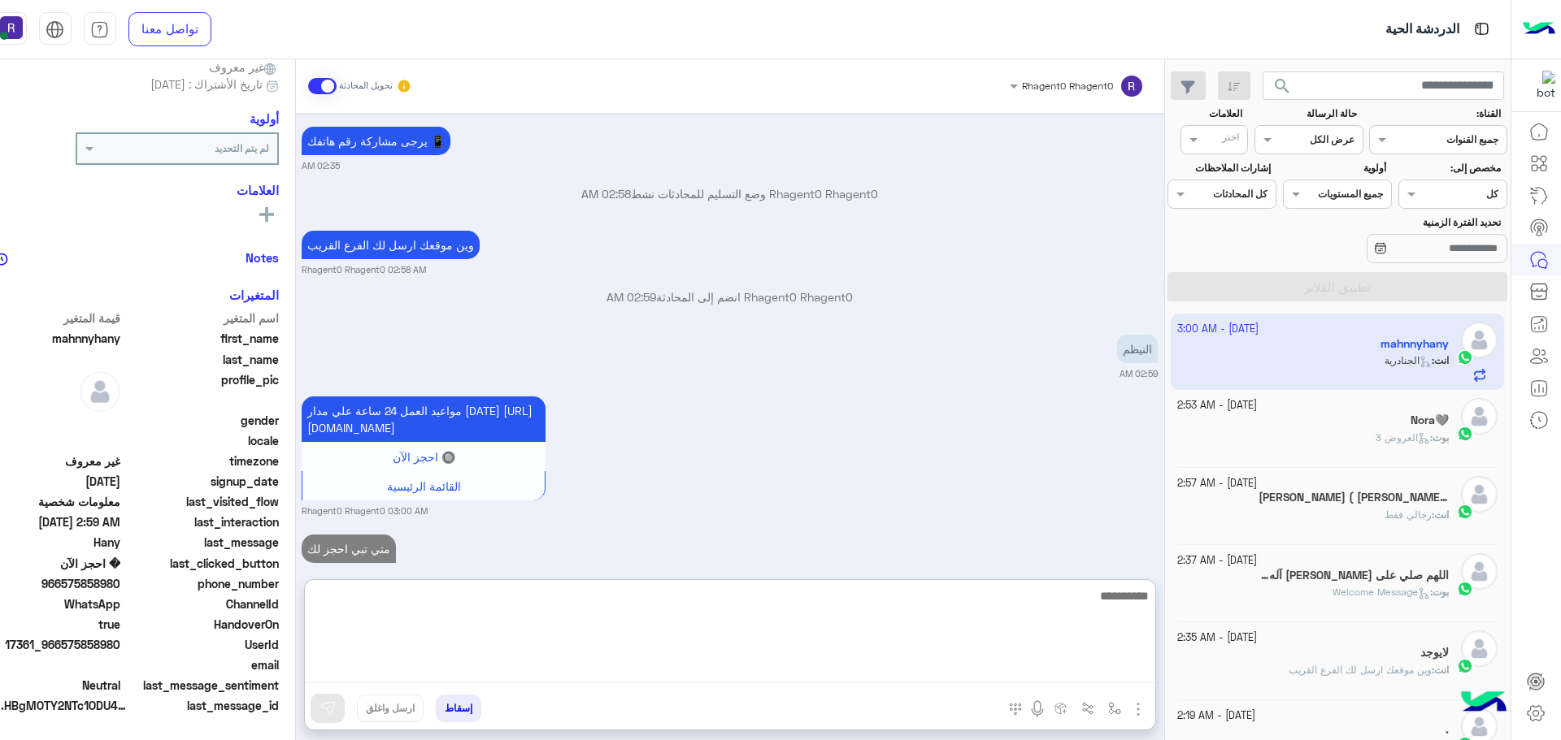
scroll to position [1442, 0]
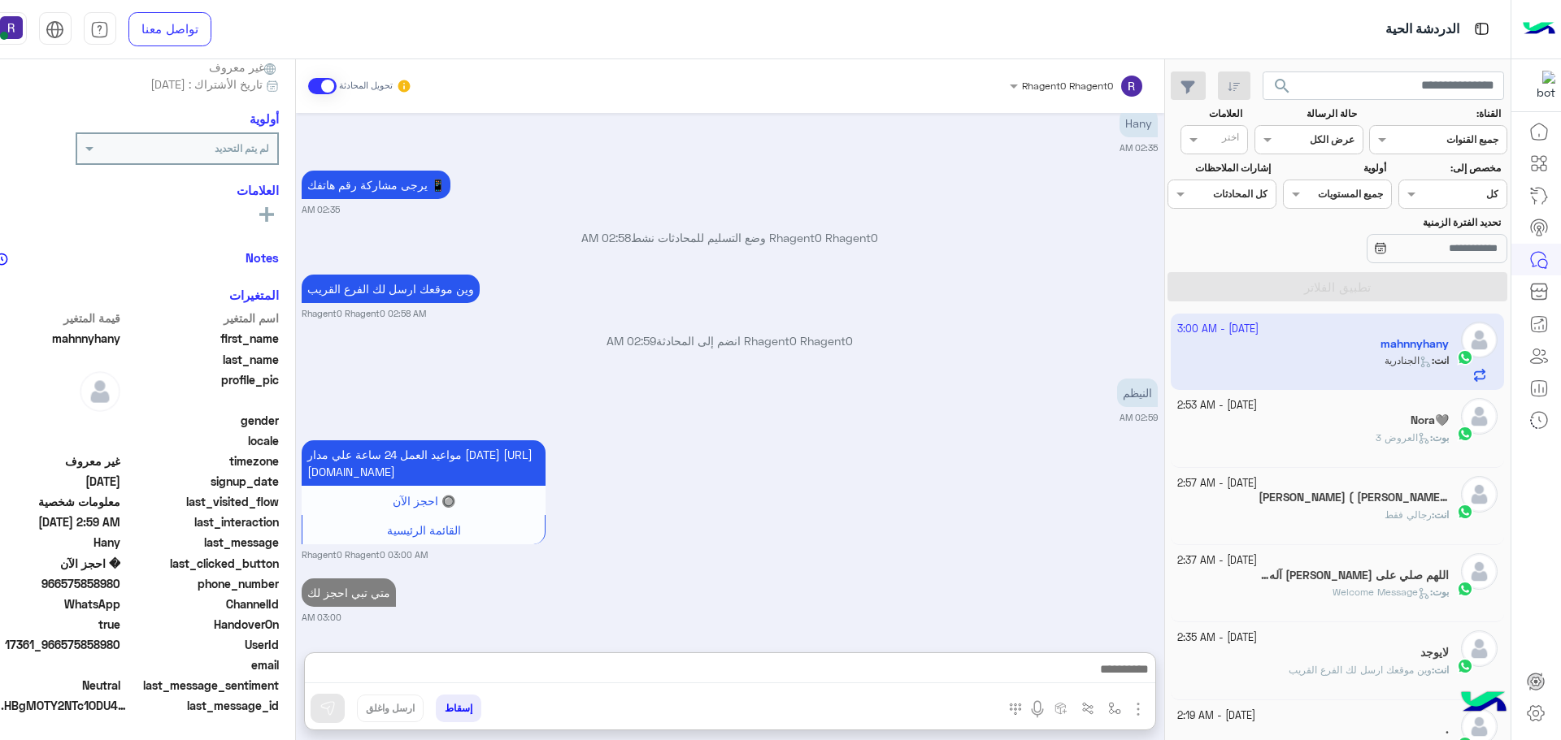
click at [836, 436] on div "مواعيد العمل 24 ساعة علي مدار [DATE] [URL][DOMAIN_NAME] 🔘 احجز الآن القائمة الر…" at bounding box center [730, 498] width 856 height 125
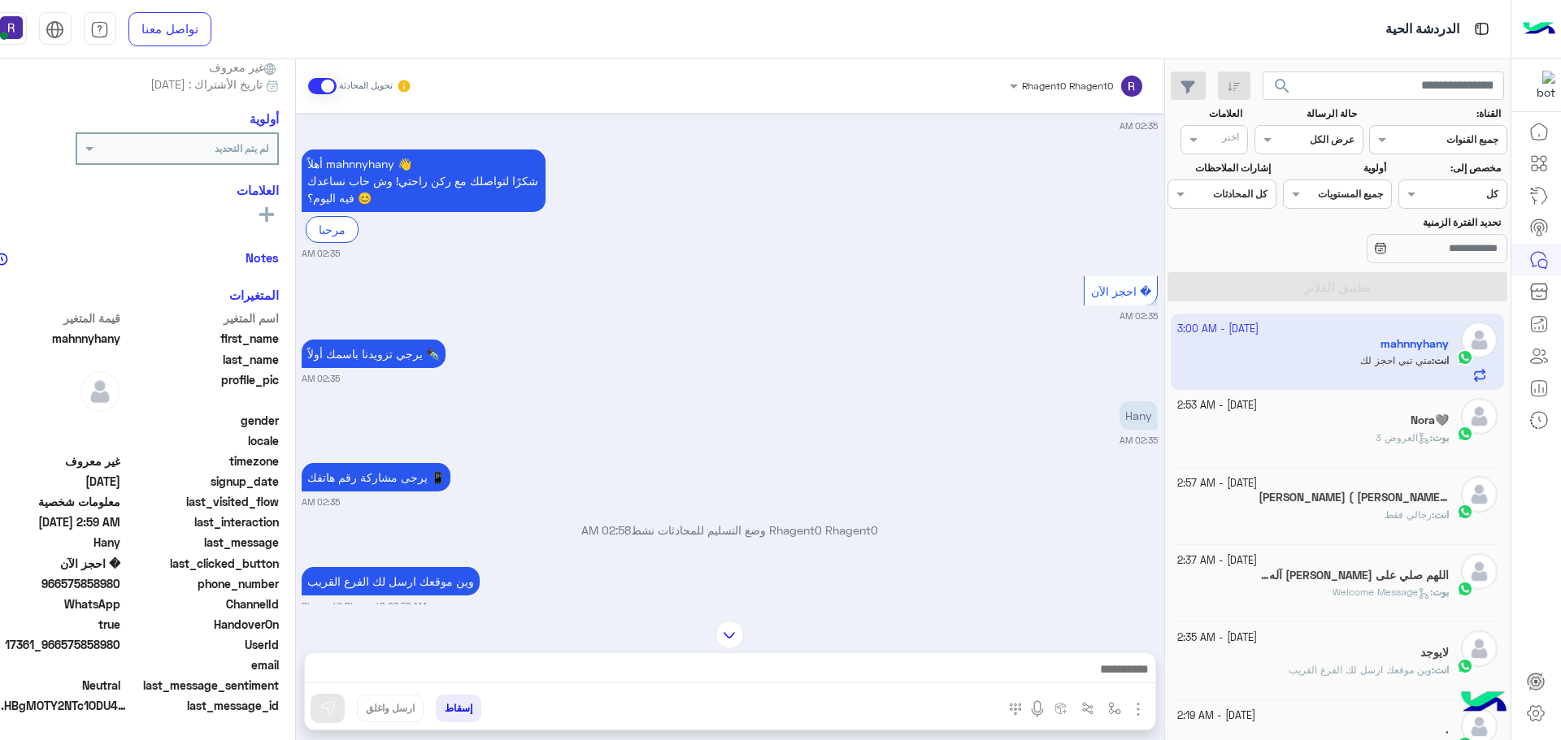
scroll to position [1369, 0]
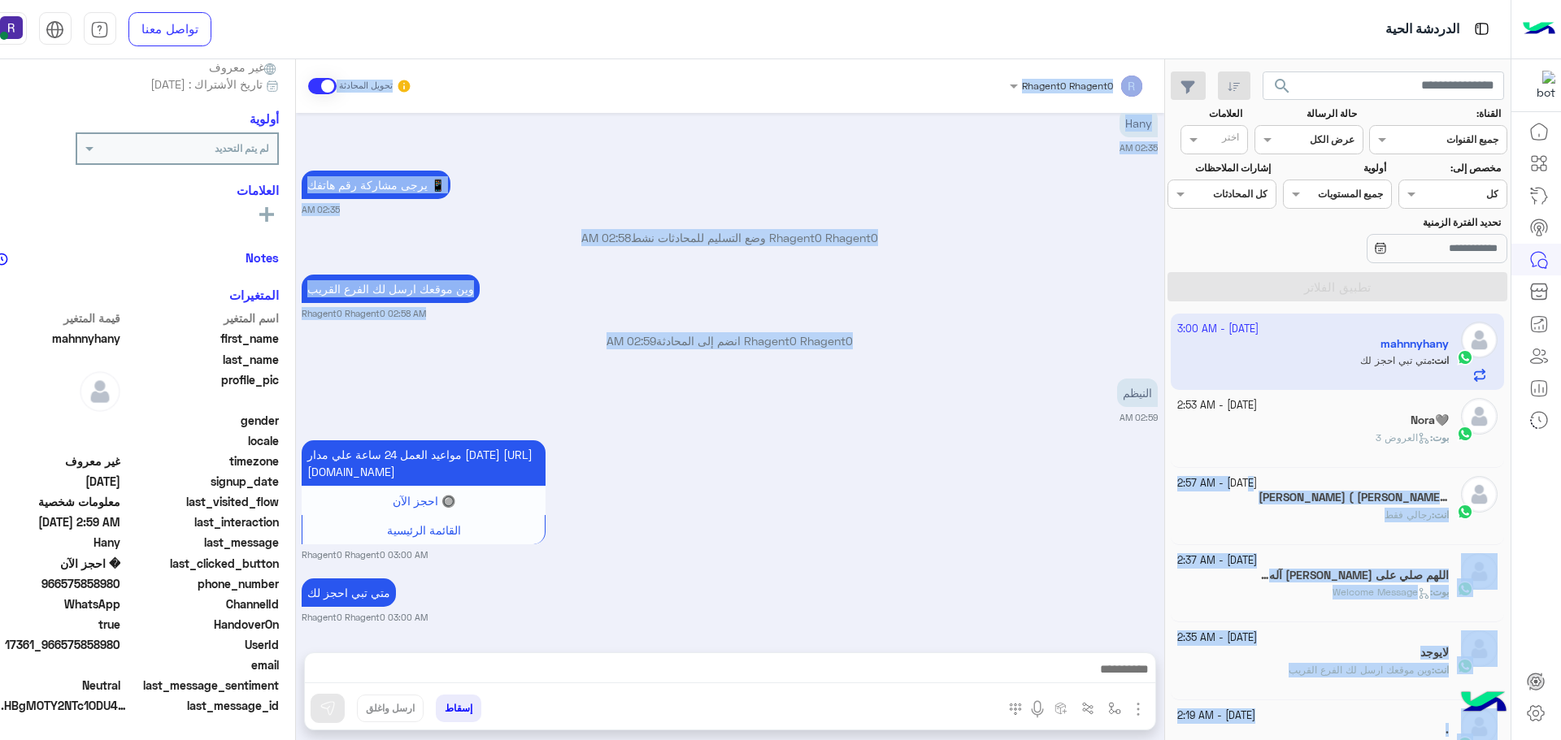
drag, startPoint x: 1166, startPoint y: 356, endPoint x: 1188, endPoint y: 477, distance: 123.1
click at [1188, 477] on mat-drawer-container "search القناة: القناه جميع القنوات حالة الرسالة القناه عرض الكل العلامات اختر م…" at bounding box center [730, 403] width 1561 height 688
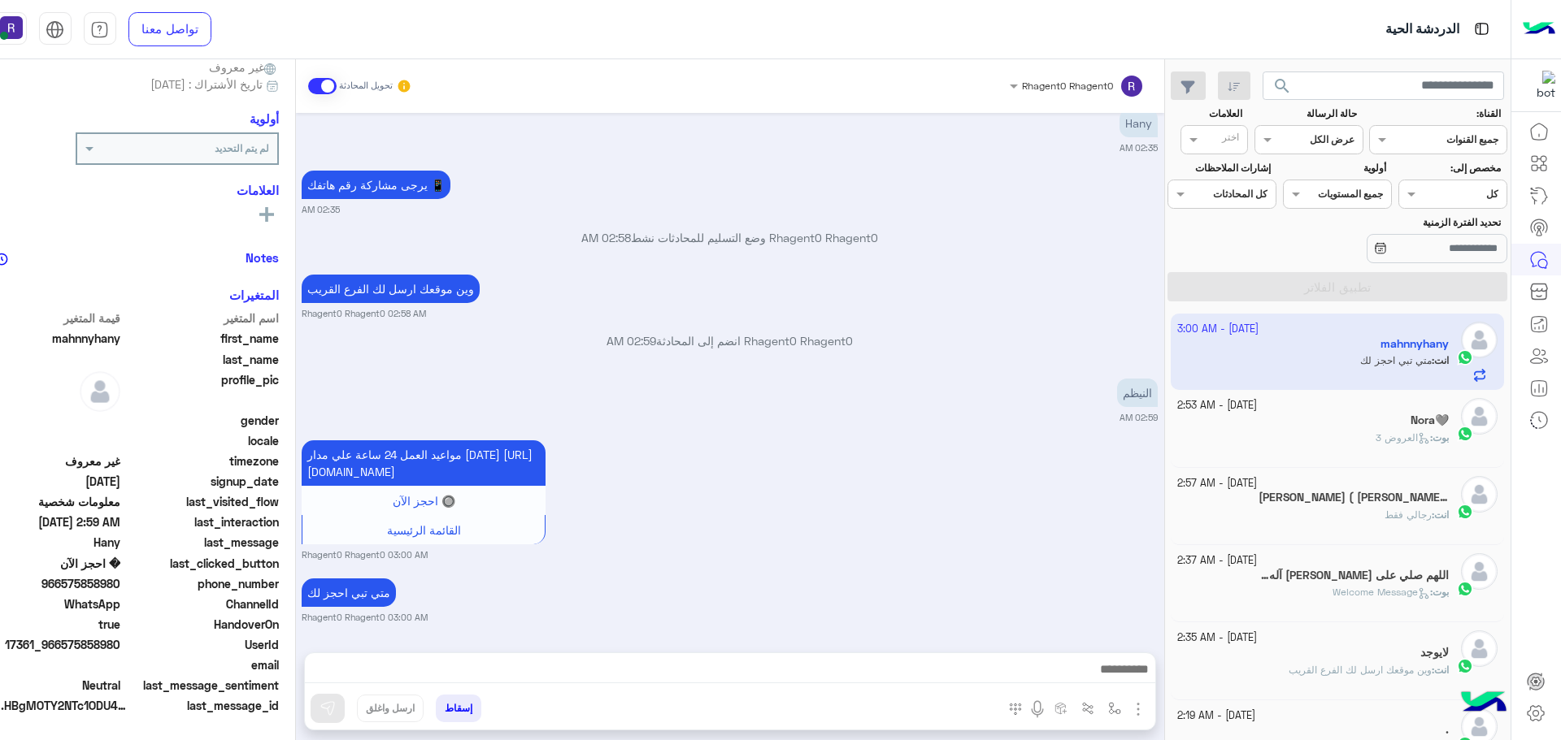
click at [1136, 415] on div "[DATE] مرحبا راحتي سبا 02:33 AM أهلاً mahnnyhany 👋 شكرًا لتواصلك مع ركن راحتي! …" at bounding box center [730, 374] width 868 height 523
drag, startPoint x: 1166, startPoint y: 371, endPoint x: 1166, endPoint y: 484, distance: 113.8
click at [1165, 484] on mat-drawer "Rhagent0 Rhagent0 تحويل المحادثة [DATE] مرحبا راحتي سبا 02:33 AM أهلاً mahnnyha…" at bounding box center [557, 403] width 1215 height 688
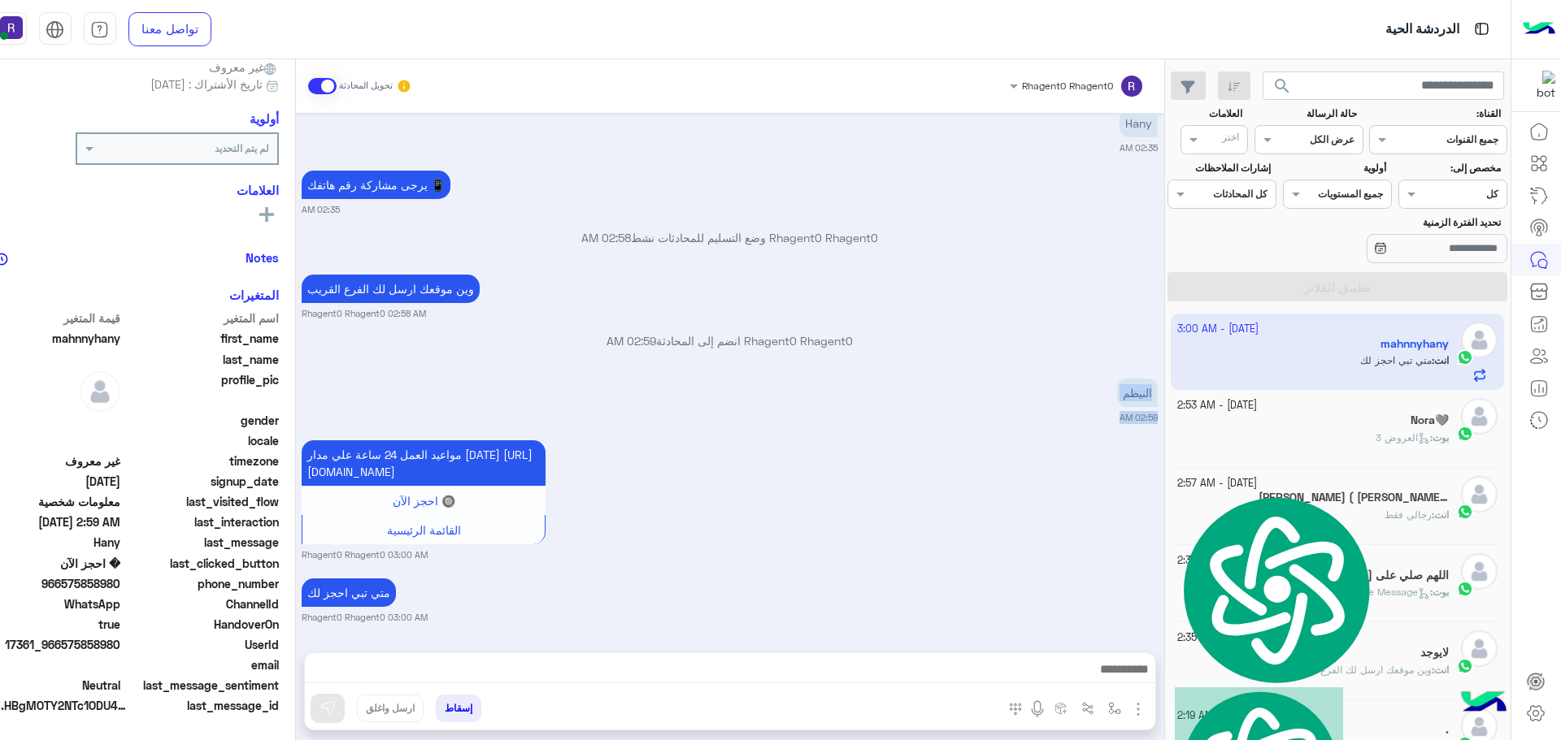
click at [1088, 436] on div "مواعيد العمل 24 ساعة علي مدار [DATE] [URL][DOMAIN_NAME] 🔘 احجز الآن القائمة الر…" at bounding box center [730, 498] width 856 height 125
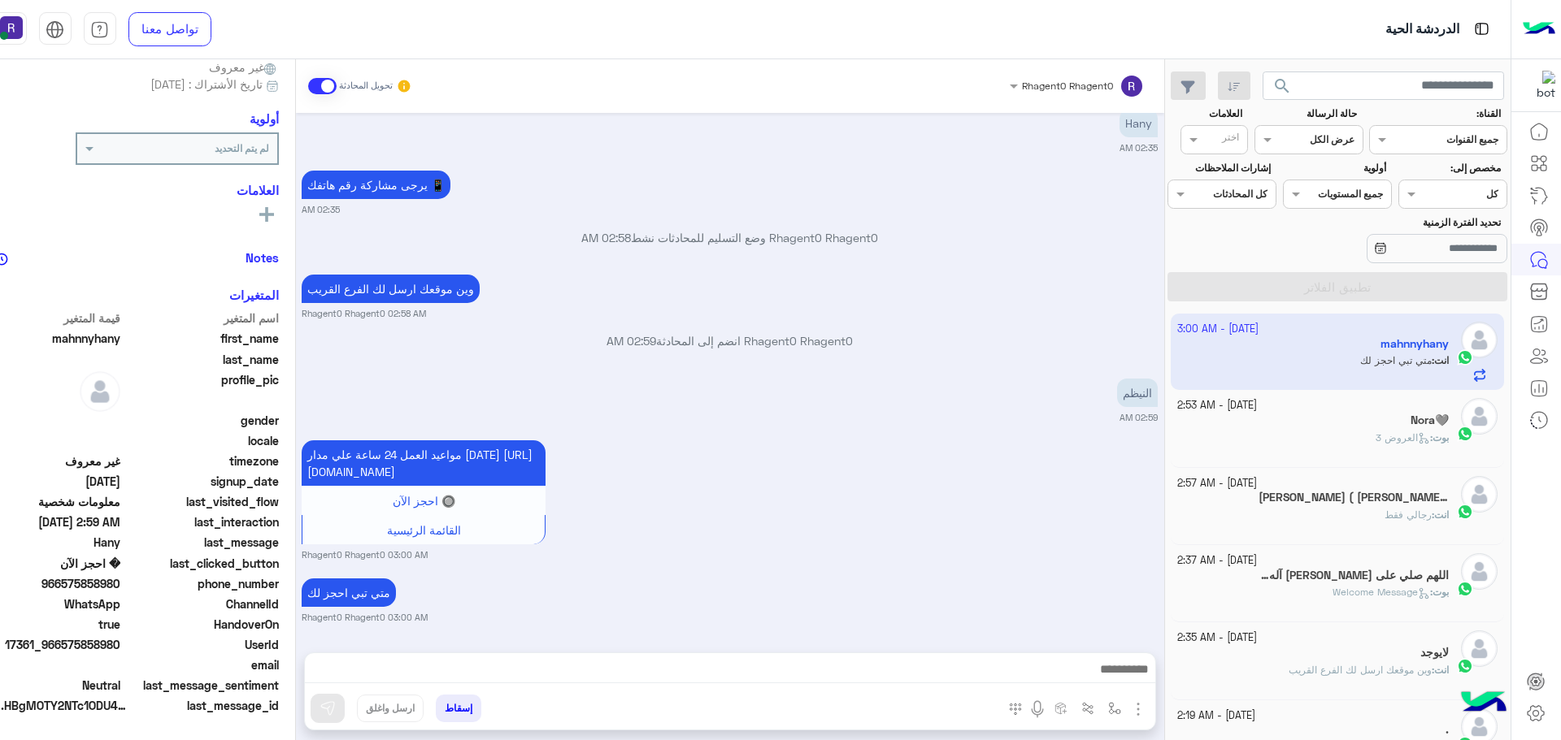
click at [1005, 580] on div "متي تبي احجز لك Rhagent0 Rhagent0 03:00 AM" at bounding box center [730, 600] width 856 height 50
click at [1365, 465] on div "[DATE] - 2:53 AM Nora🩶 بوت : العروض 3" at bounding box center [1336, 428] width 333 height 77
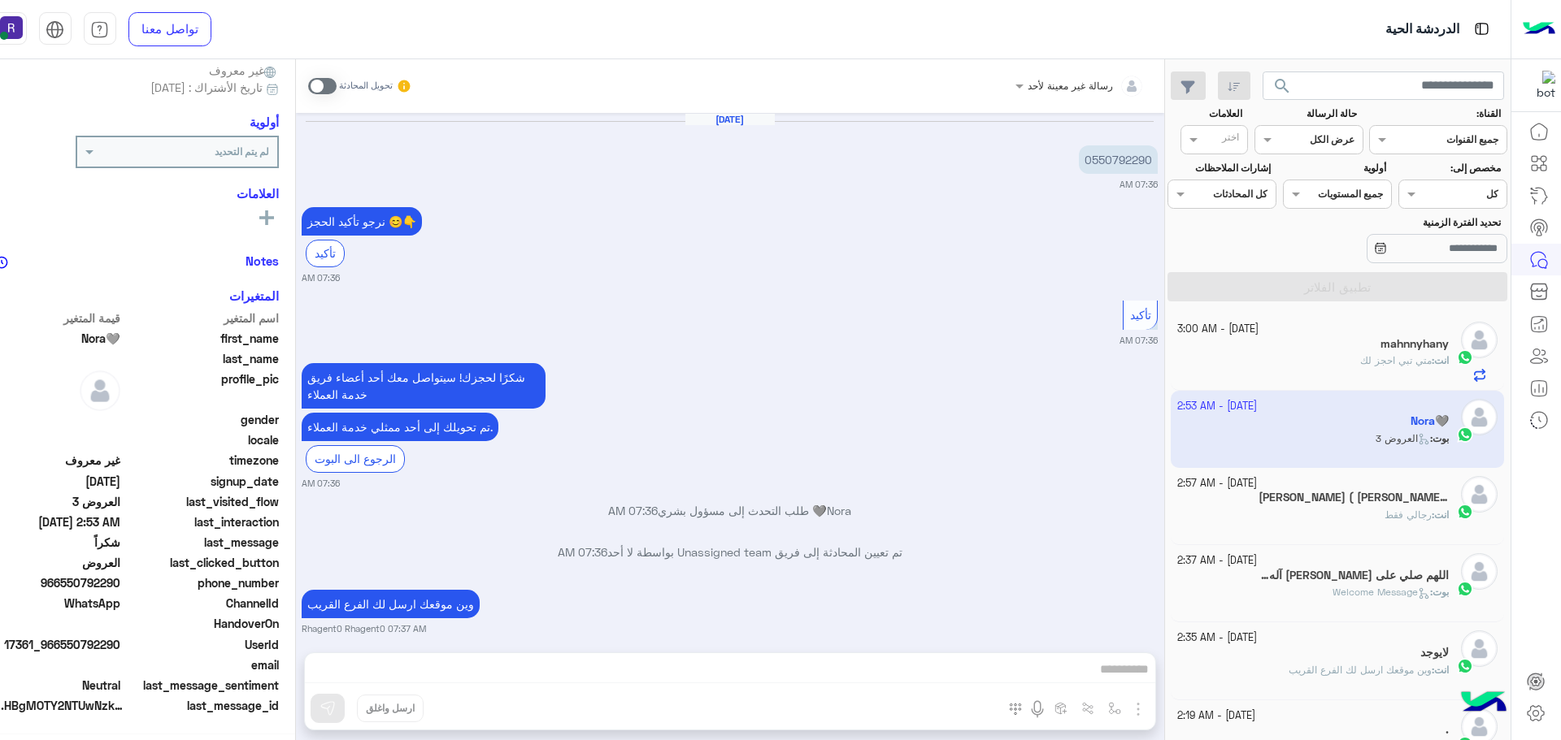
scroll to position [1106, 0]
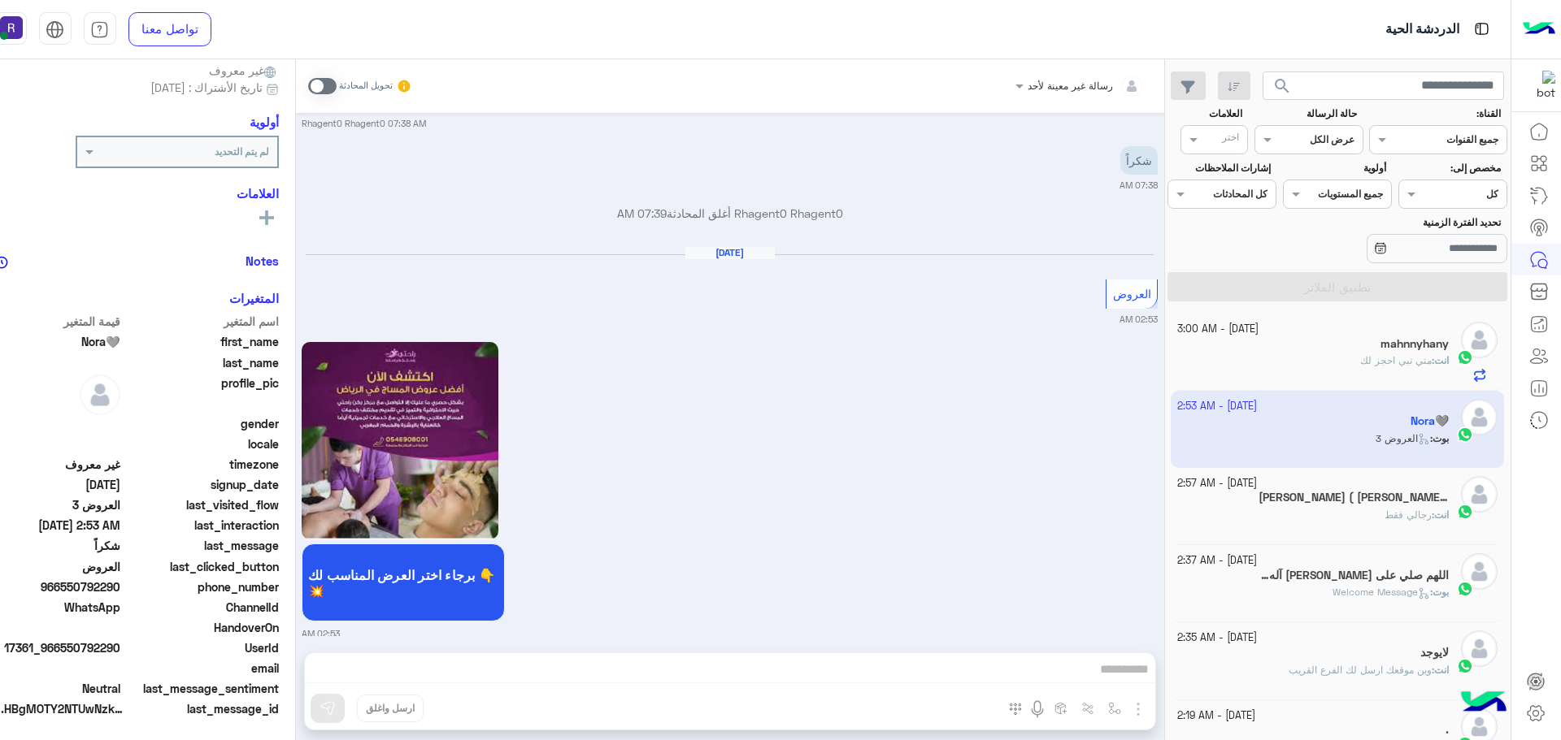
click at [1380, 521] on div "انت : رجالي فقط" at bounding box center [1312, 522] width 271 height 28
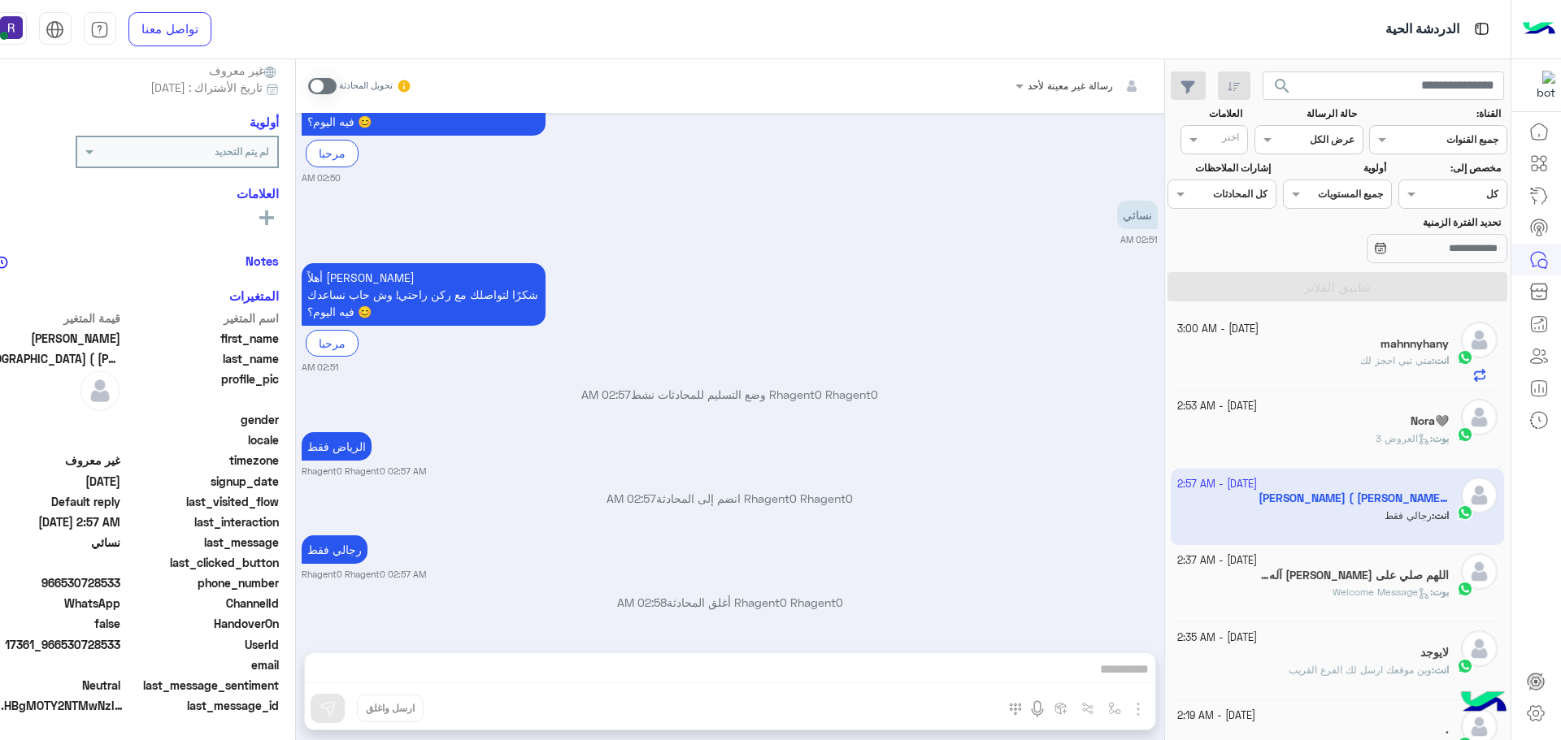
scroll to position [155, 0]
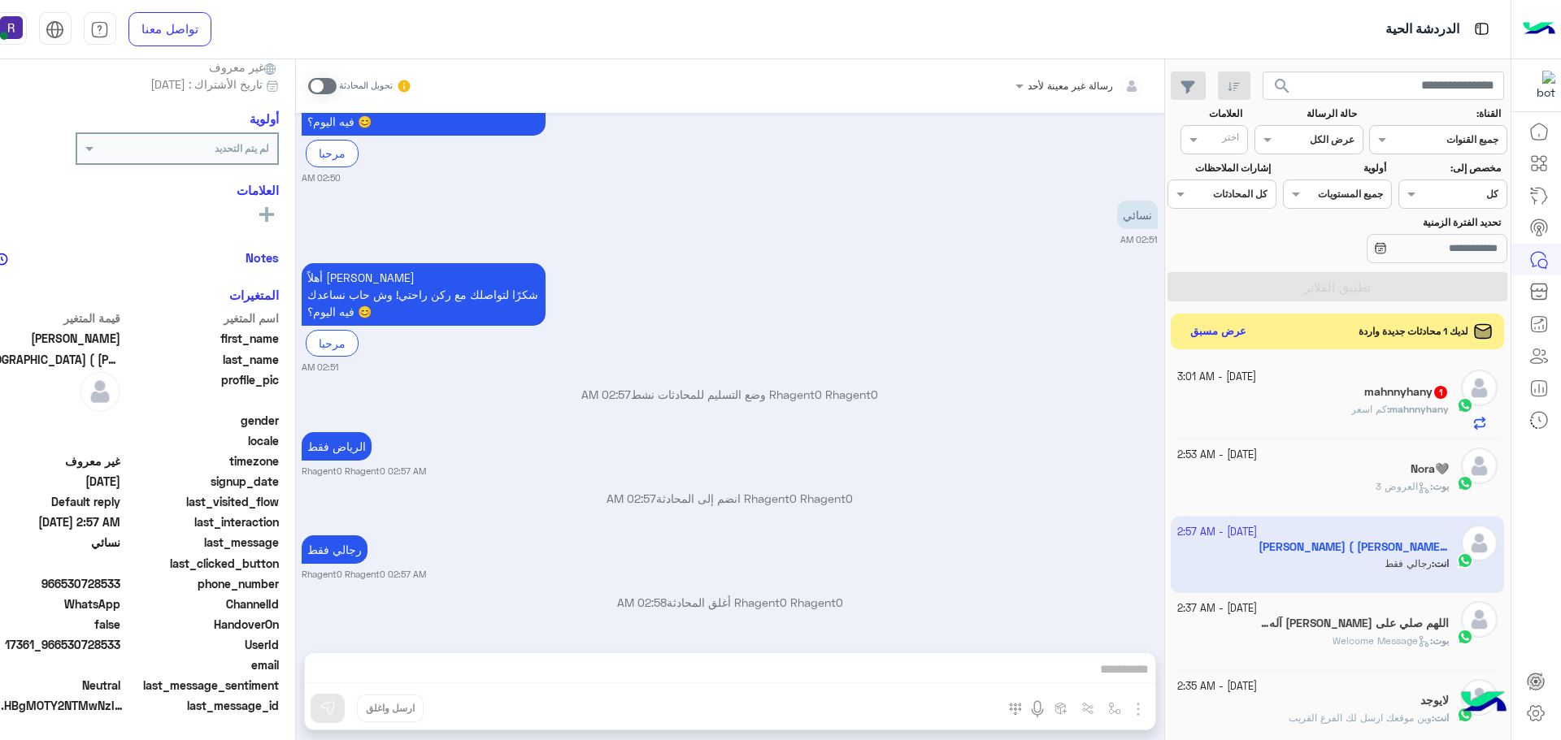
click at [1365, 398] on h5 "mahnnyhany 1" at bounding box center [1406, 392] width 85 height 14
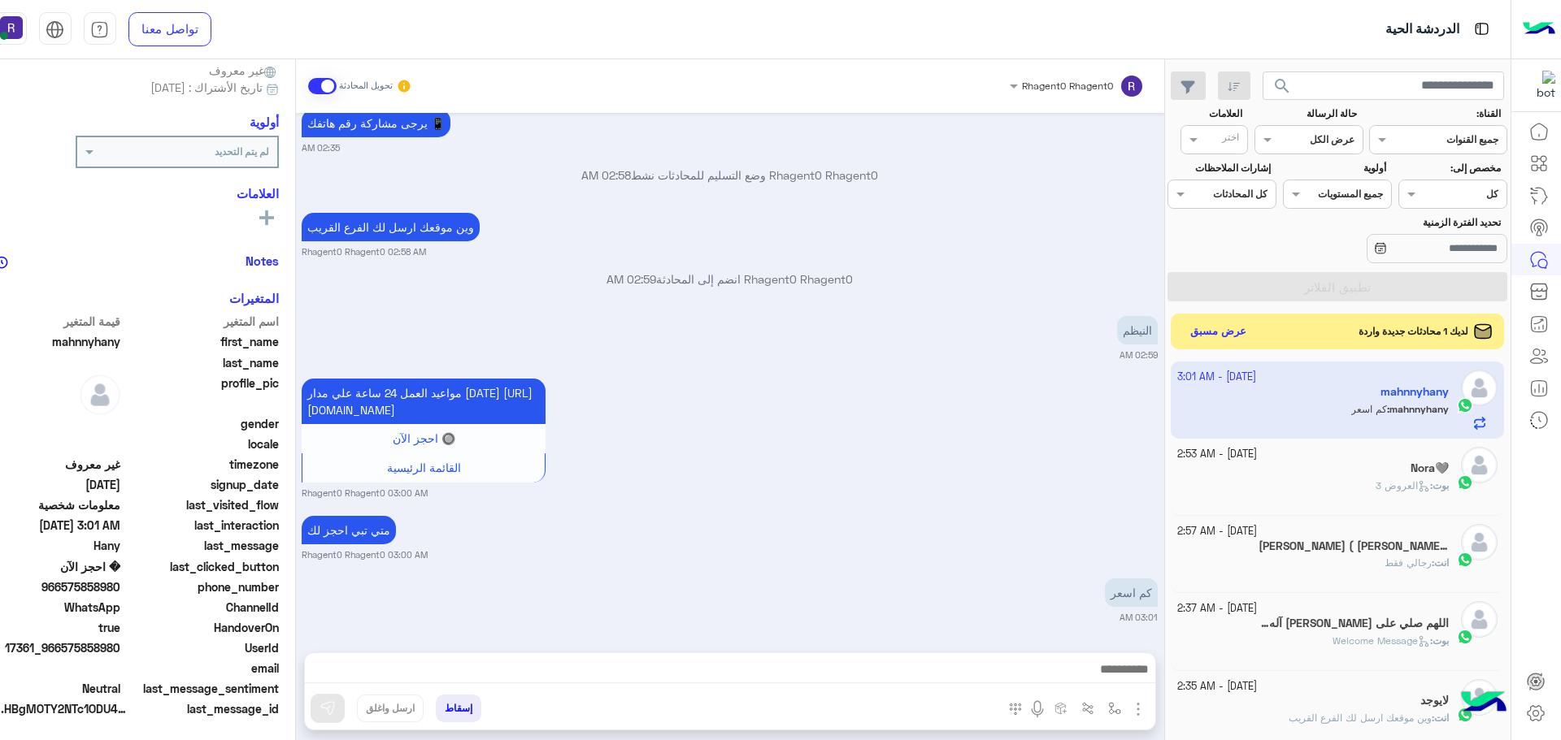
scroll to position [155, 0]
click at [1138, 708] on img "button" at bounding box center [1138, 710] width 20 height 20
click at [1118, 678] on span "الصور" at bounding box center [1107, 674] width 30 height 19
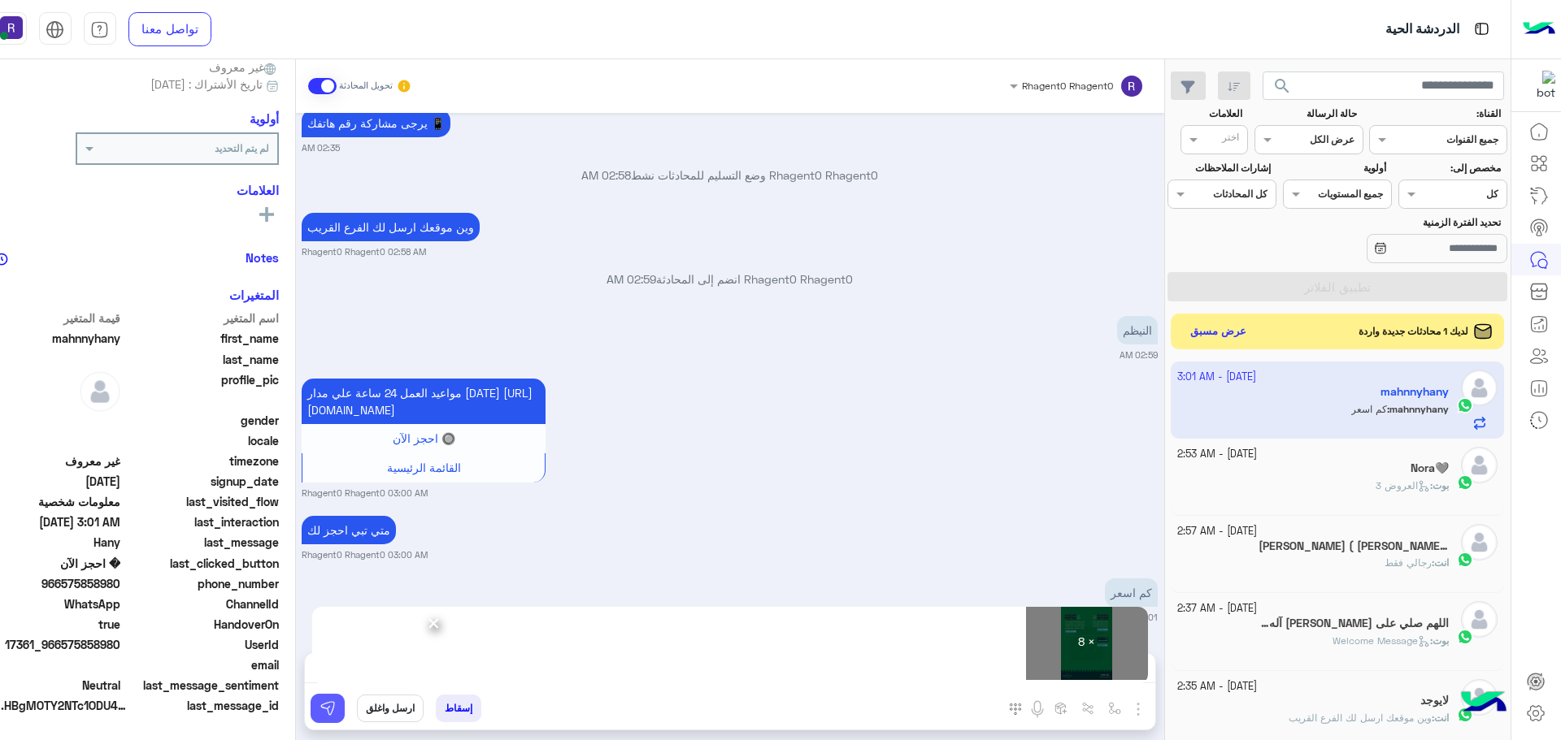
click at [324, 714] on img at bounding box center [327, 709] width 16 height 16
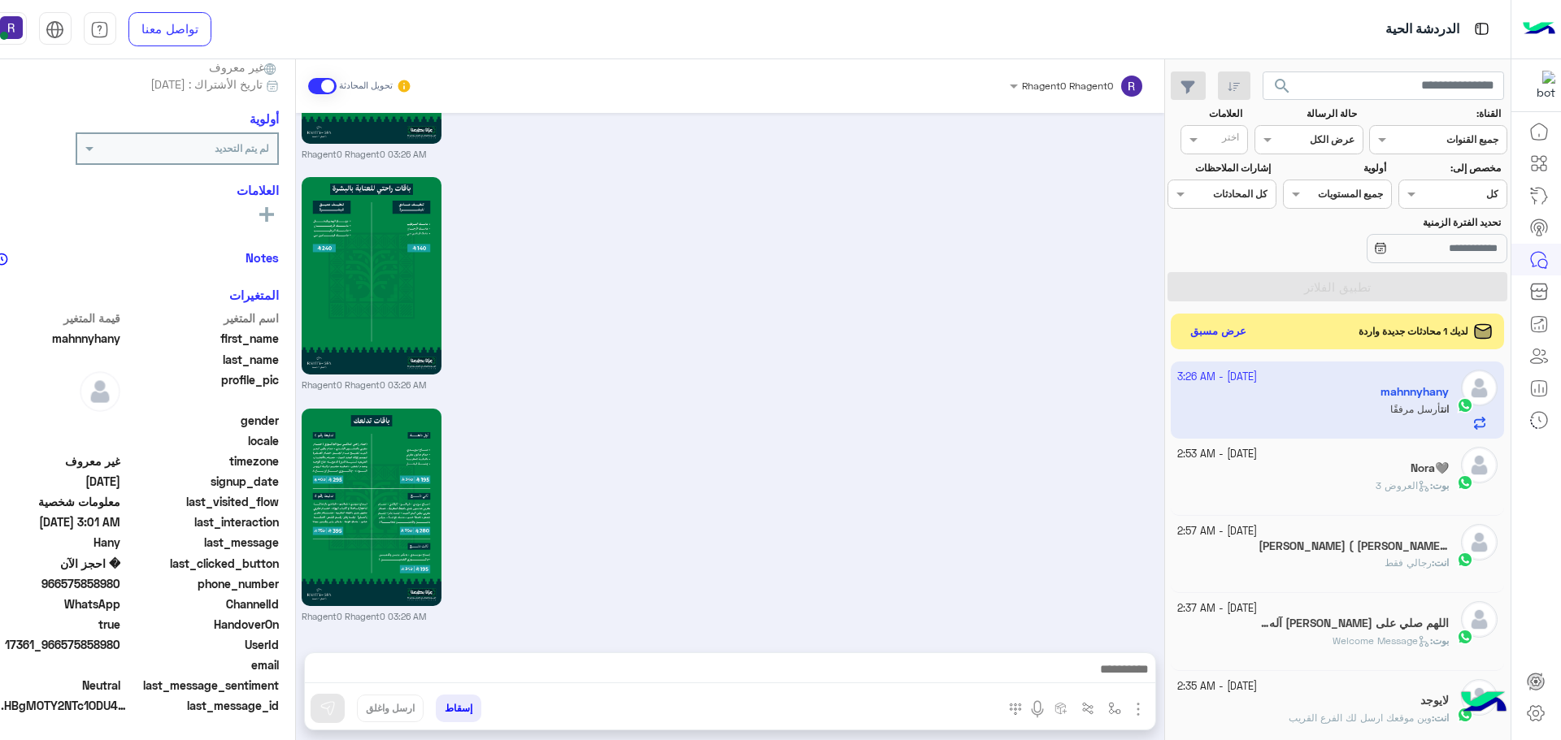
scroll to position [3218, 0]
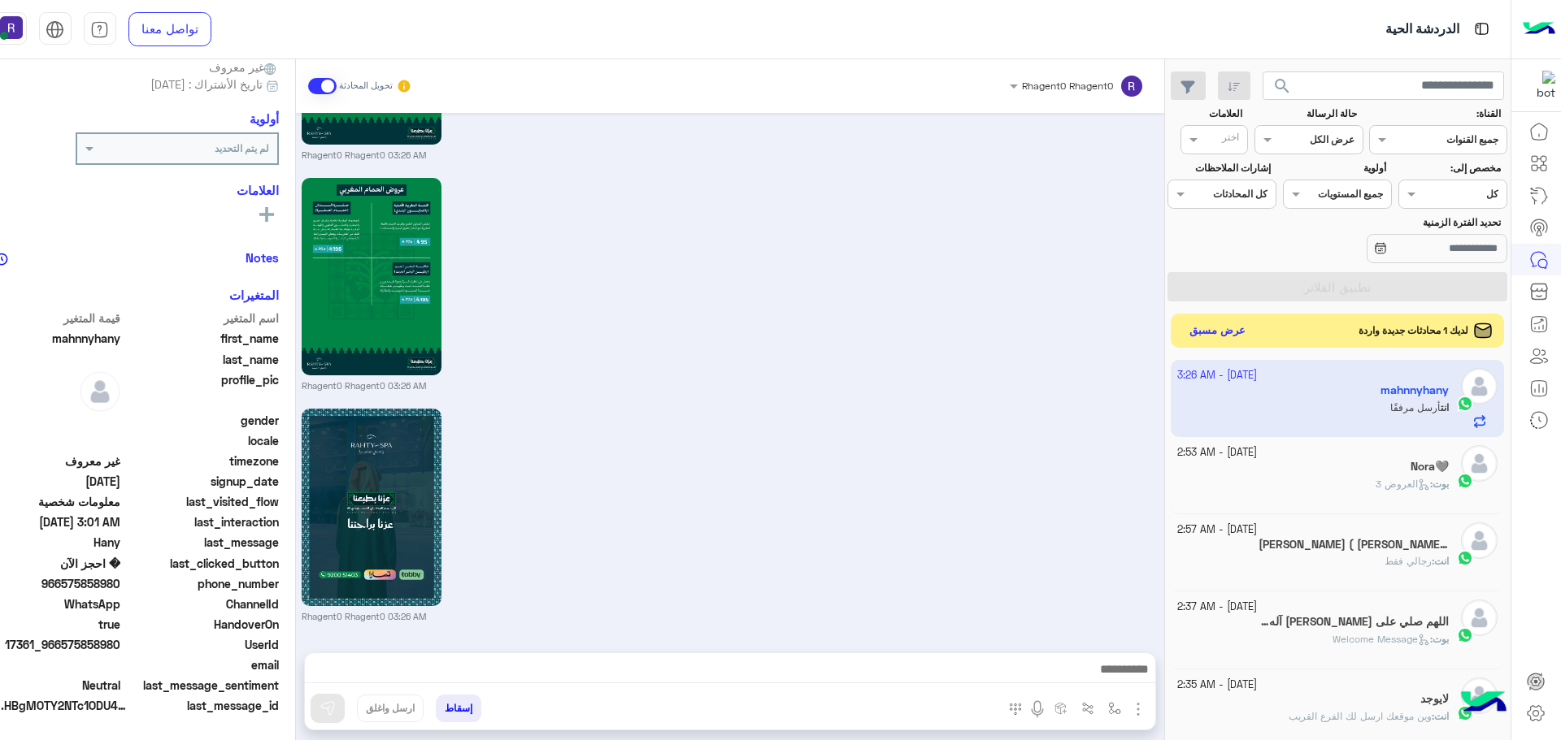
click at [1235, 328] on button "عرض مسبق" at bounding box center [1217, 331] width 68 height 22
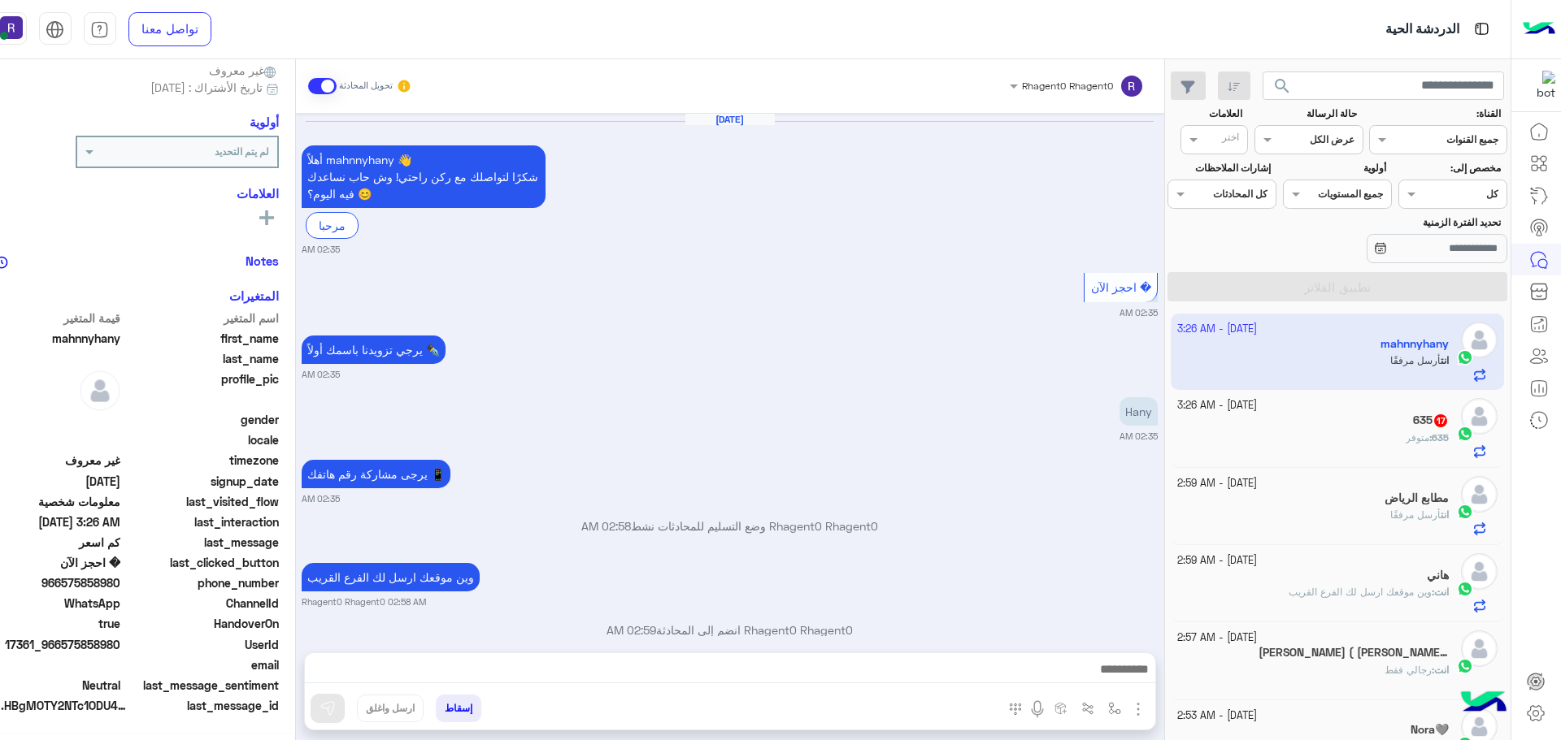
scroll to position [2217, 0]
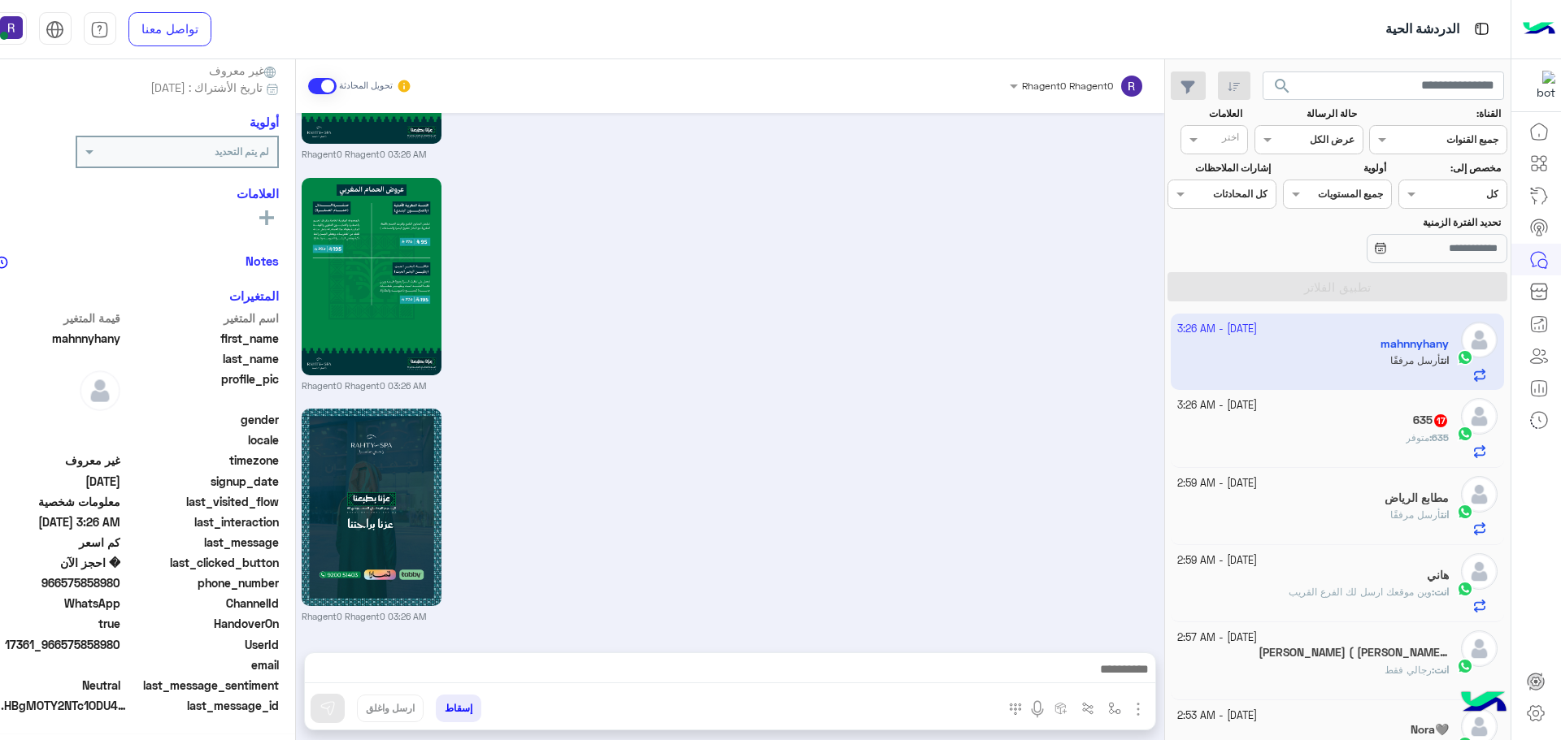
click at [1414, 416] on h5 "635 17" at bounding box center [1431, 421] width 36 height 14
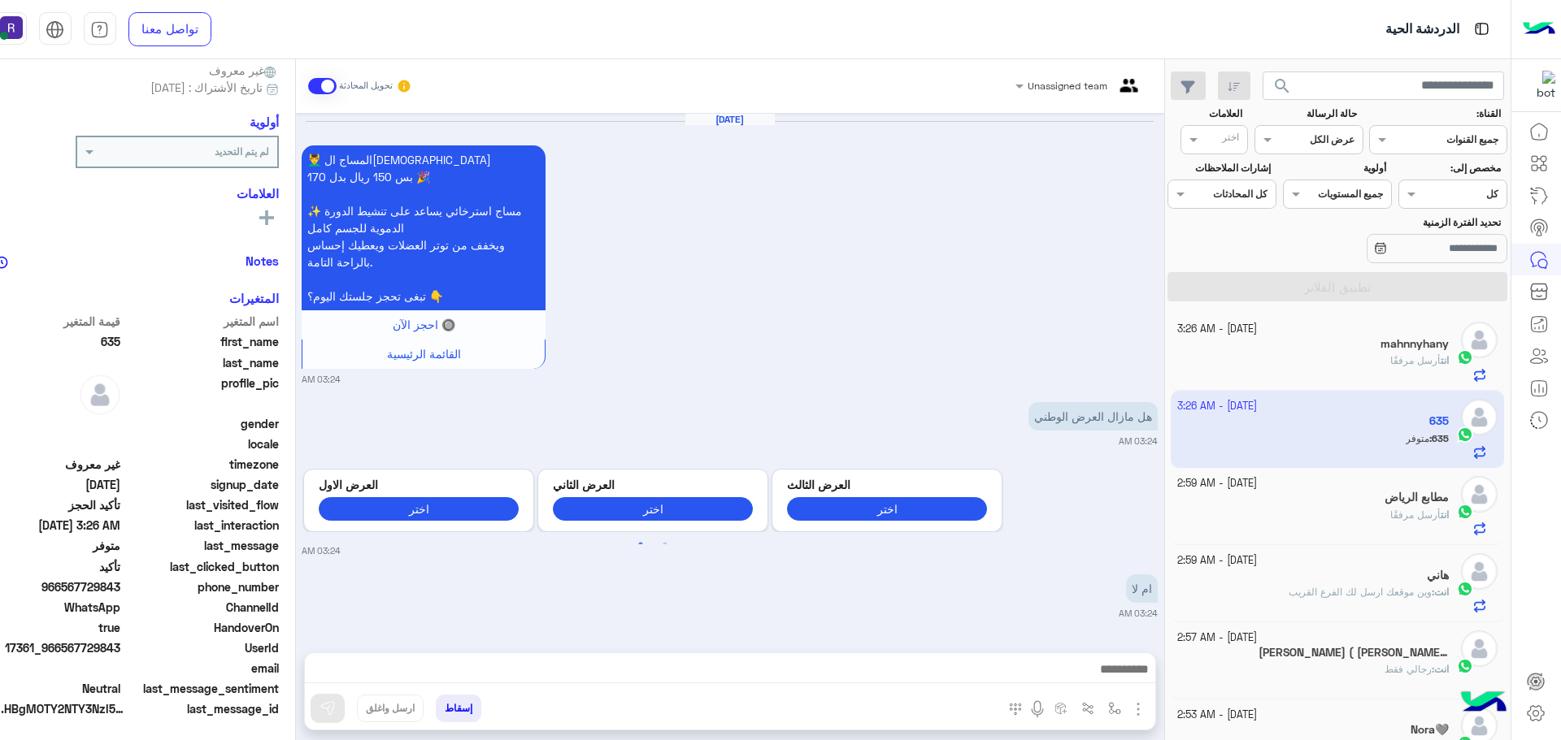
scroll to position [155, 0]
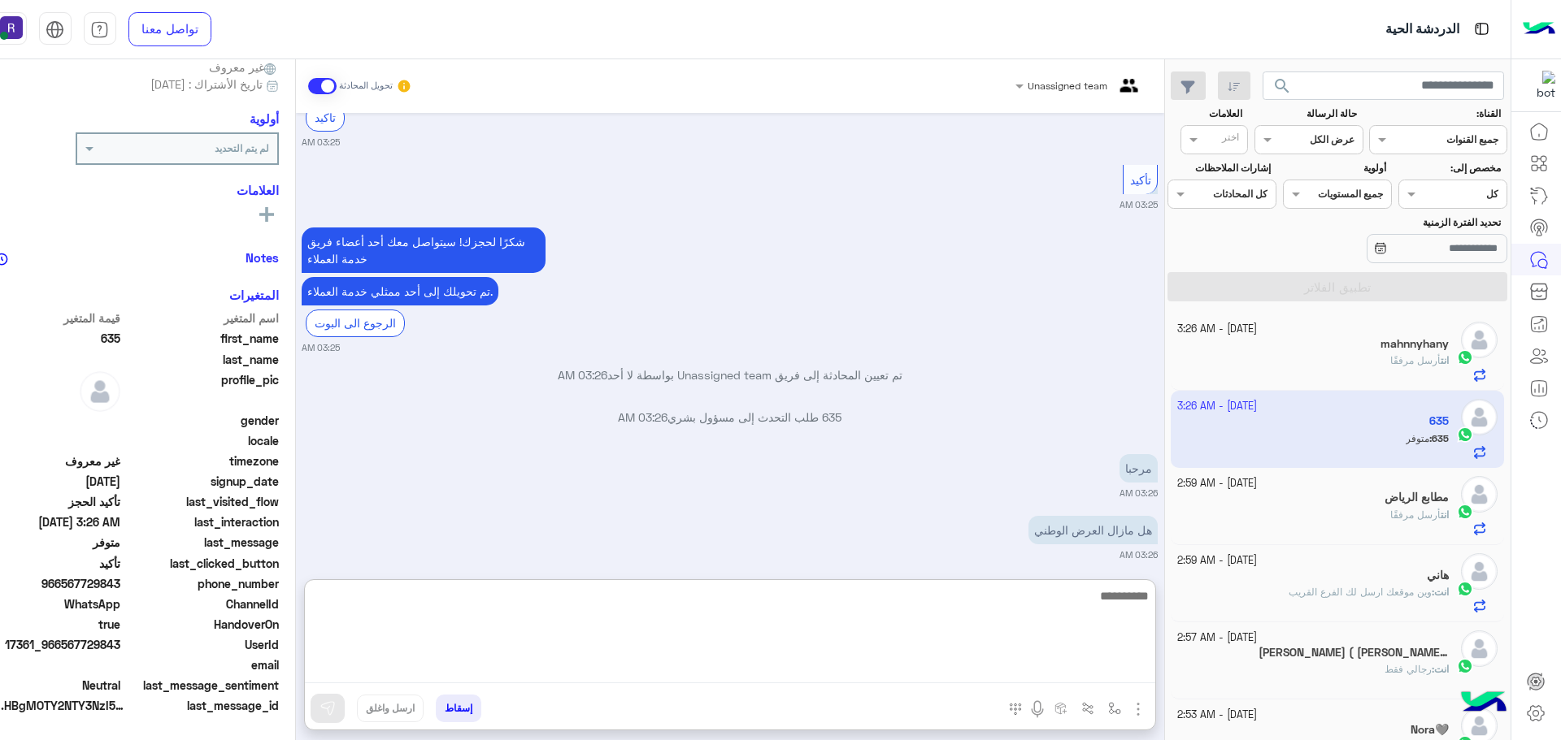
click at [1105, 673] on textarea at bounding box center [730, 635] width 850 height 98
paste textarea "*"
type textarea "**********"
click at [1069, 589] on textarea "**********" at bounding box center [730, 635] width 850 height 98
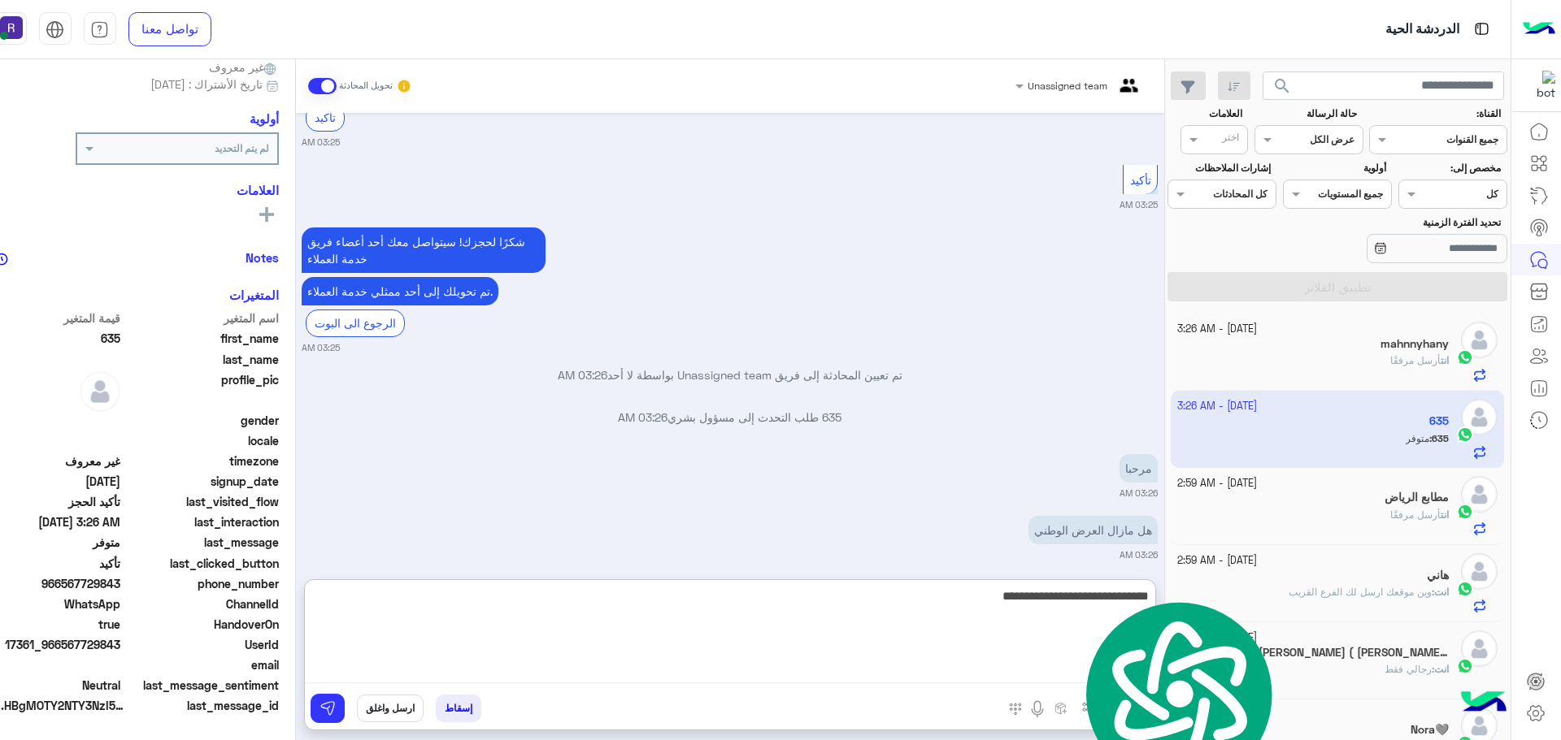
click at [1069, 589] on textarea "**********" at bounding box center [730, 635] width 850 height 98
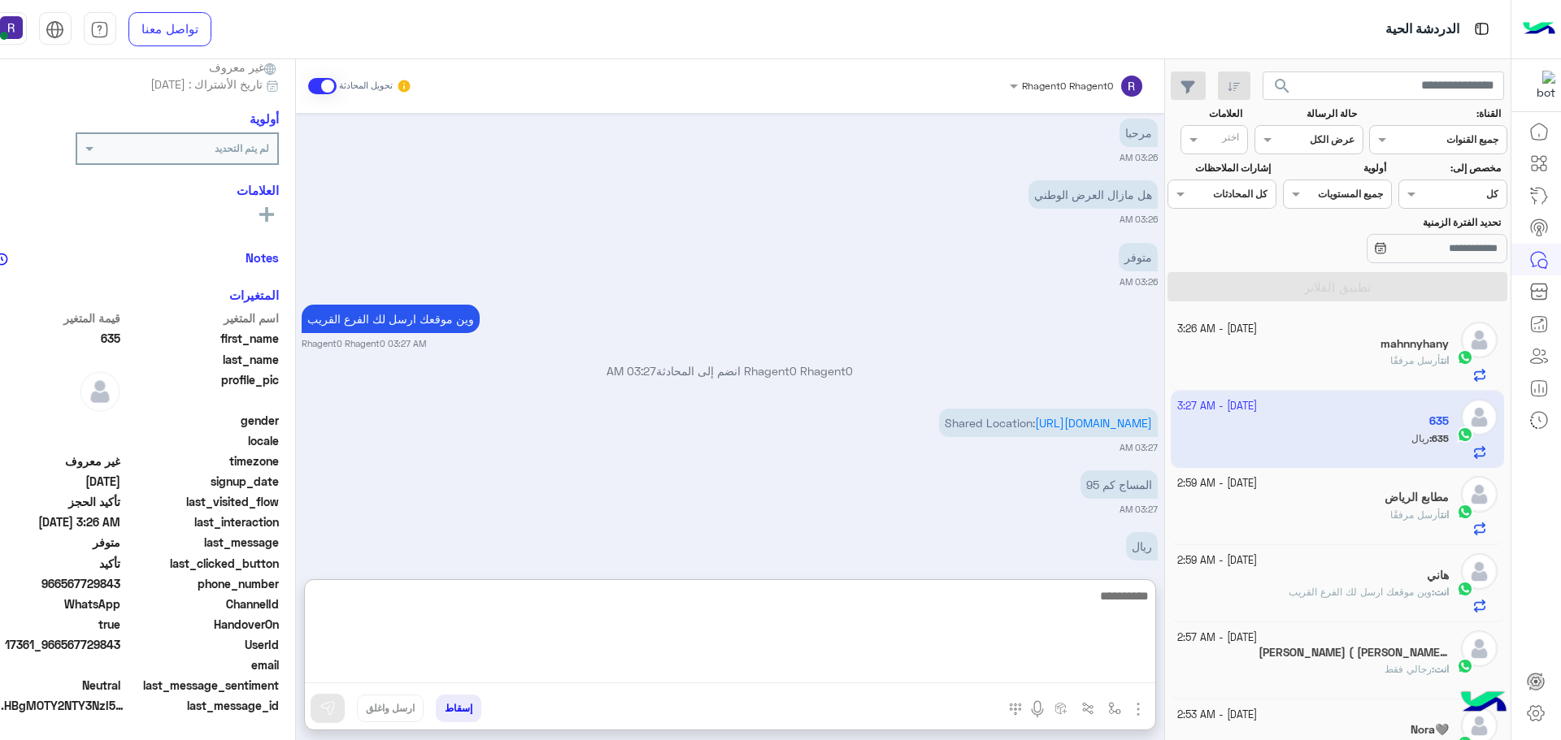
scroll to position [1857, 0]
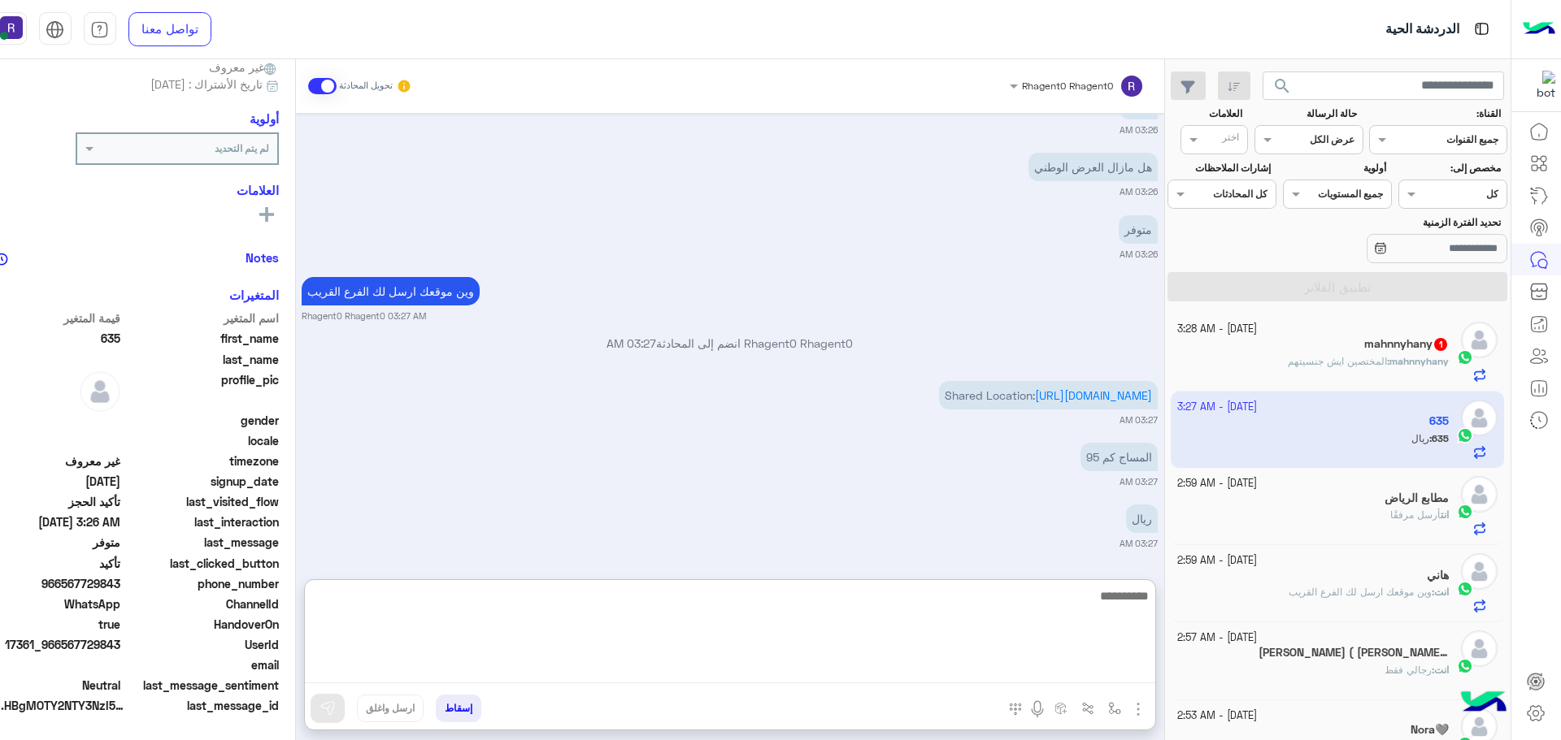
click at [1089, 620] on textarea at bounding box center [730, 635] width 850 height 98
type textarea "**********"
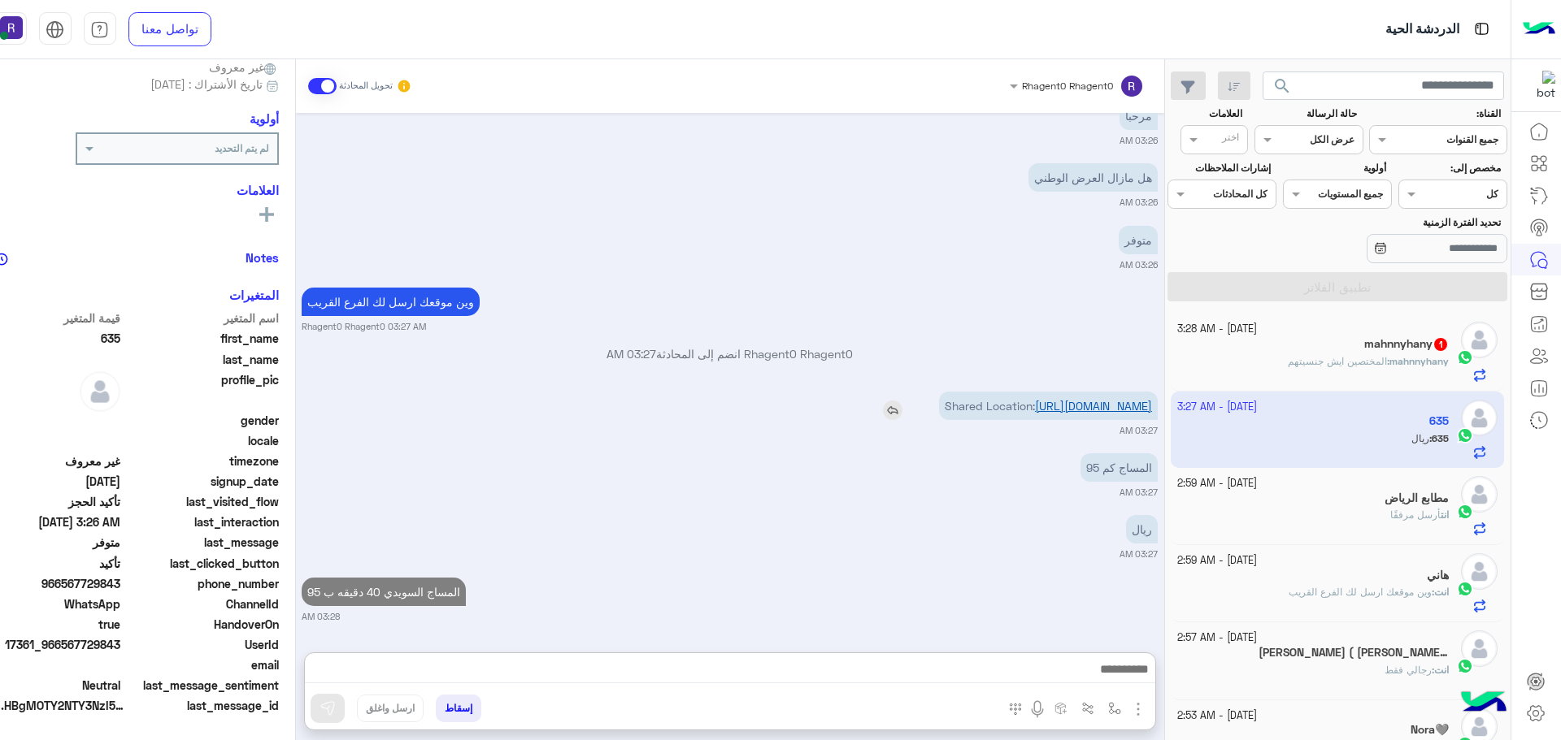
click at [1079, 399] on link "[URL][DOMAIN_NAME]" at bounding box center [1093, 406] width 117 height 14
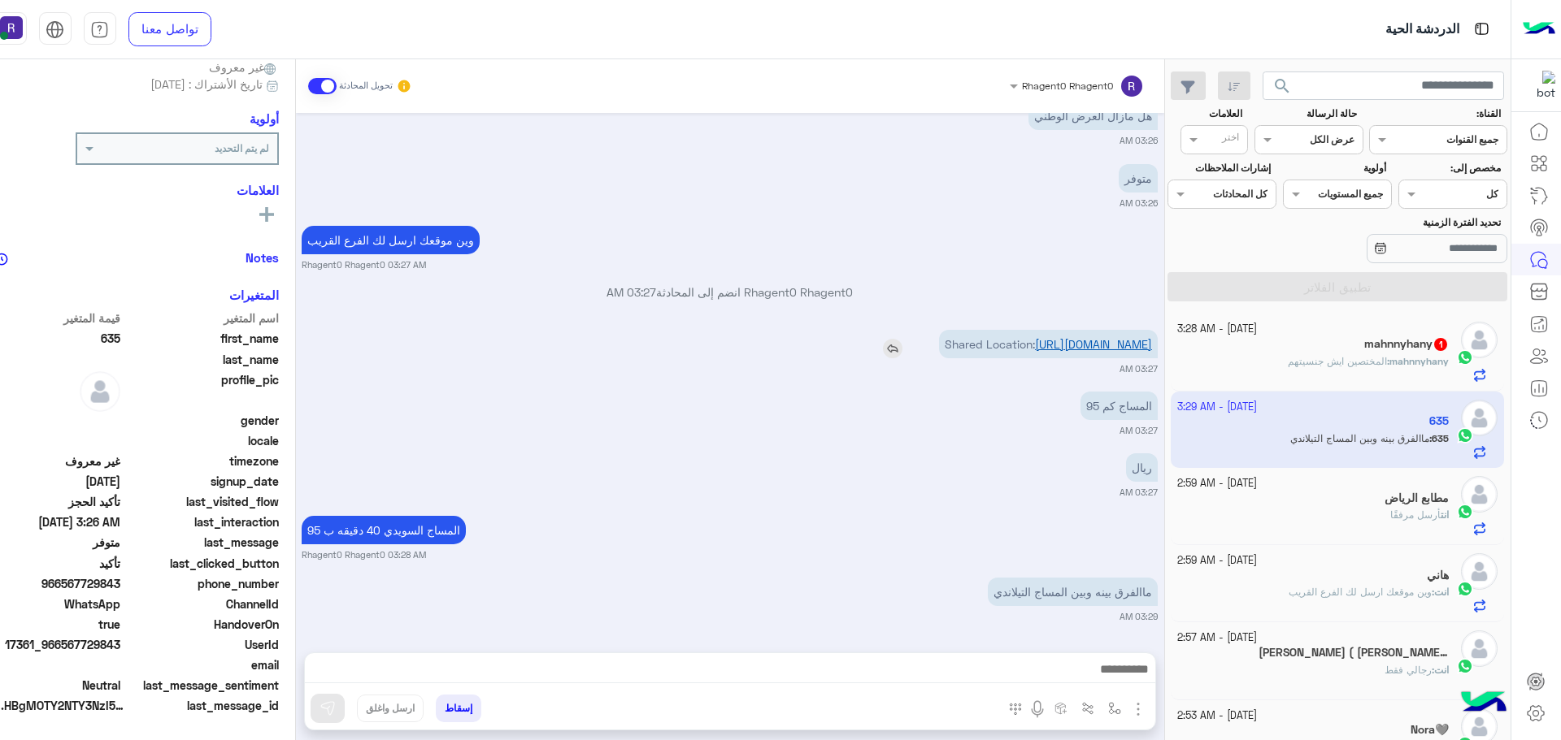
scroll to position [1909, 0]
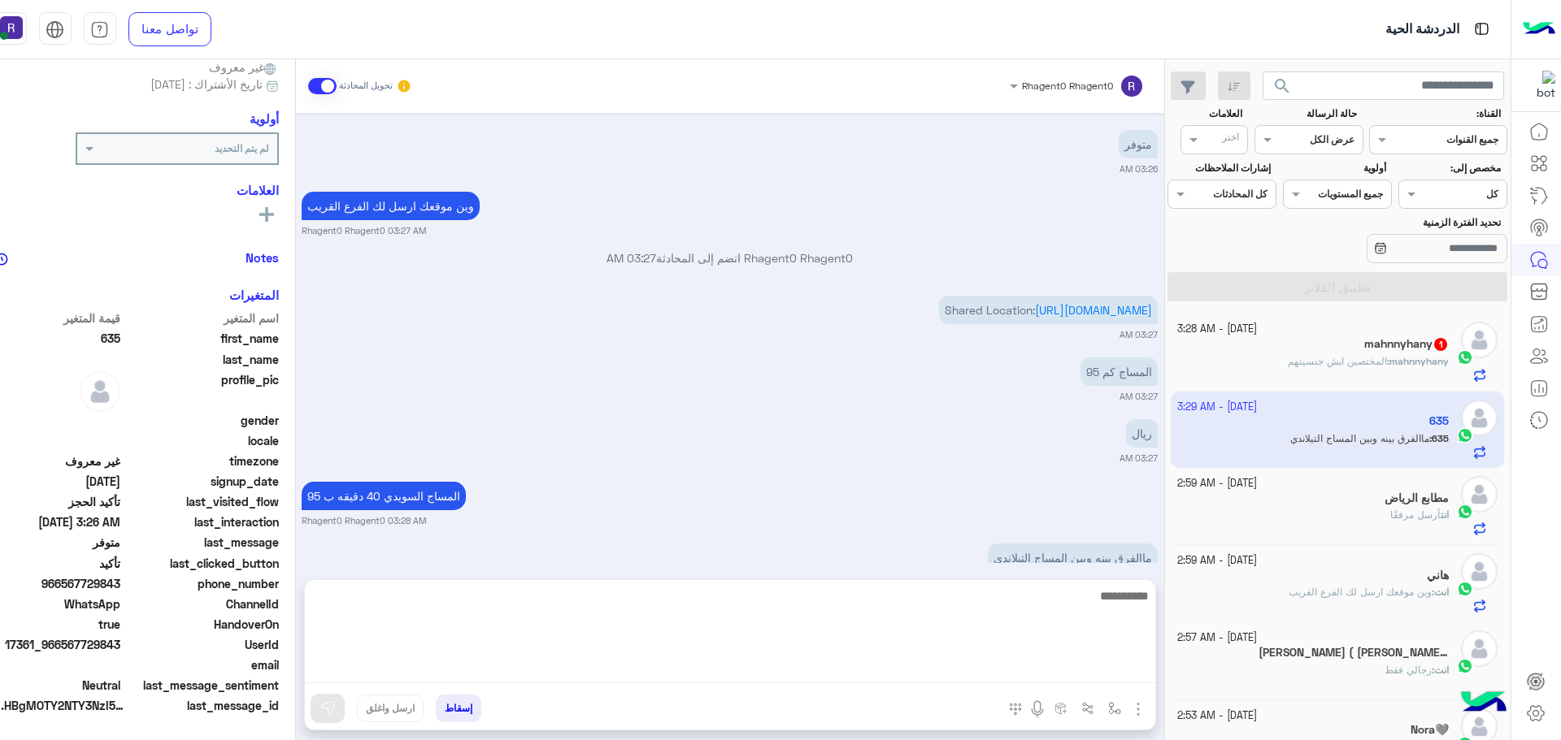
click at [1103, 662] on textarea at bounding box center [730, 635] width 850 height 98
type textarea "**********"
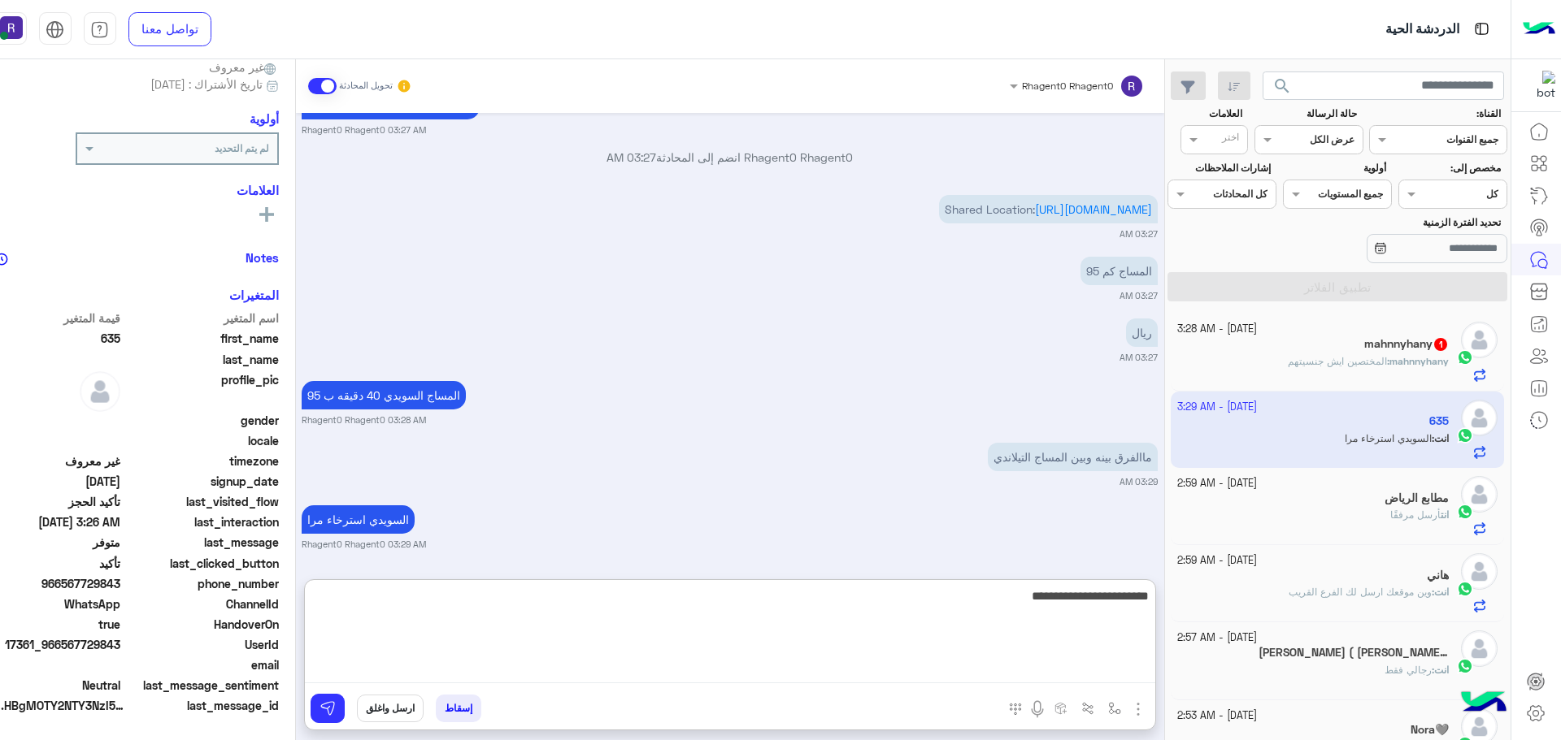
type textarea "**********"
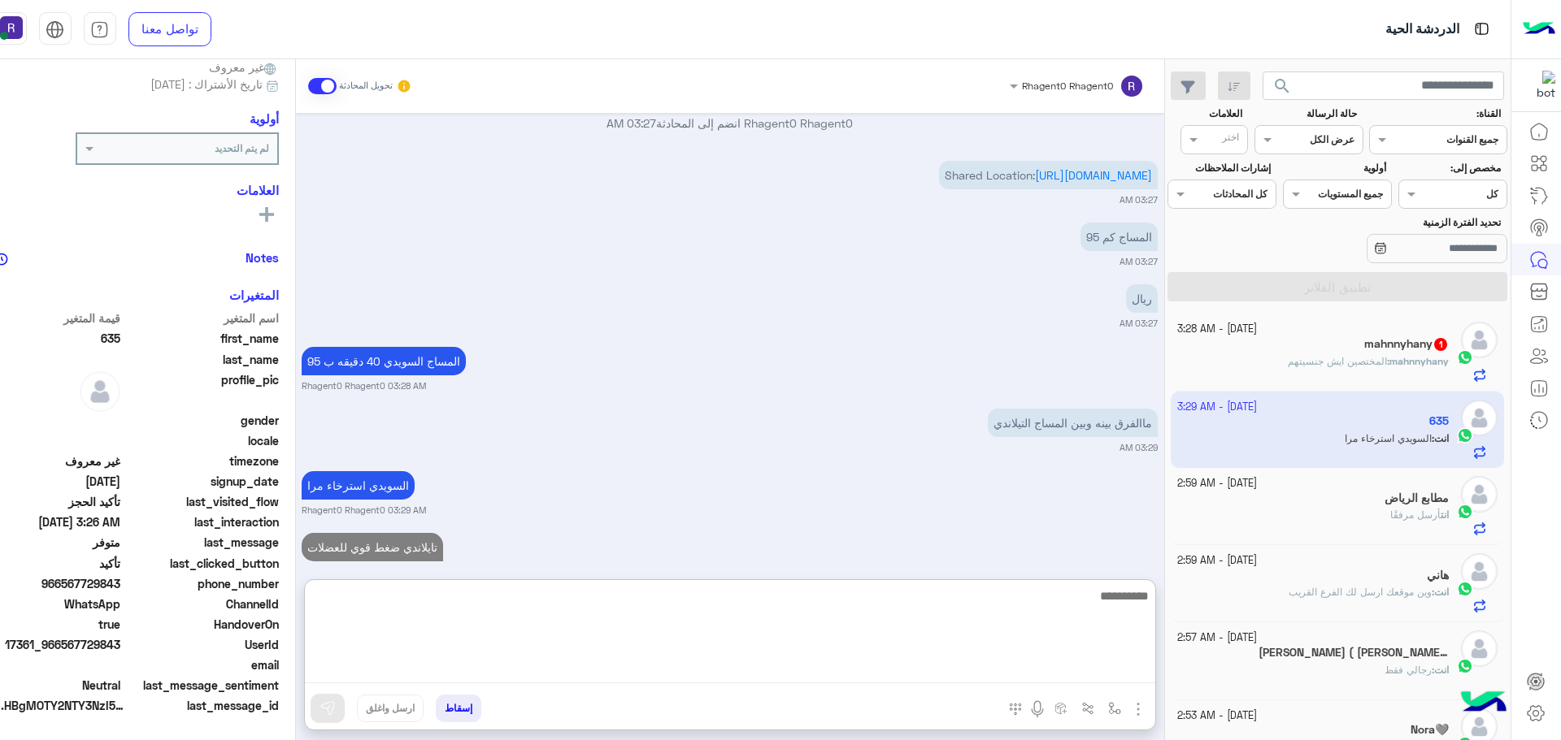
scroll to position [2106, 0]
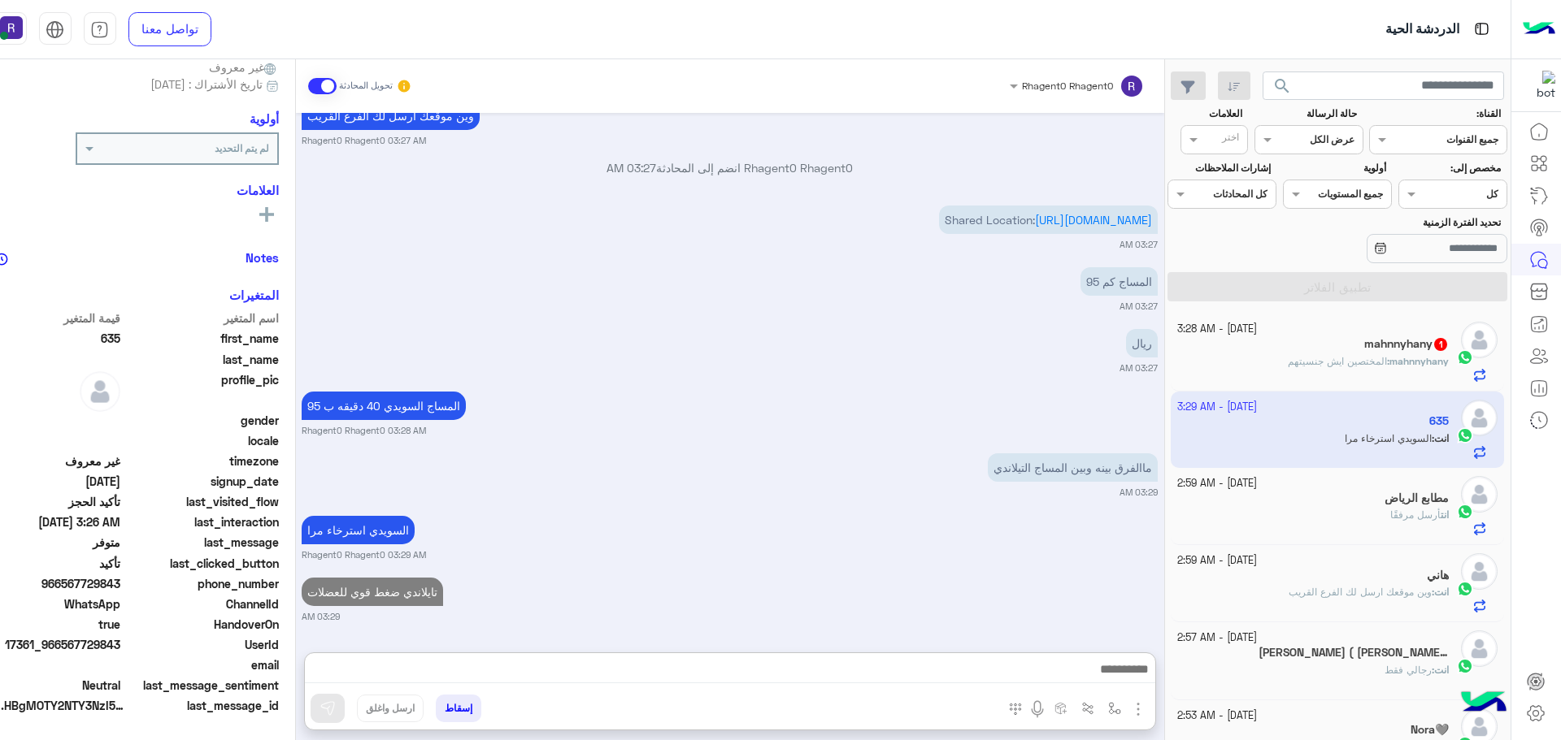
click at [1396, 360] on span "mahnnyhany" at bounding box center [1418, 361] width 59 height 12
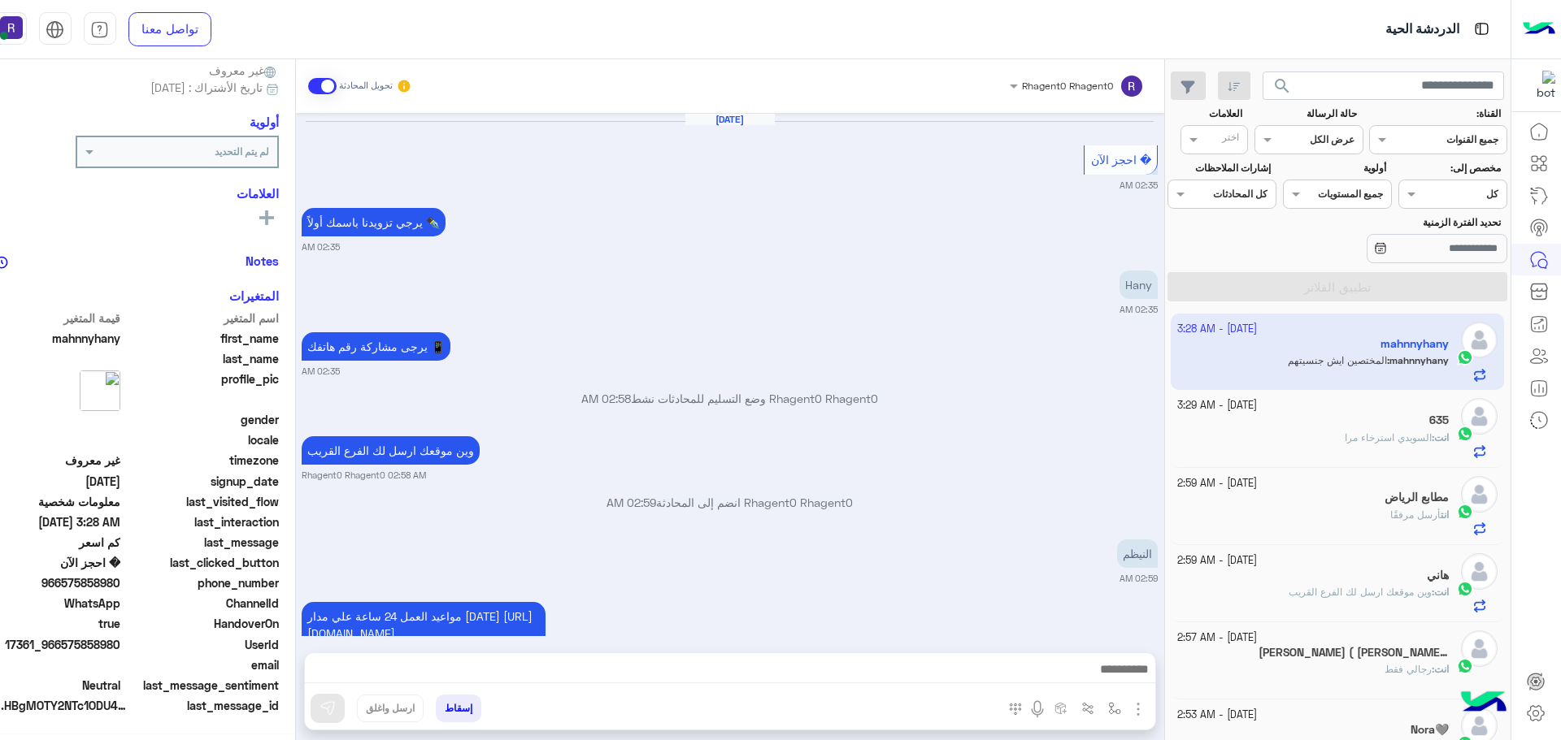
scroll to position [2152, 0]
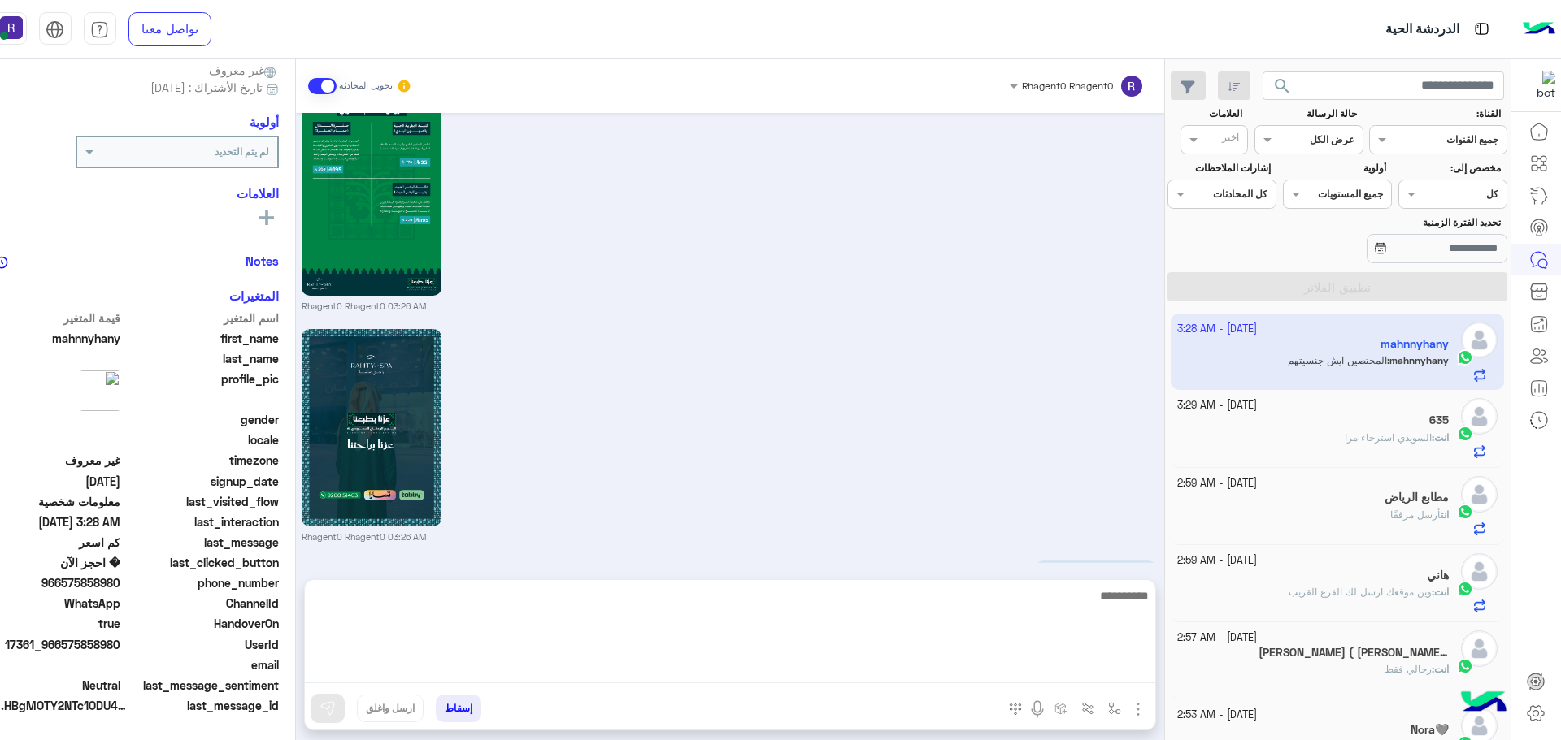
click at [1122, 662] on textarea at bounding box center [730, 635] width 850 height 98
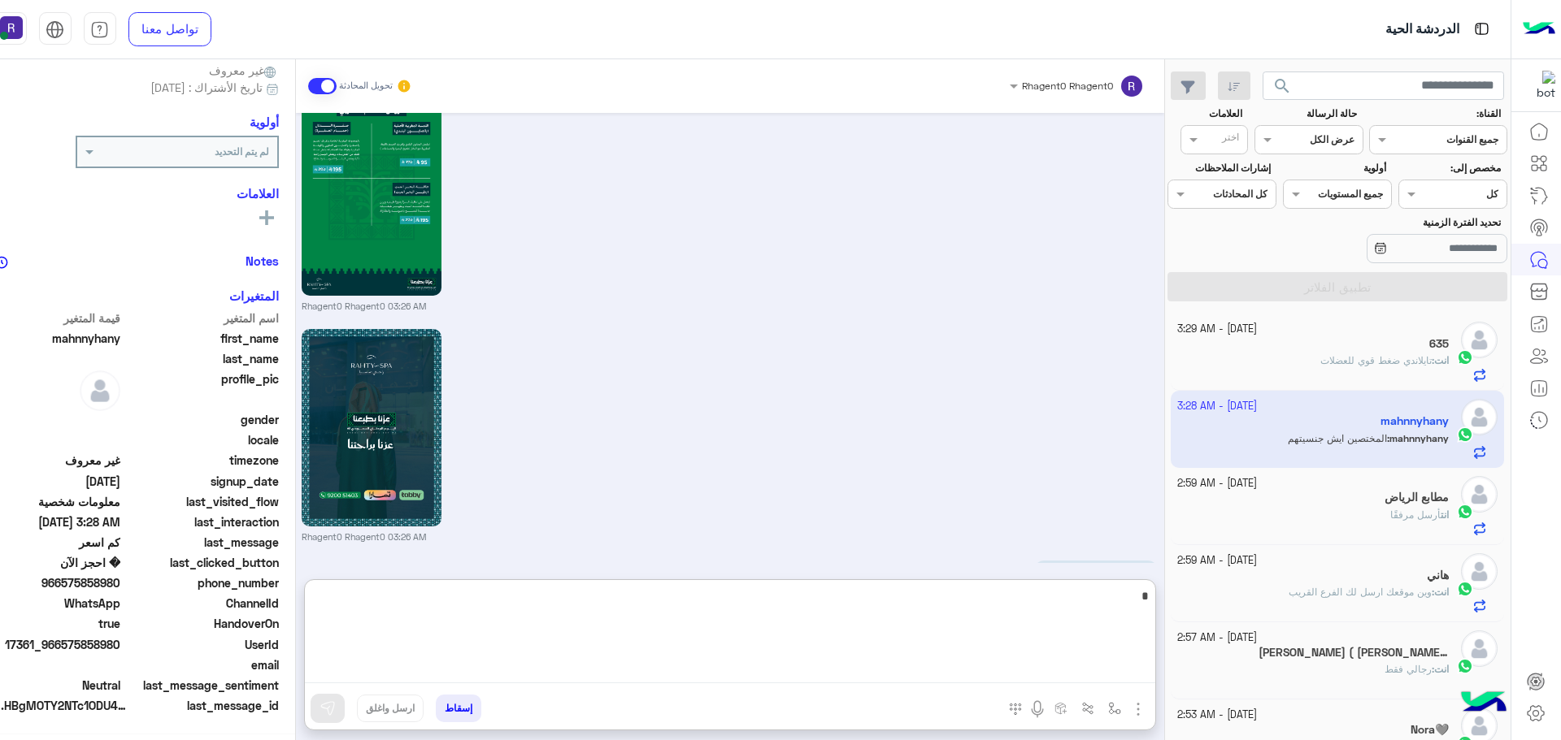
scroll to position [155, 0]
type textarea "**********"
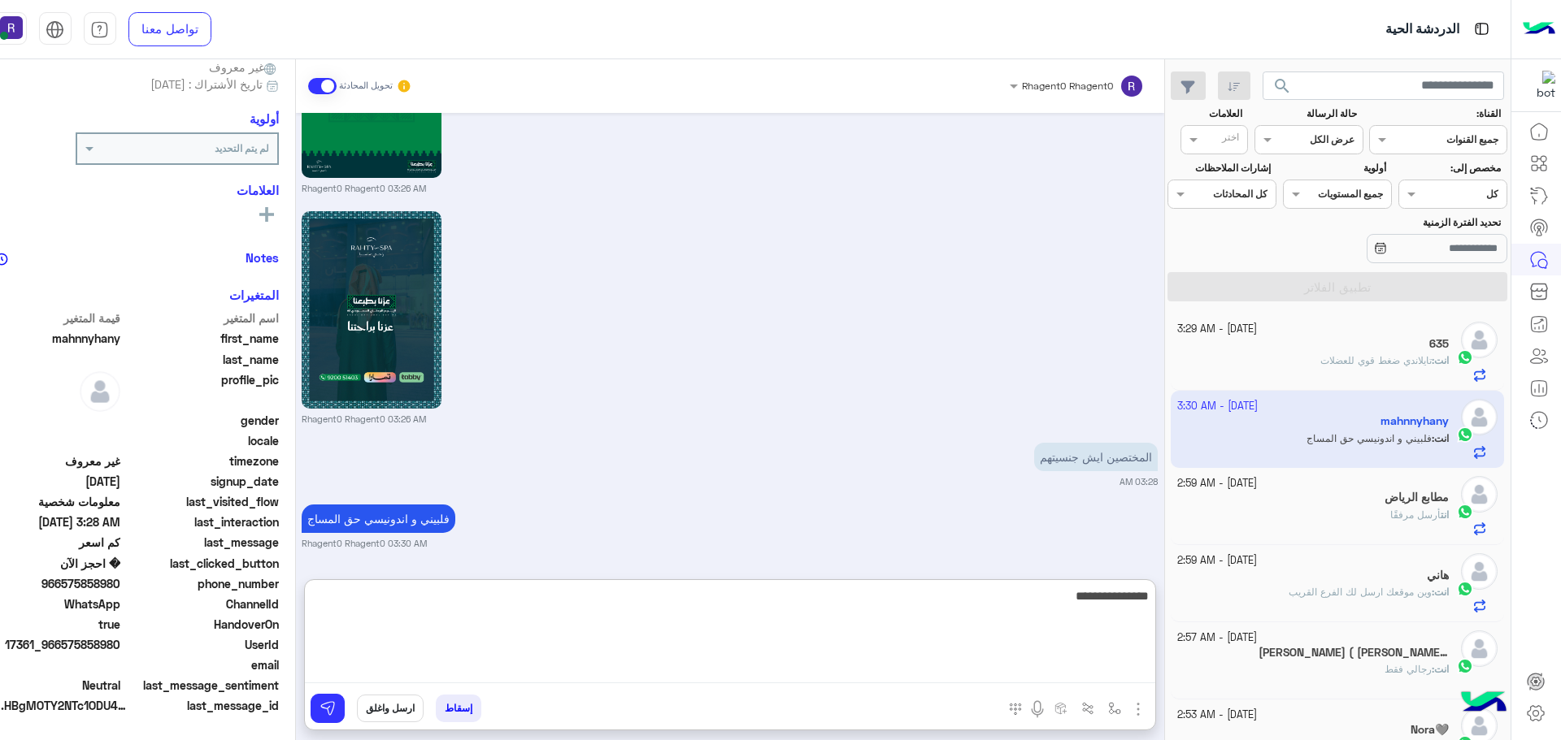
type textarea "**********"
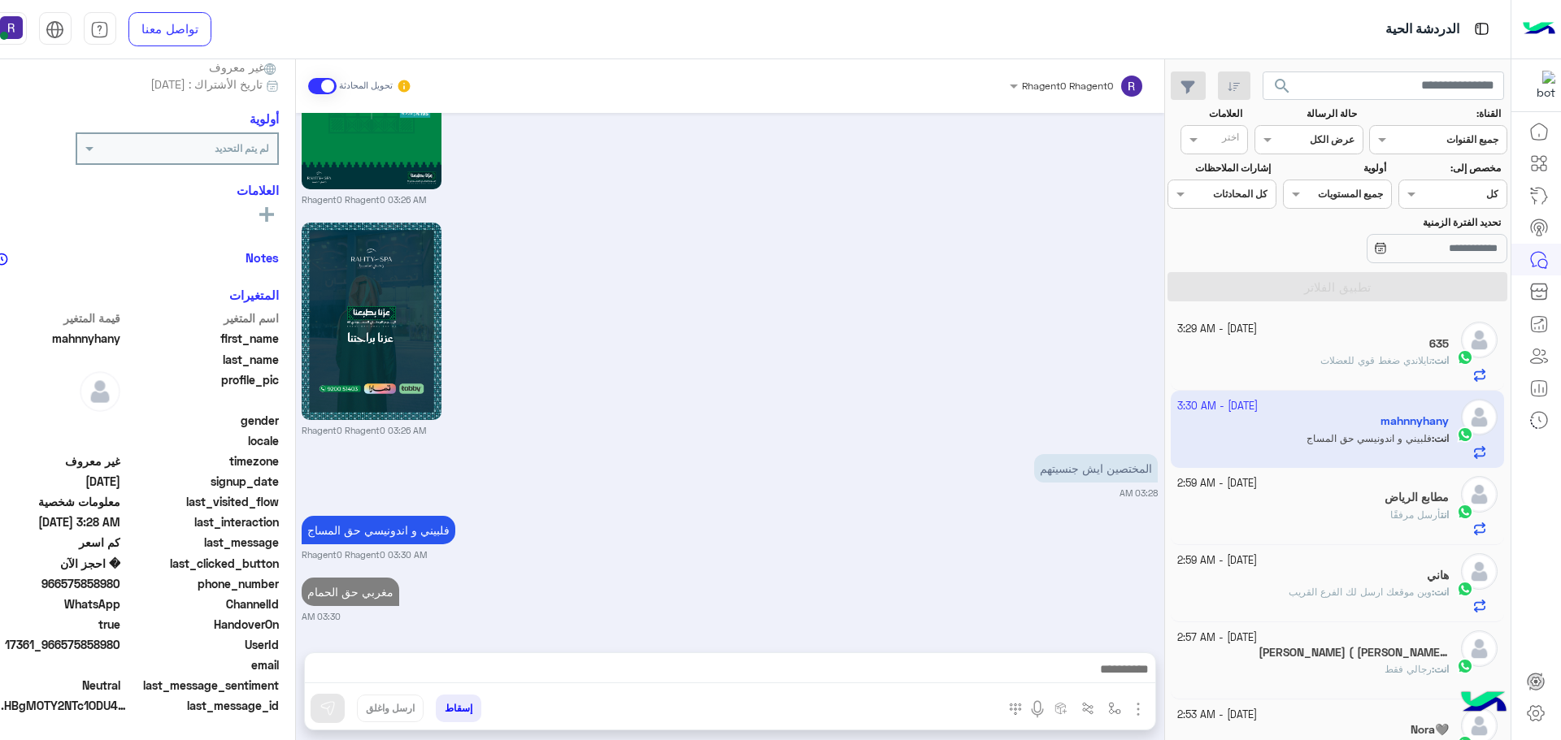
scroll to position [2276, 0]
click at [1376, 371] on div "635 : كم سعره" at bounding box center [1312, 368] width 271 height 28
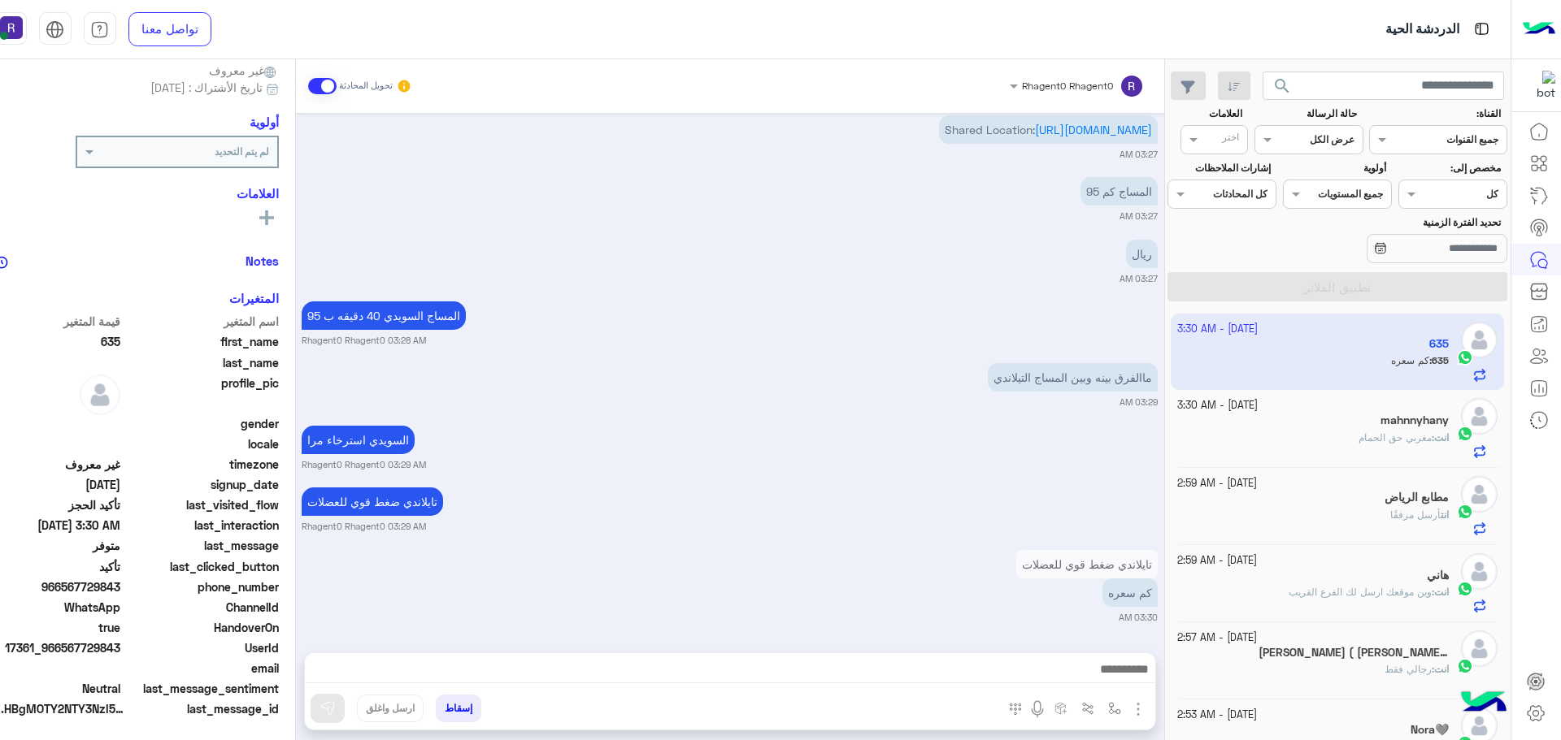
scroll to position [155, 0]
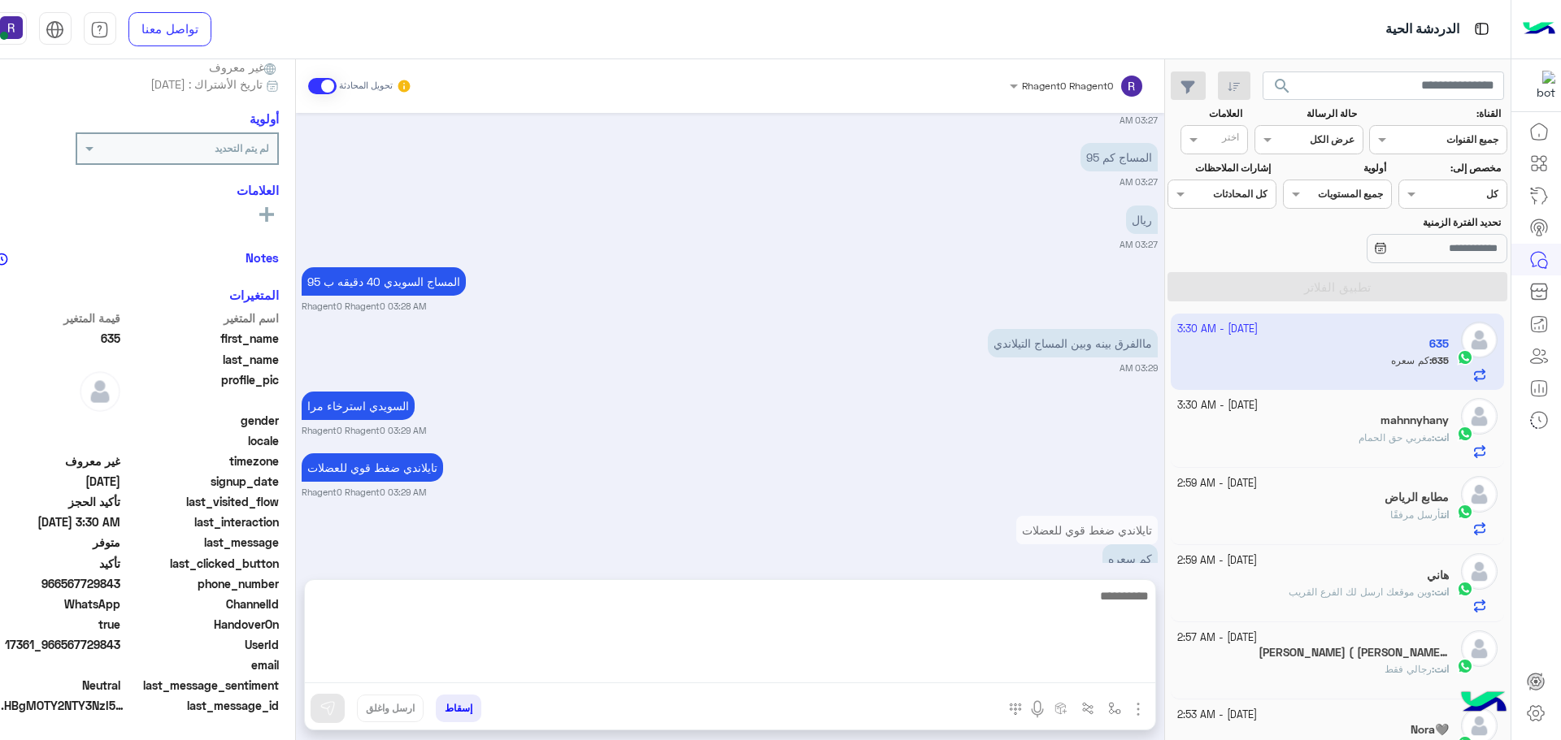
click at [1074, 662] on textarea at bounding box center [730, 635] width 850 height 98
type textarea "*****"
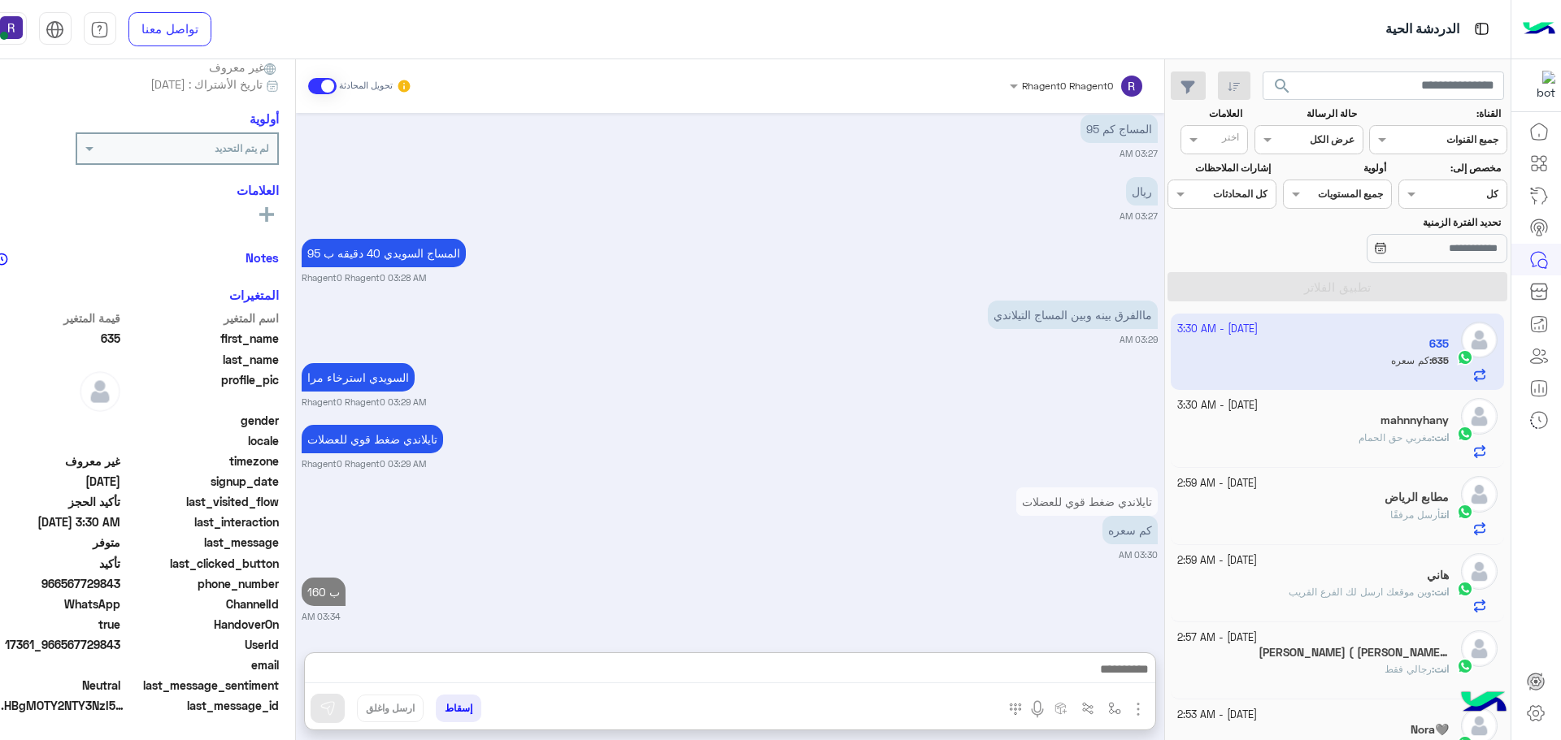
click at [1447, 447] on div "انت : مغربي حق الحمام" at bounding box center [1312, 445] width 271 height 28
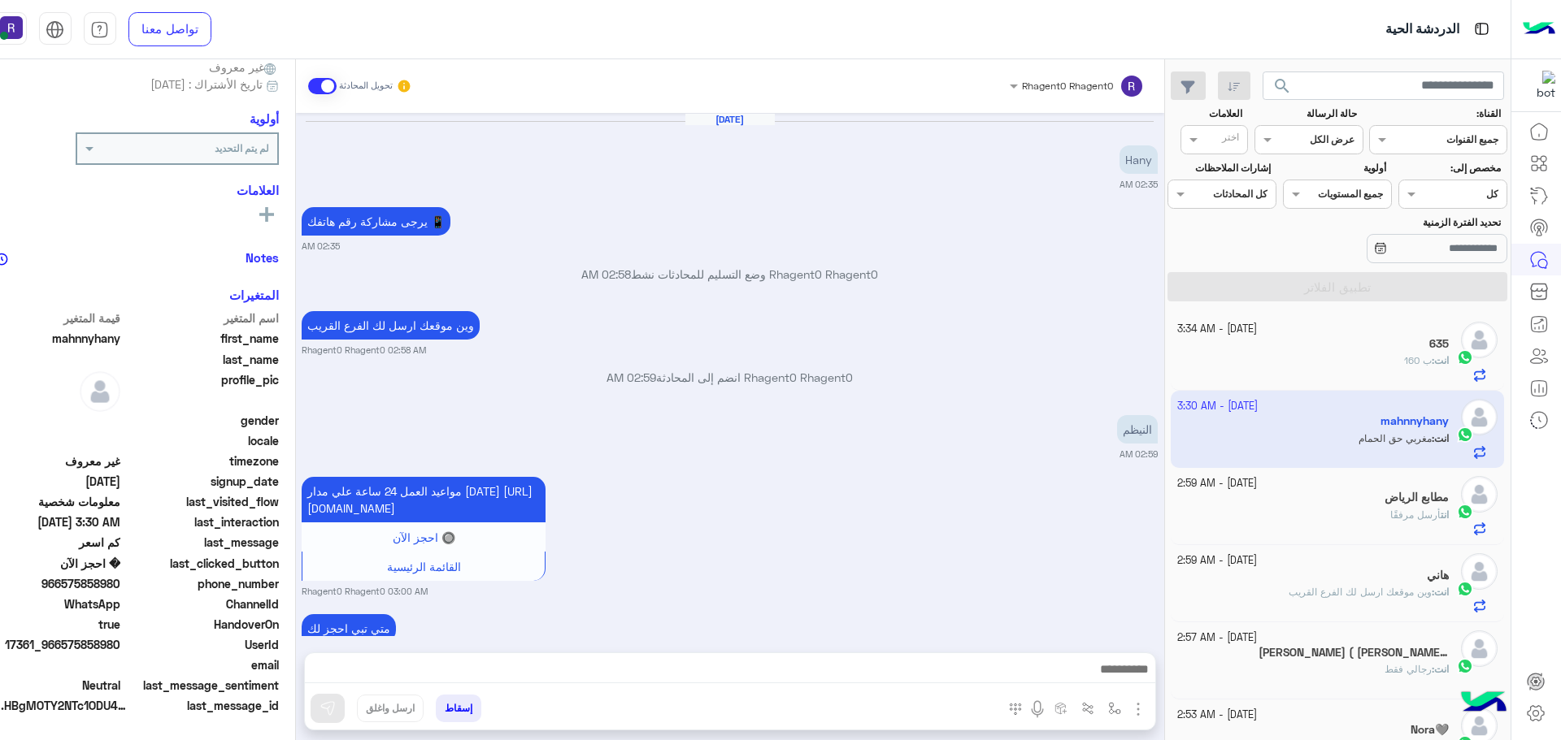
scroll to position [2152, 0]
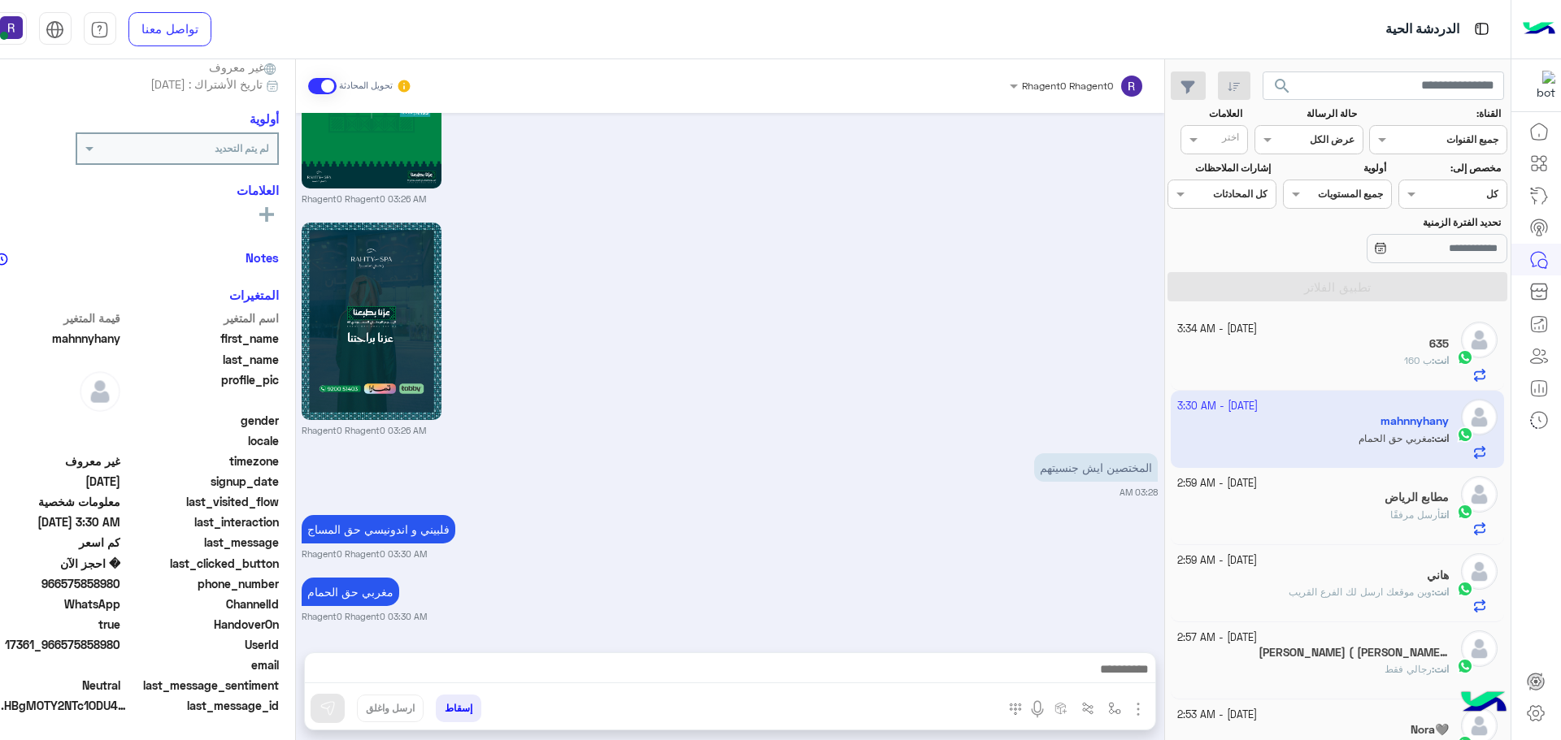
click at [1396, 519] on span "أرسل مرفقًا" at bounding box center [1415, 515] width 50 height 12
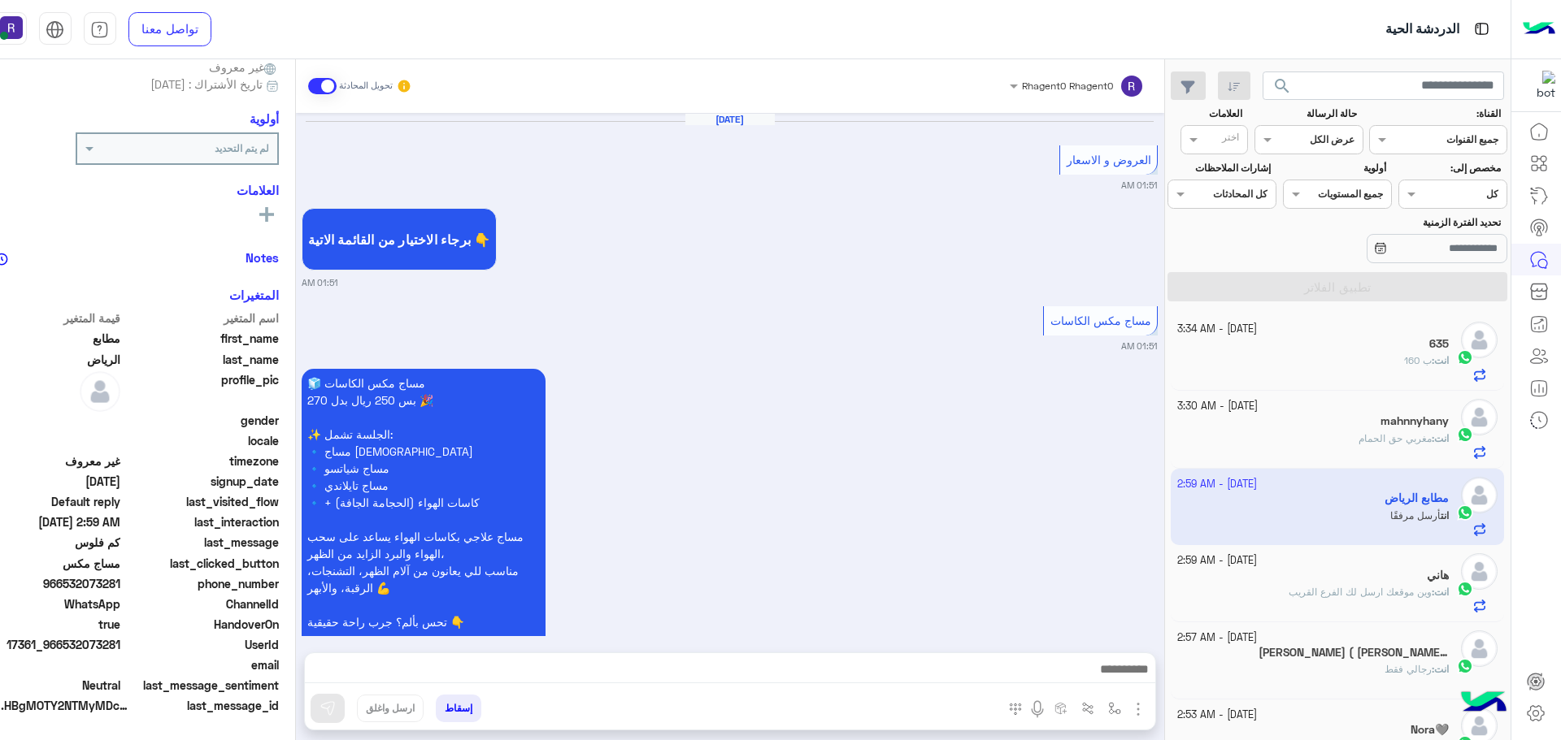
scroll to position [2803, 0]
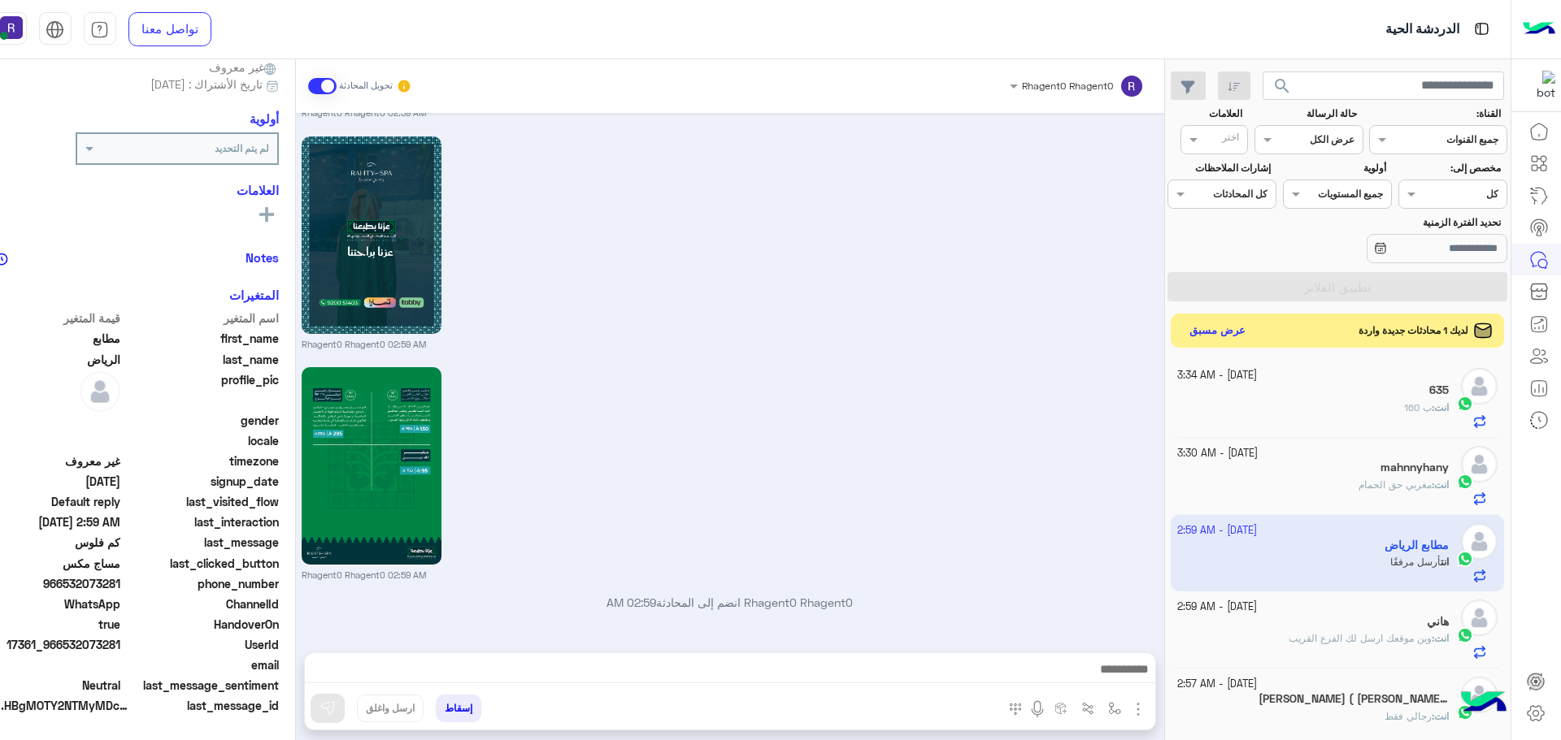
click at [1206, 332] on button "عرض مسبق" at bounding box center [1217, 331] width 68 height 22
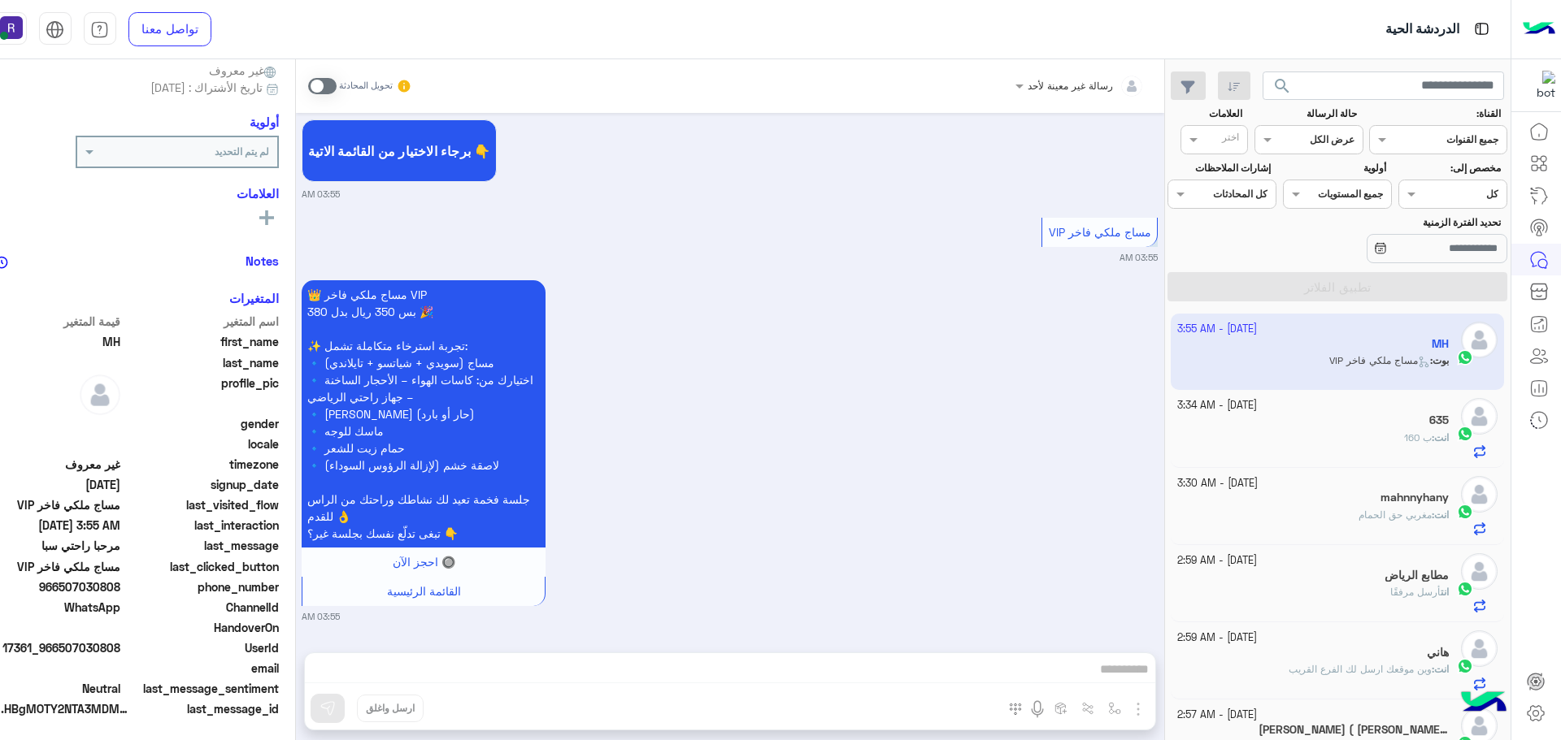
scroll to position [155, 0]
click at [965, 415] on div "👑 مساج ملكي فاخر VIP بس 350 ريال بدل 380 🎉 ✨ تجربة استرخاء متكاملة تشمل: 🔹 مساج…" at bounding box center [730, 449] width 856 height 347
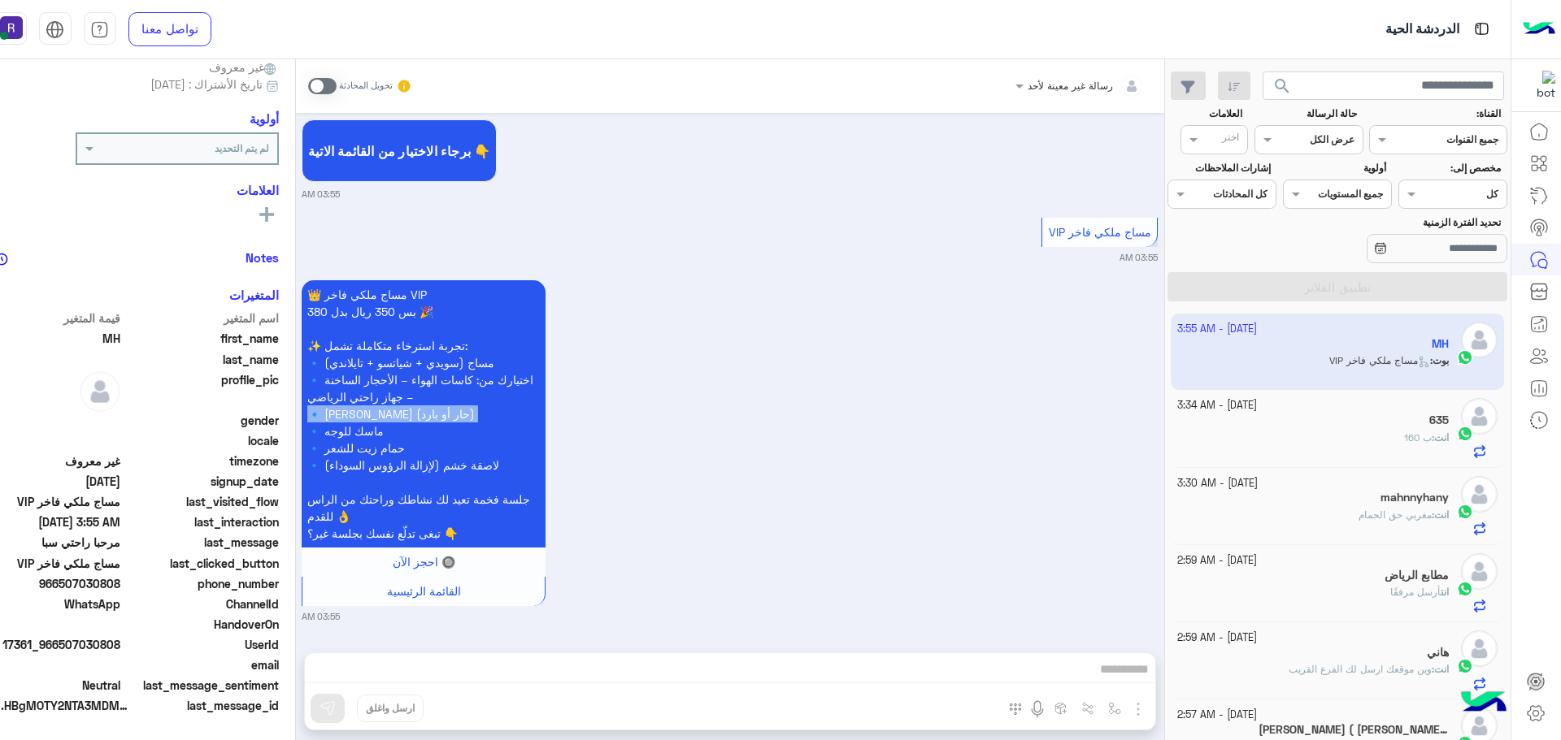
click at [965, 415] on div "👑 مساج ملكي فاخر VIP بس 350 ريال بدل 380 🎉 ✨ تجربة استرخاء متكاملة تشمل: 🔹 مساج…" at bounding box center [730, 449] width 856 height 347
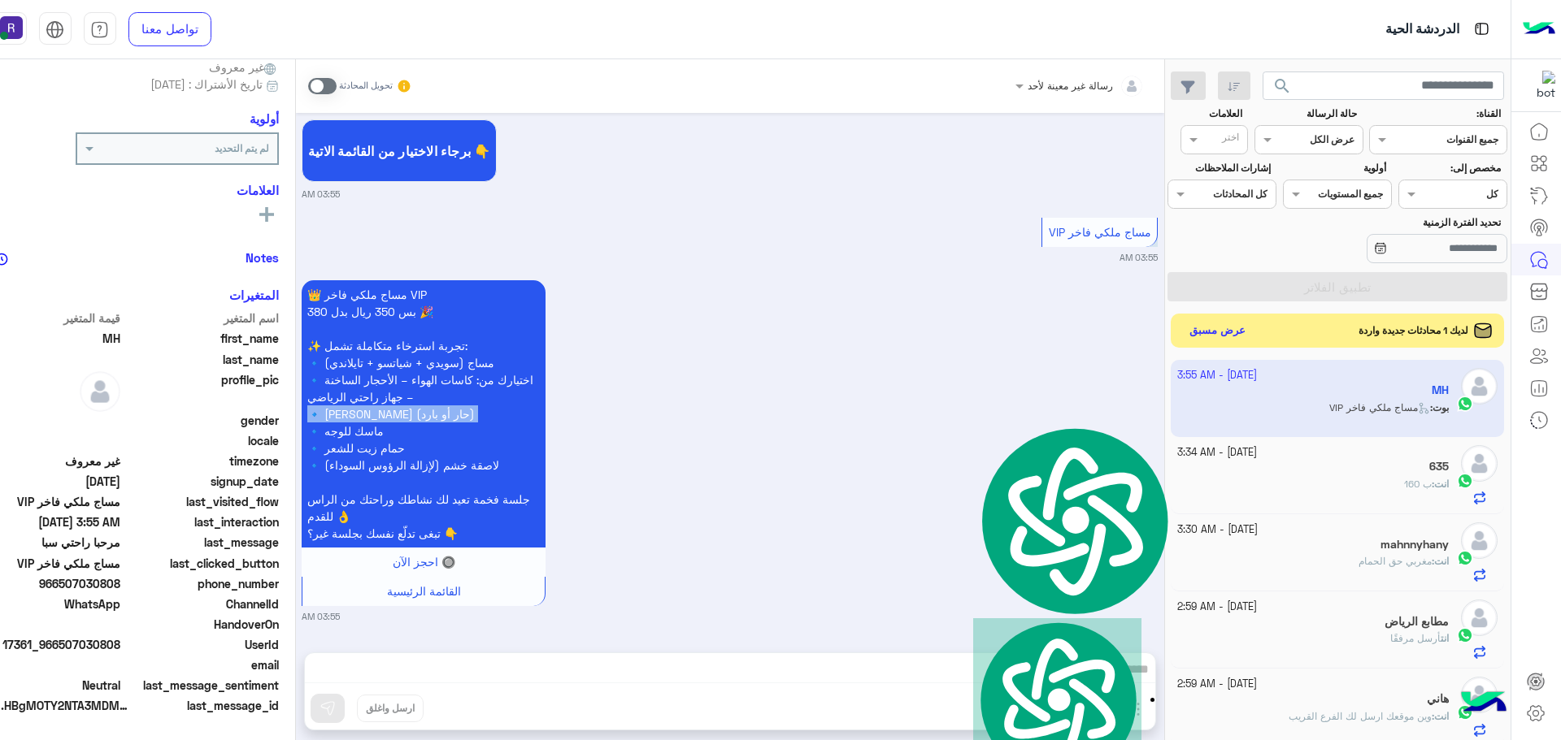
click at [1222, 327] on button "عرض مسبق" at bounding box center [1217, 331] width 68 height 22
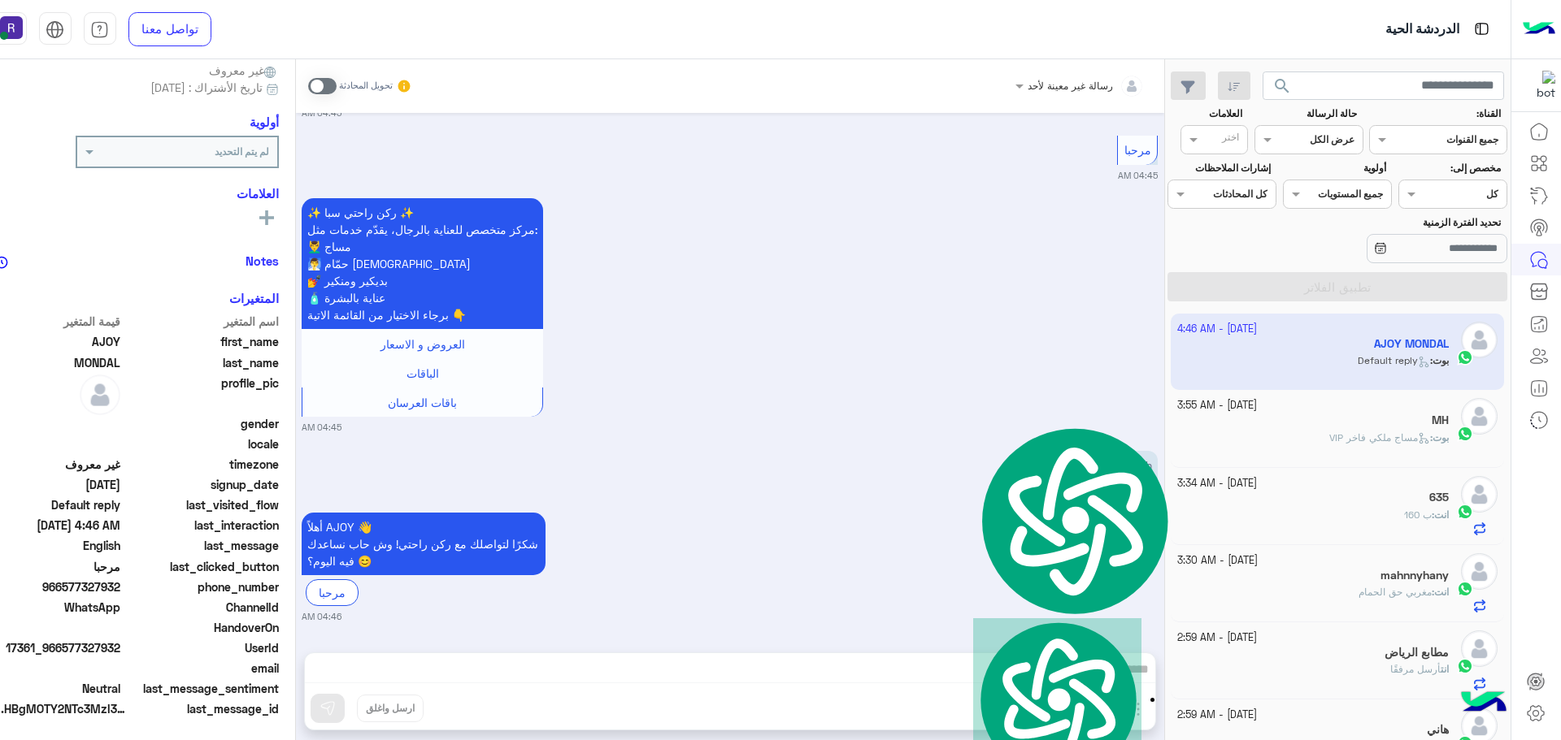
scroll to position [155, 0]
click at [1242, 409] on small "[DATE] - 3:55 AM" at bounding box center [1217, 405] width 80 height 15
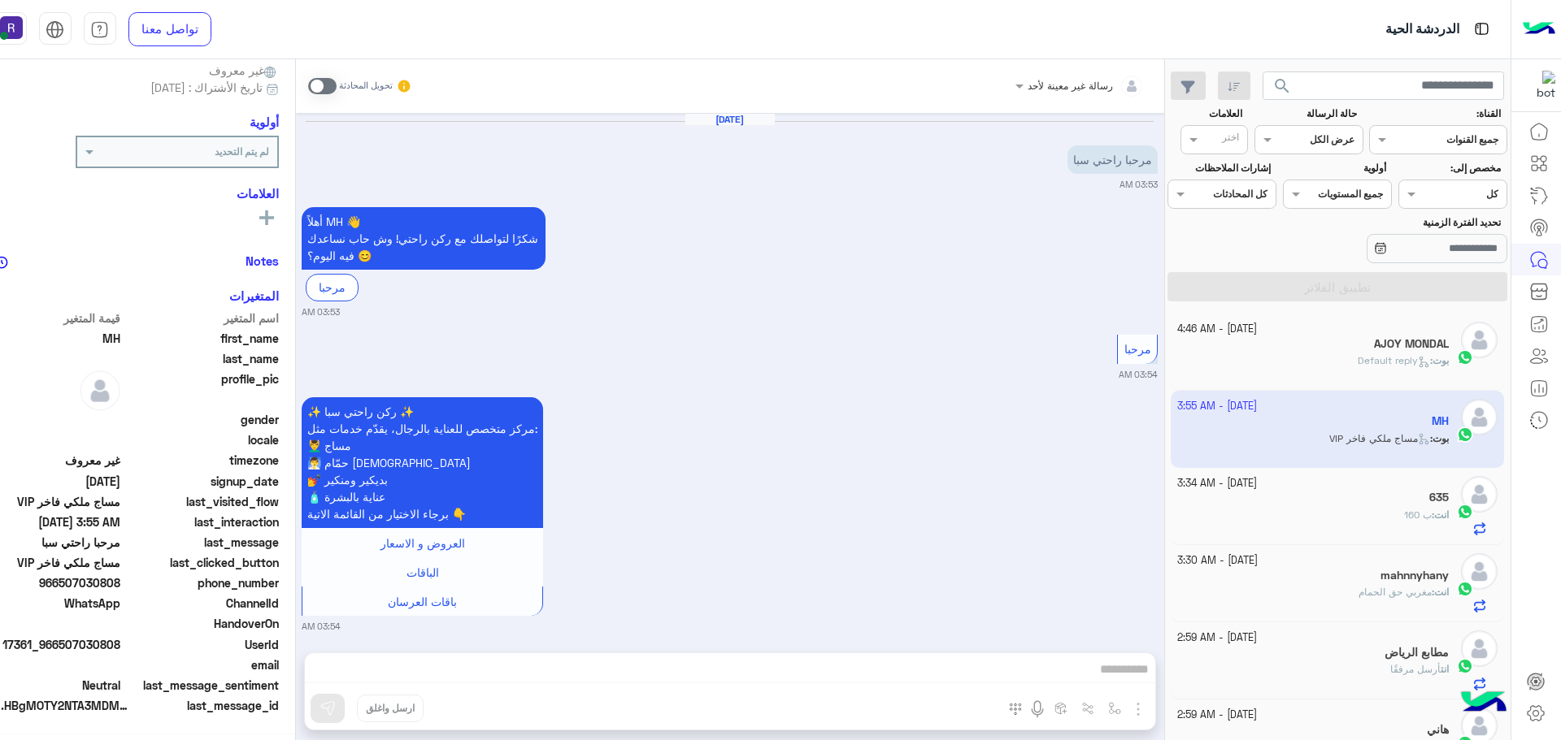
scroll to position [152, 0]
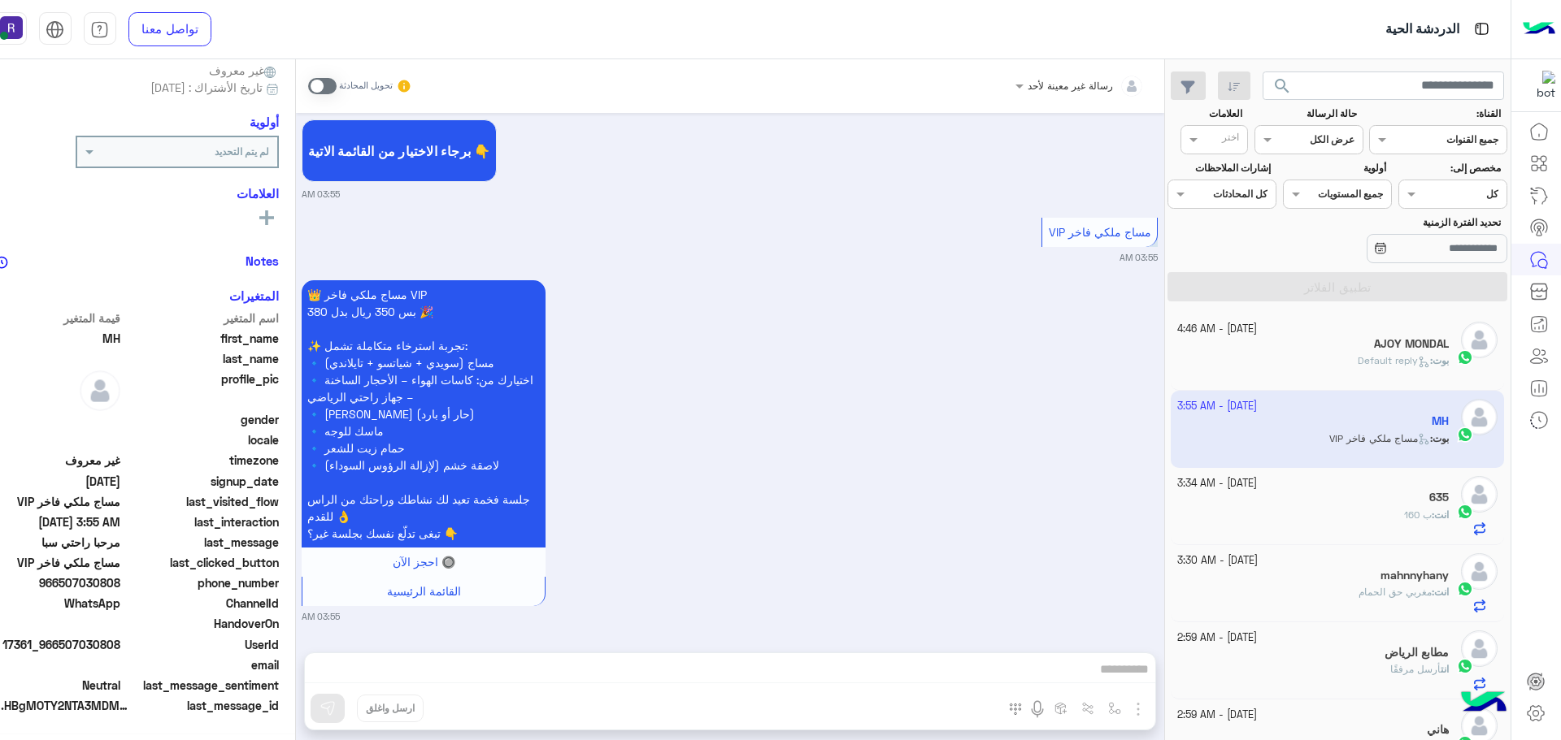
click at [1257, 478] on small "[DATE] - 3:34 AM" at bounding box center [1217, 483] width 80 height 15
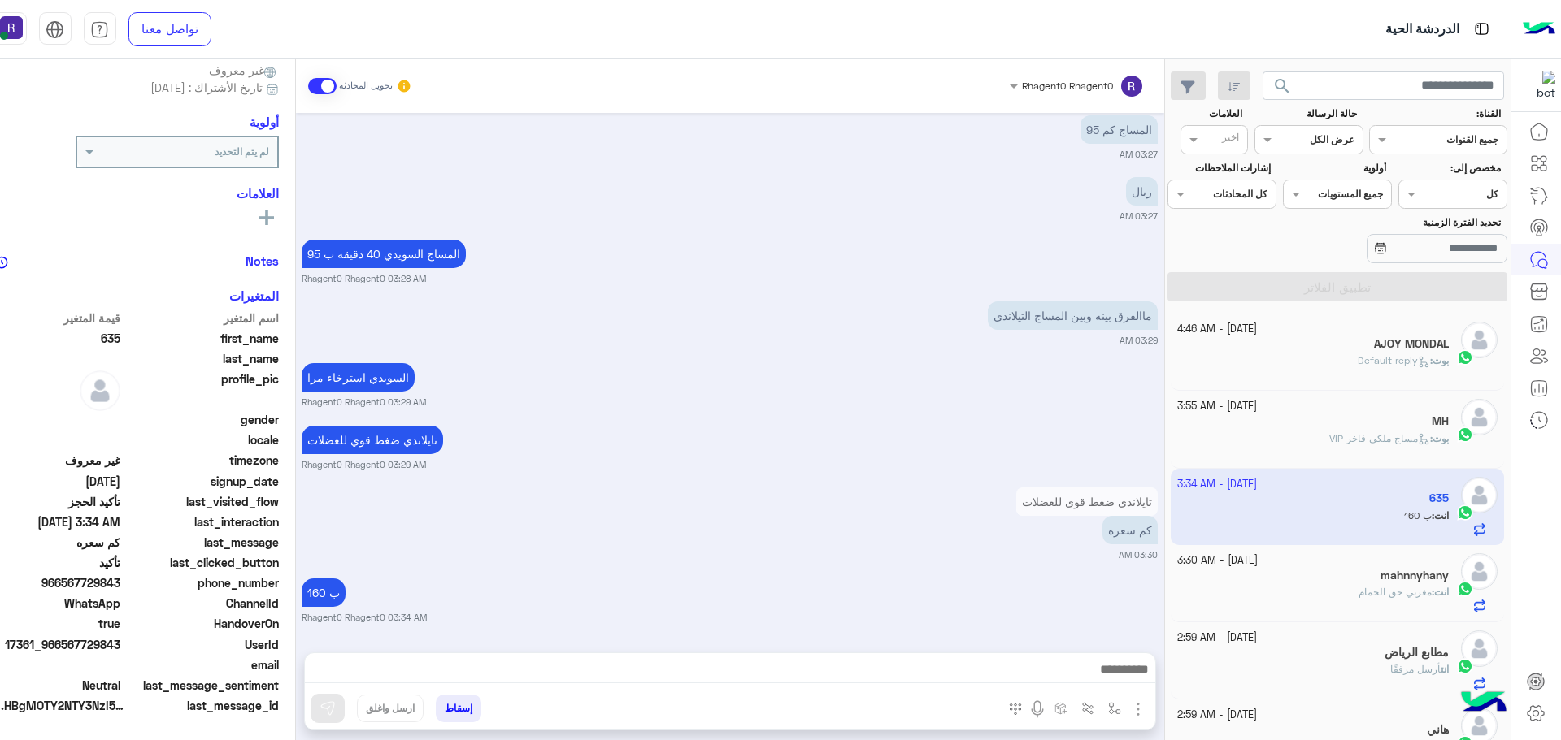
scroll to position [155, 0]
click at [1261, 611] on div "انت : مغربي حق الحمام" at bounding box center [1312, 599] width 271 height 28
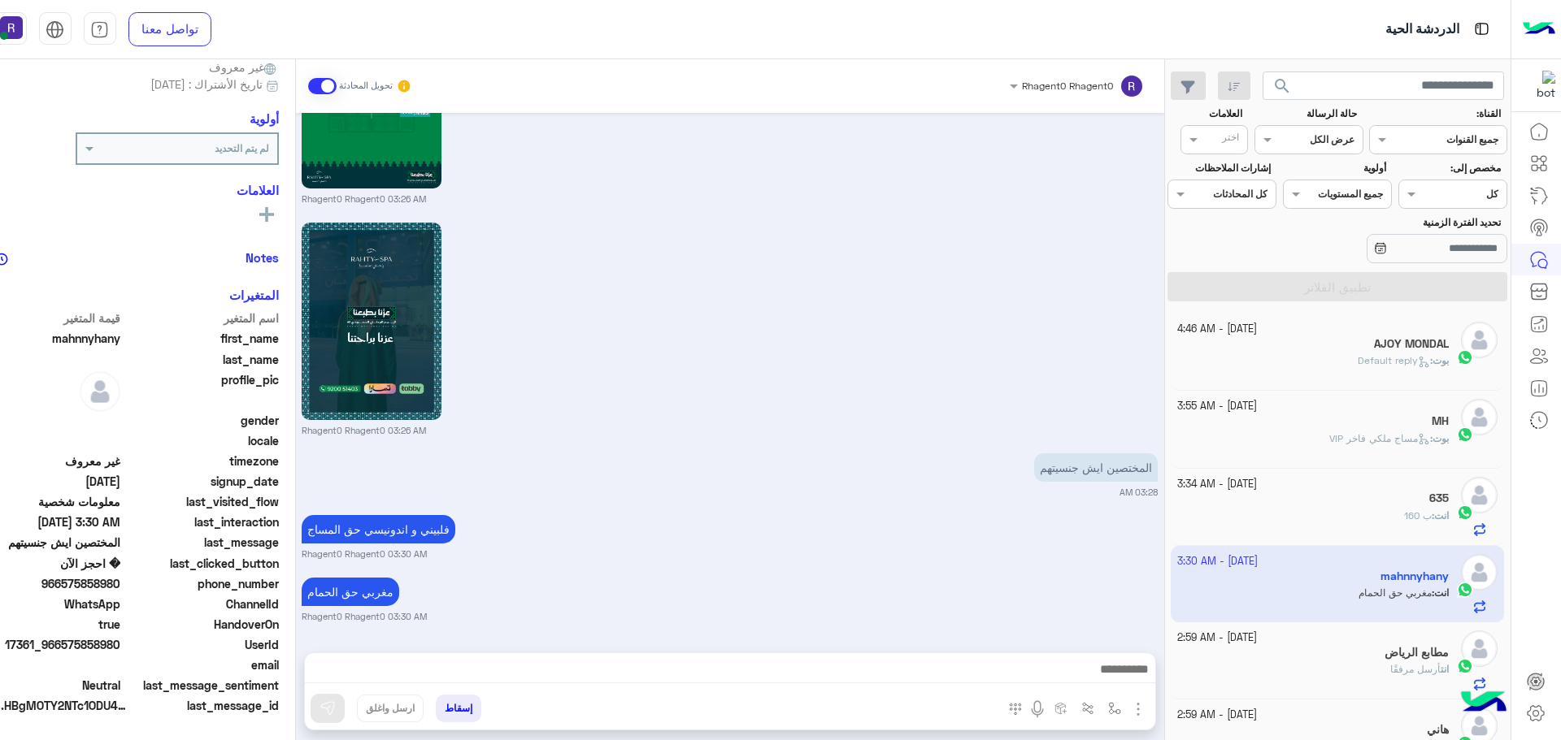
scroll to position [244, 0]
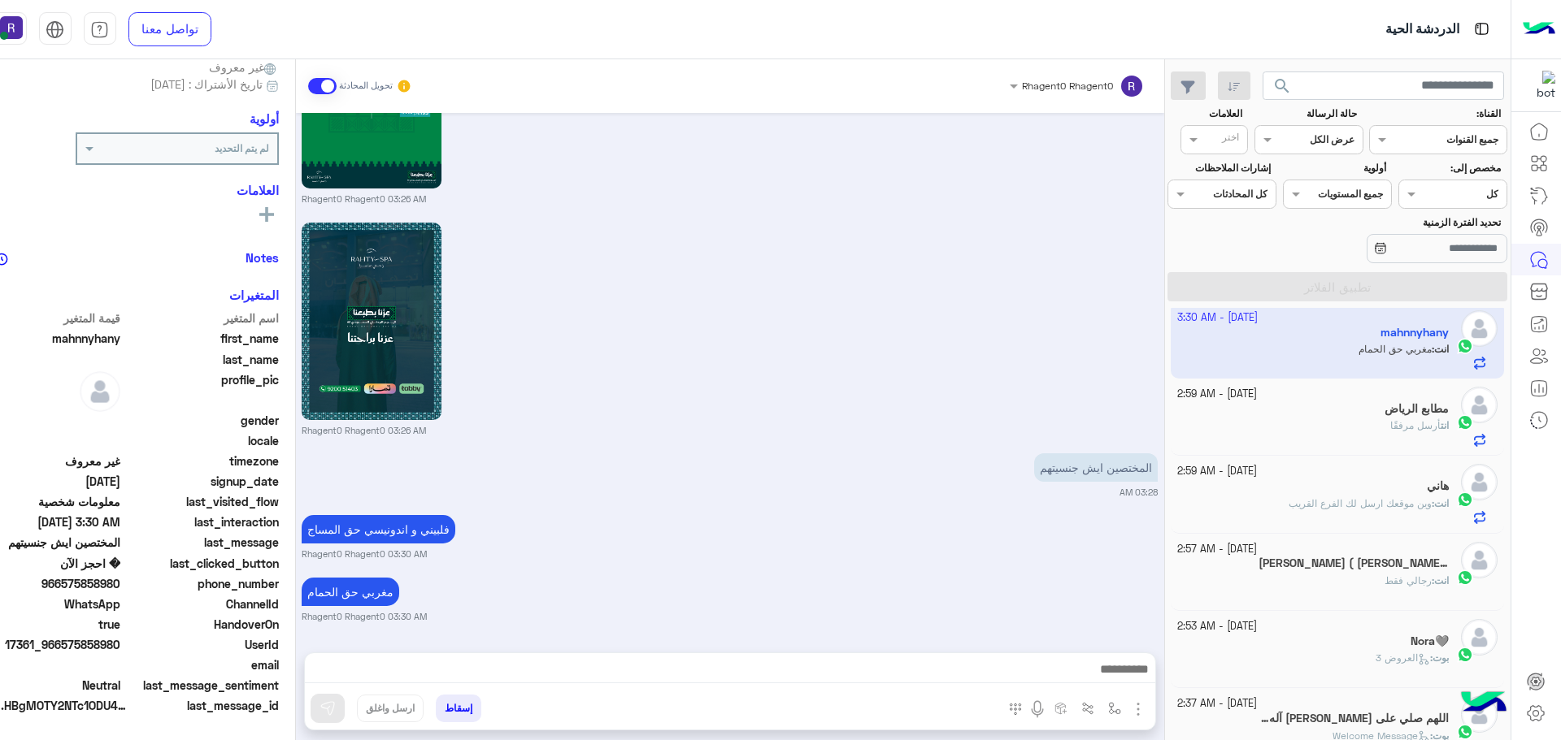
click at [1358, 436] on div "انت أرسل مرفقًا" at bounding box center [1312, 433] width 271 height 28
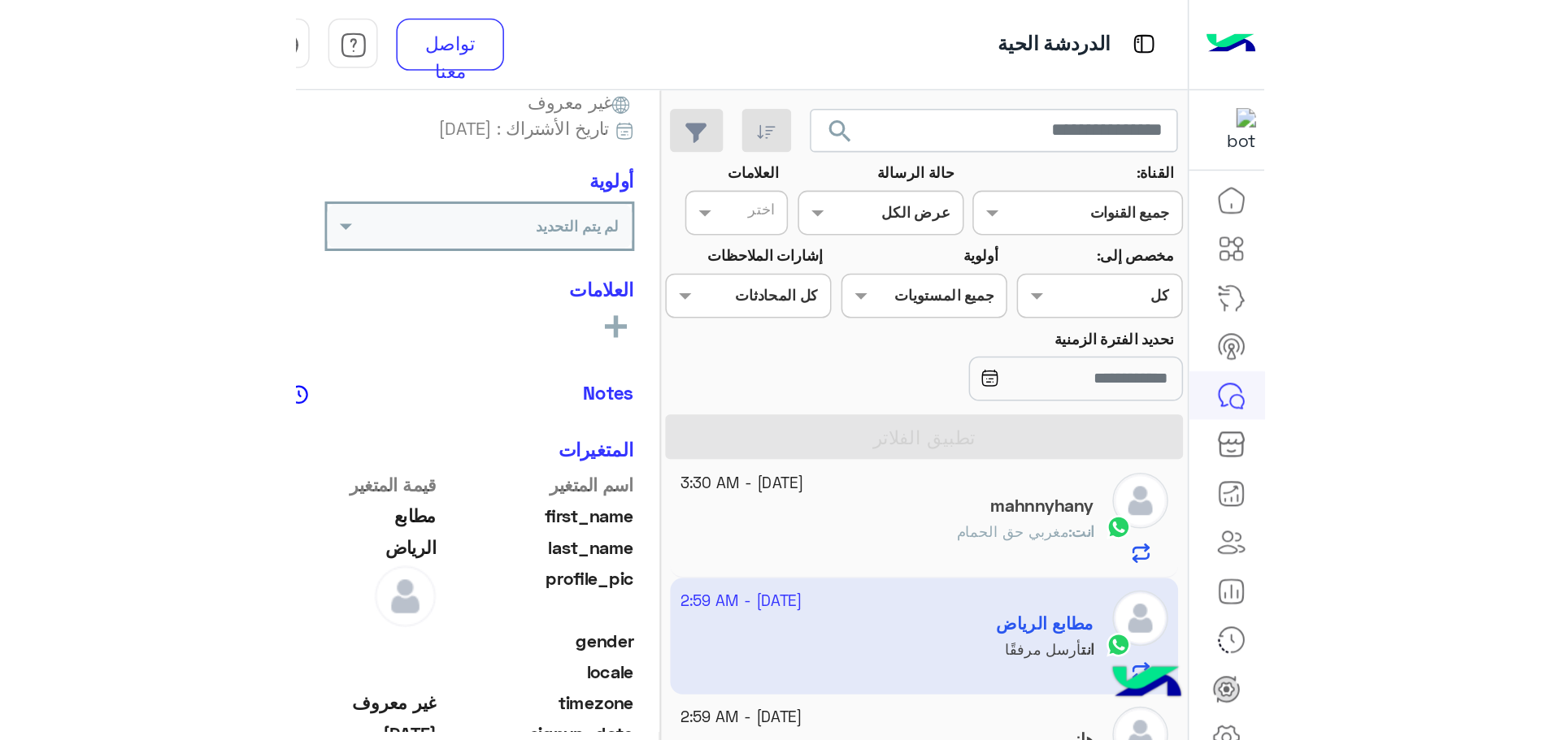
scroll to position [2803, 0]
